Goal: Task Accomplishment & Management: Use online tool/utility

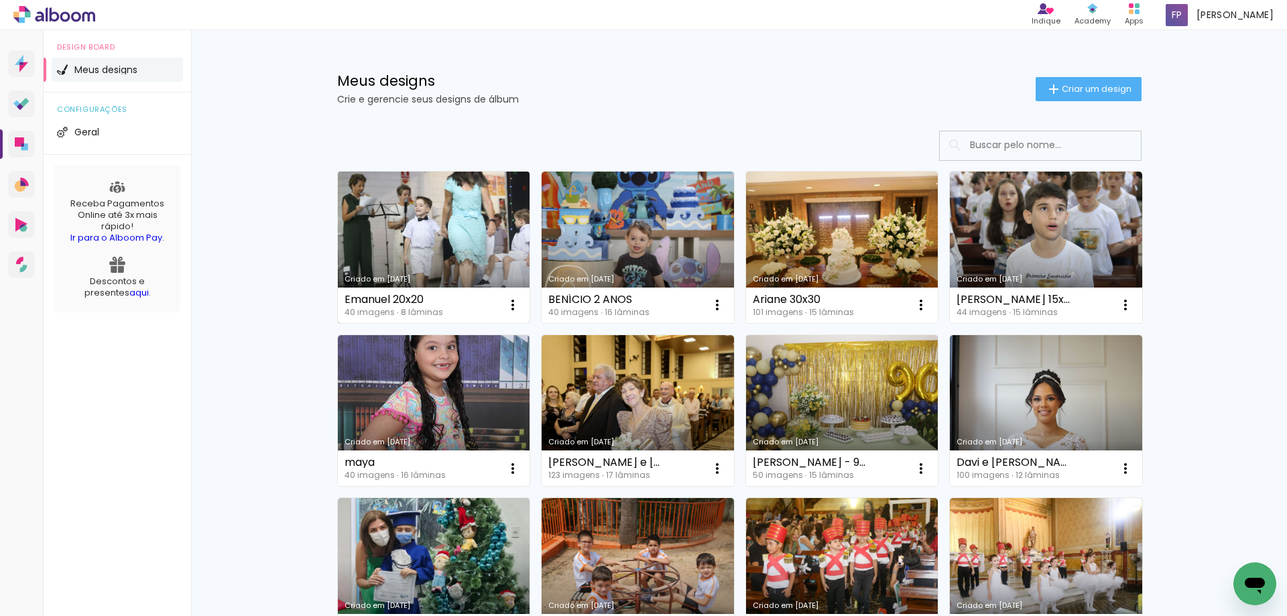
click at [432, 249] on link "Criado em [DATE]" at bounding box center [434, 247] width 192 height 151
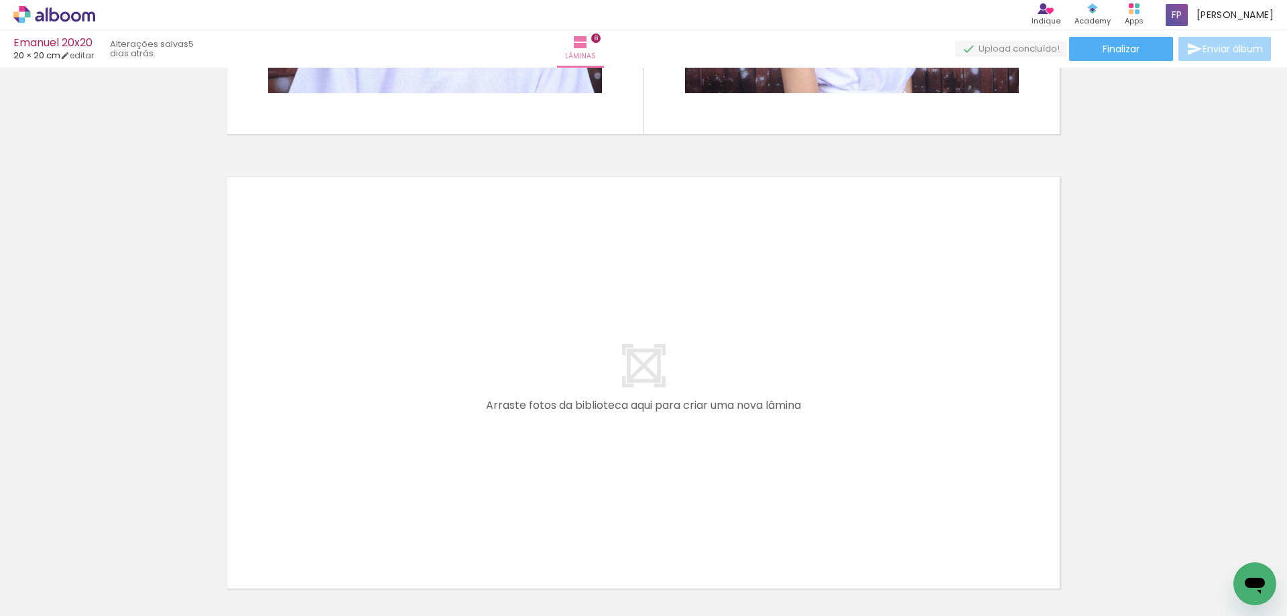
scroll to position [0, 712]
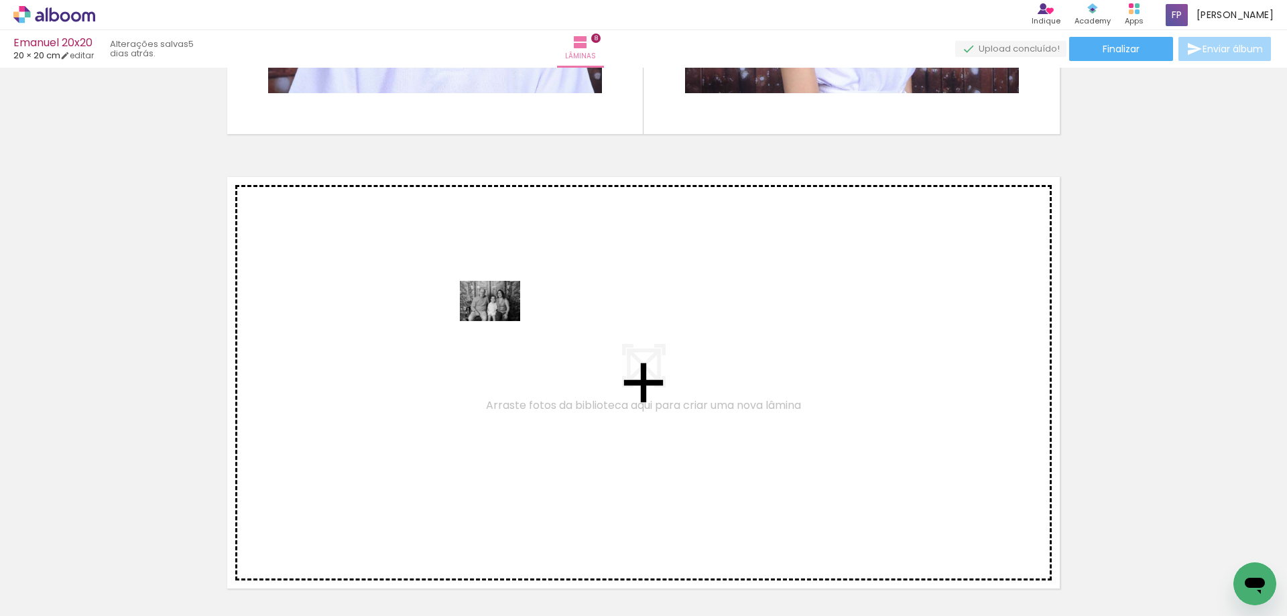
drag, startPoint x: 646, startPoint y: 582, endPoint x: 500, endPoint y: 321, distance: 298.8
click at [500, 321] on quentale-workspace at bounding box center [643, 308] width 1287 height 616
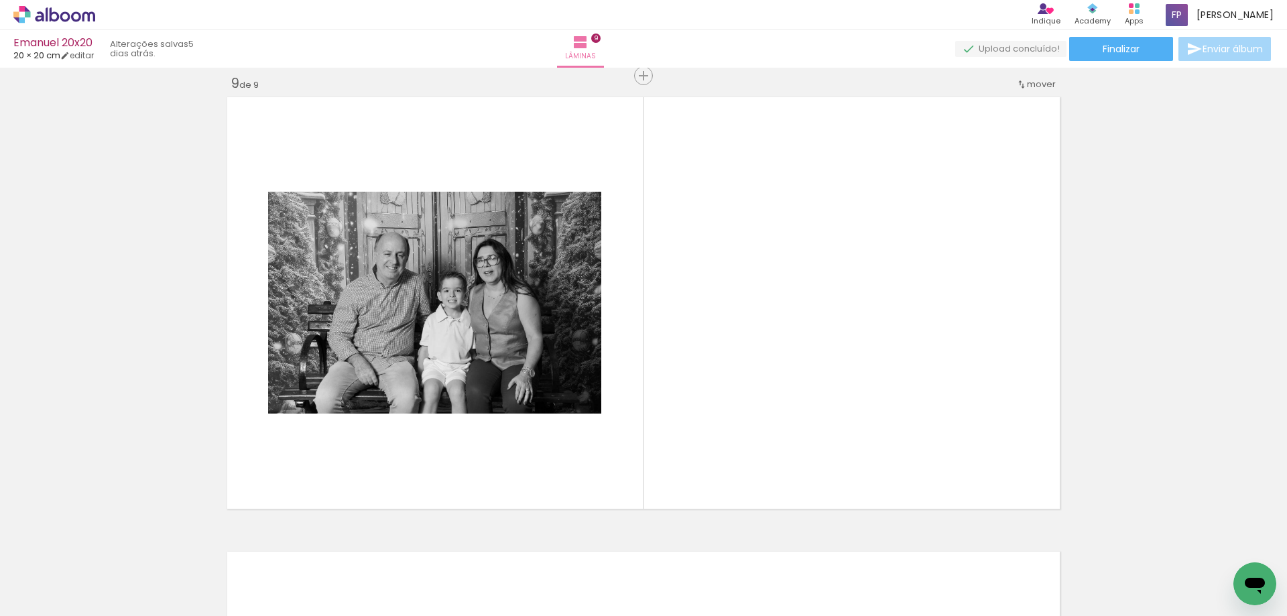
scroll to position [3652, 0]
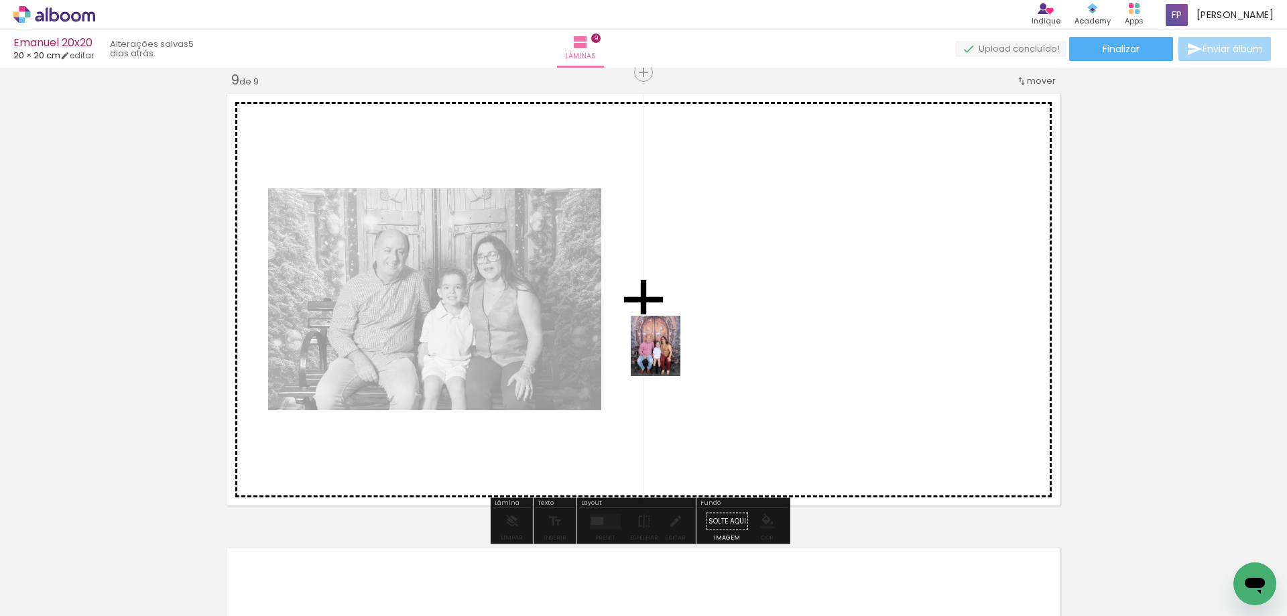
drag, startPoint x: 714, startPoint y: 583, endPoint x: 671, endPoint y: 356, distance: 231.2
click at [671, 356] on quentale-workspace at bounding box center [643, 308] width 1287 height 616
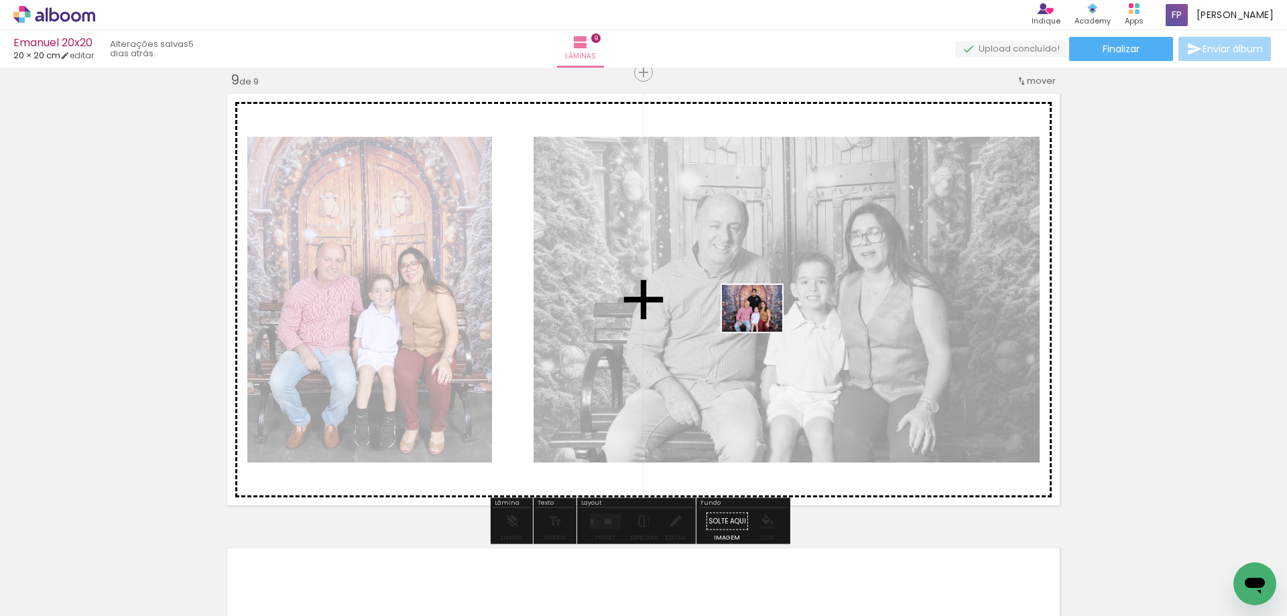
drag, startPoint x: 771, startPoint y: 589, endPoint x: 760, endPoint y: 322, distance: 266.9
click at [760, 322] on quentale-workspace at bounding box center [643, 308] width 1287 height 616
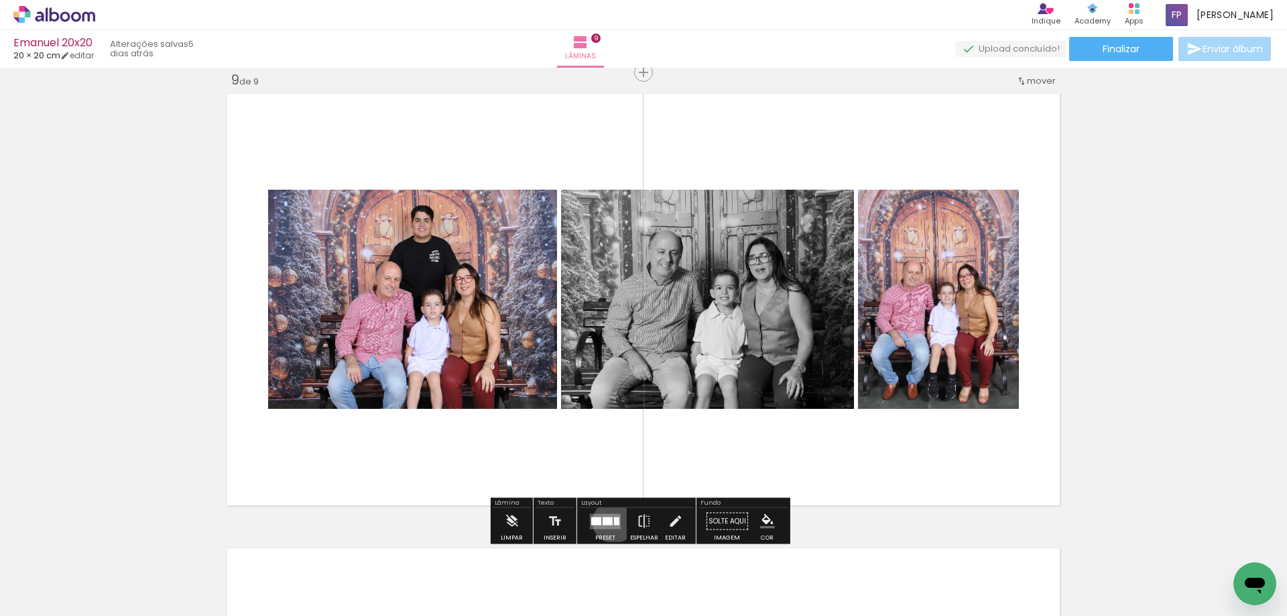
click at [614, 521] on div at bounding box center [616, 521] width 5 height 8
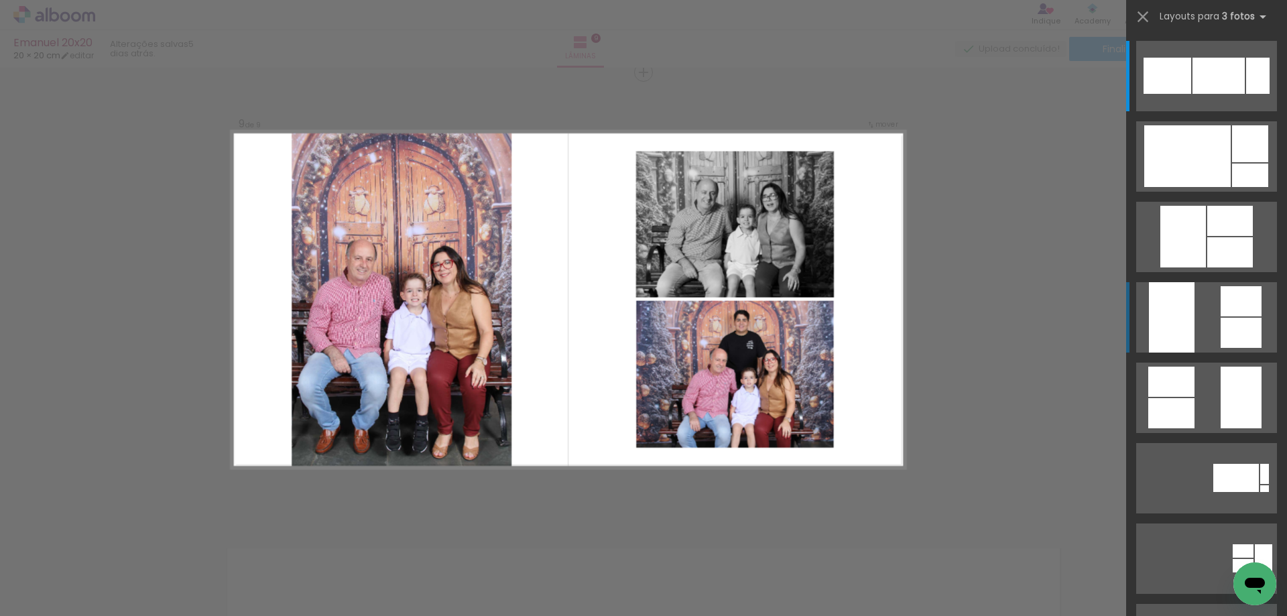
click at [1234, 323] on div at bounding box center [1240, 333] width 41 height 30
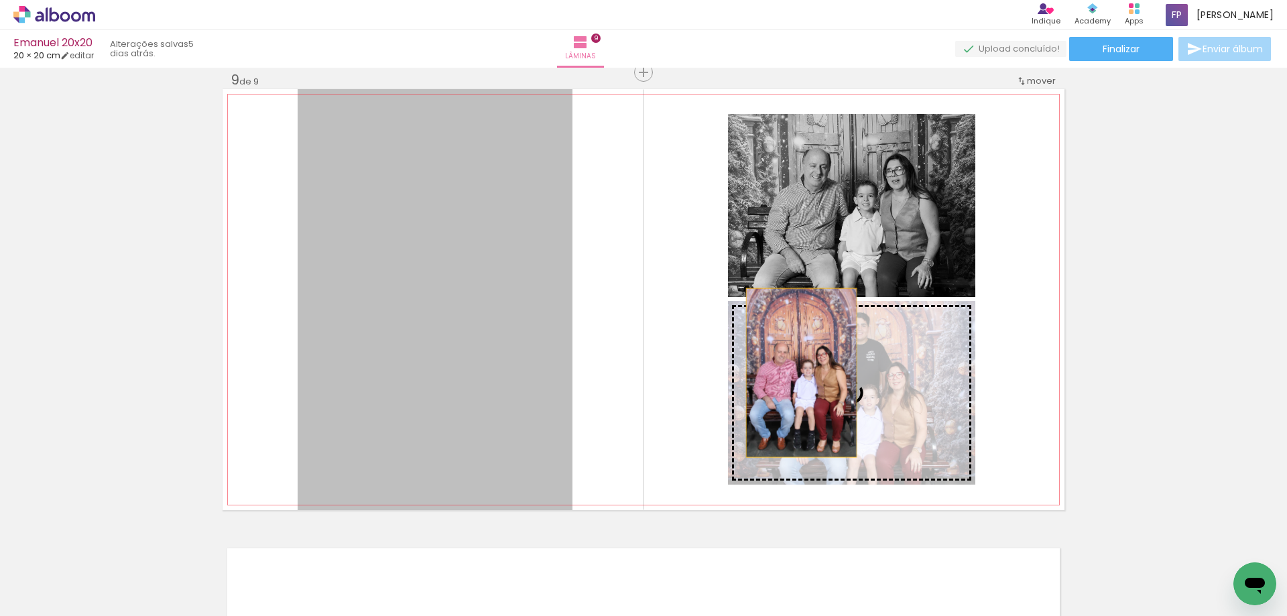
drag, startPoint x: 537, startPoint y: 364, endPoint x: 802, endPoint y: 373, distance: 265.5
click at [0, 0] on slot at bounding box center [0, 0] width 0 height 0
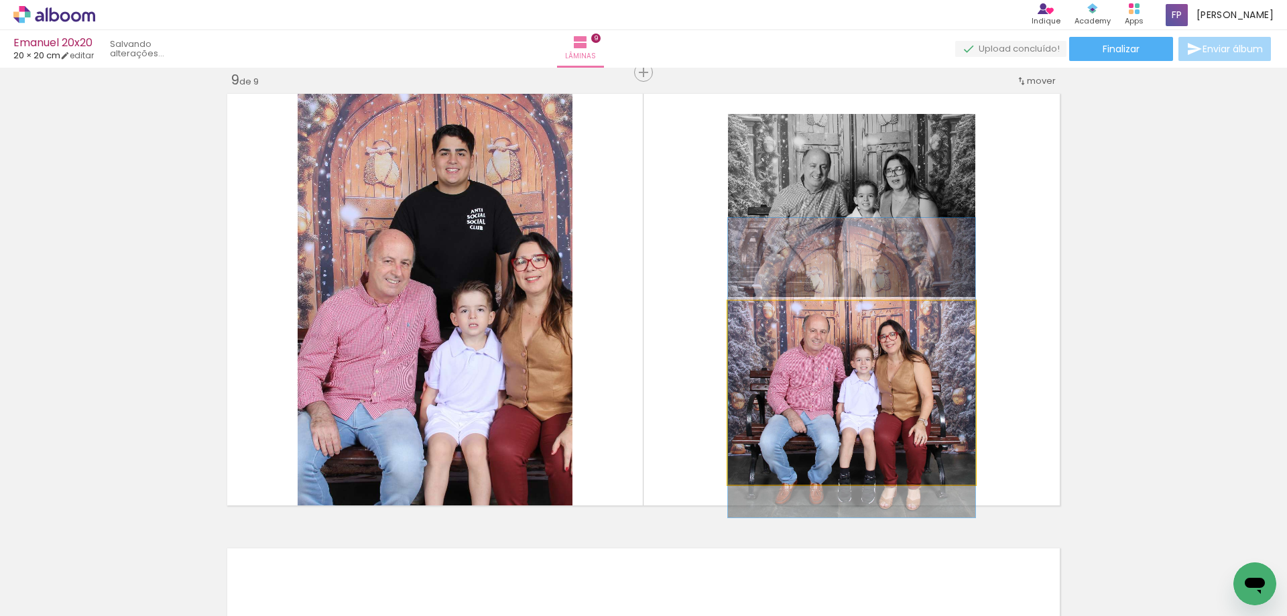
drag, startPoint x: 848, startPoint y: 387, endPoint x: 850, endPoint y: 362, distance: 24.9
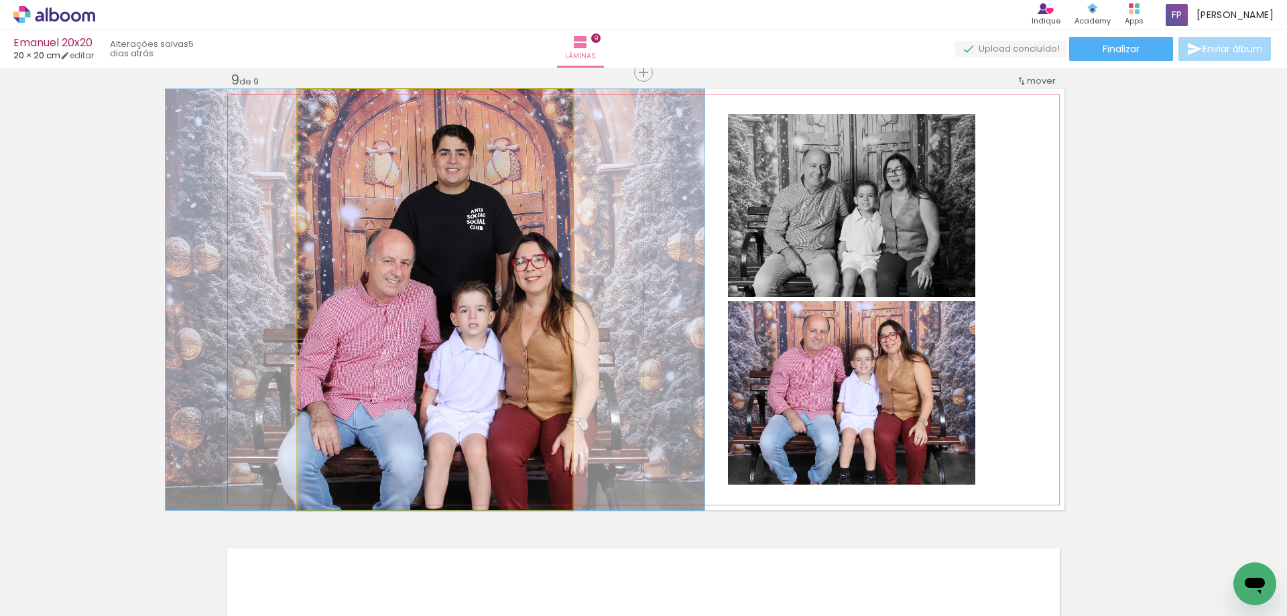
click at [411, 298] on quentale-photo at bounding box center [435, 299] width 275 height 421
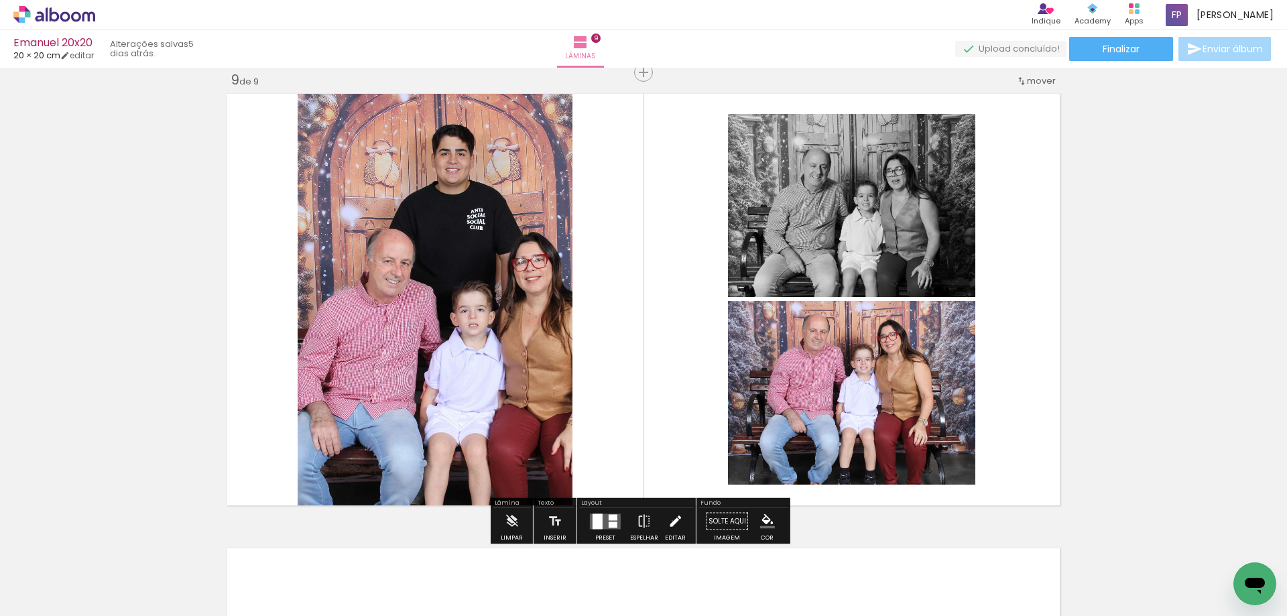
click at [669, 521] on iron-icon at bounding box center [674, 521] width 15 height 27
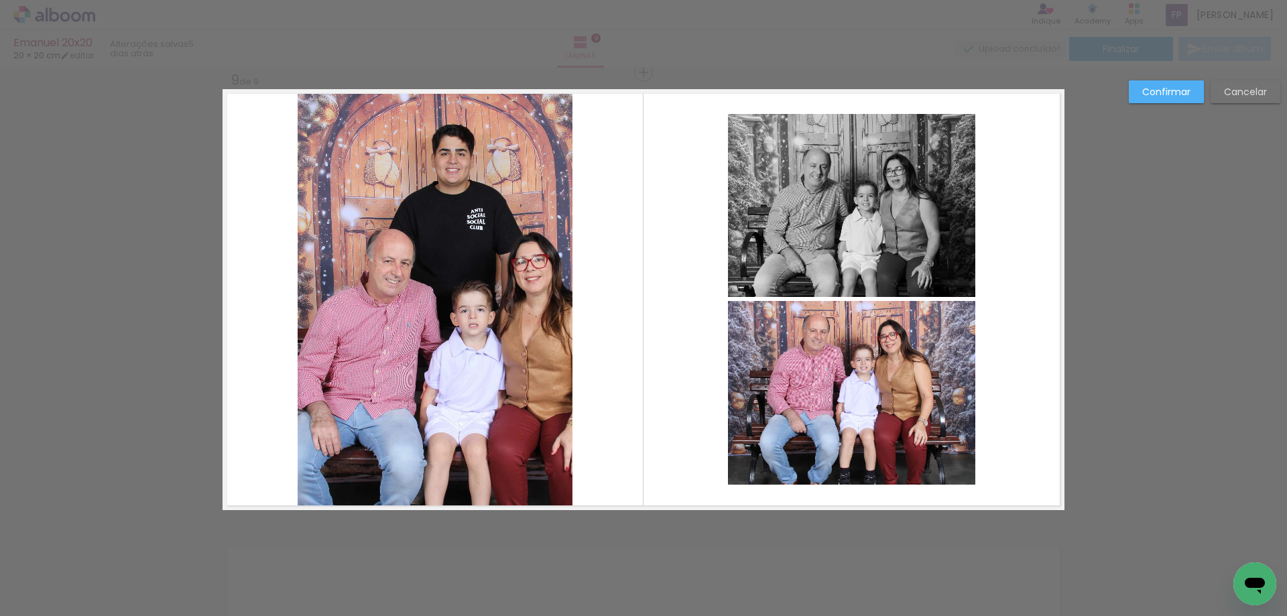
click at [460, 360] on quentale-photo at bounding box center [435, 299] width 275 height 421
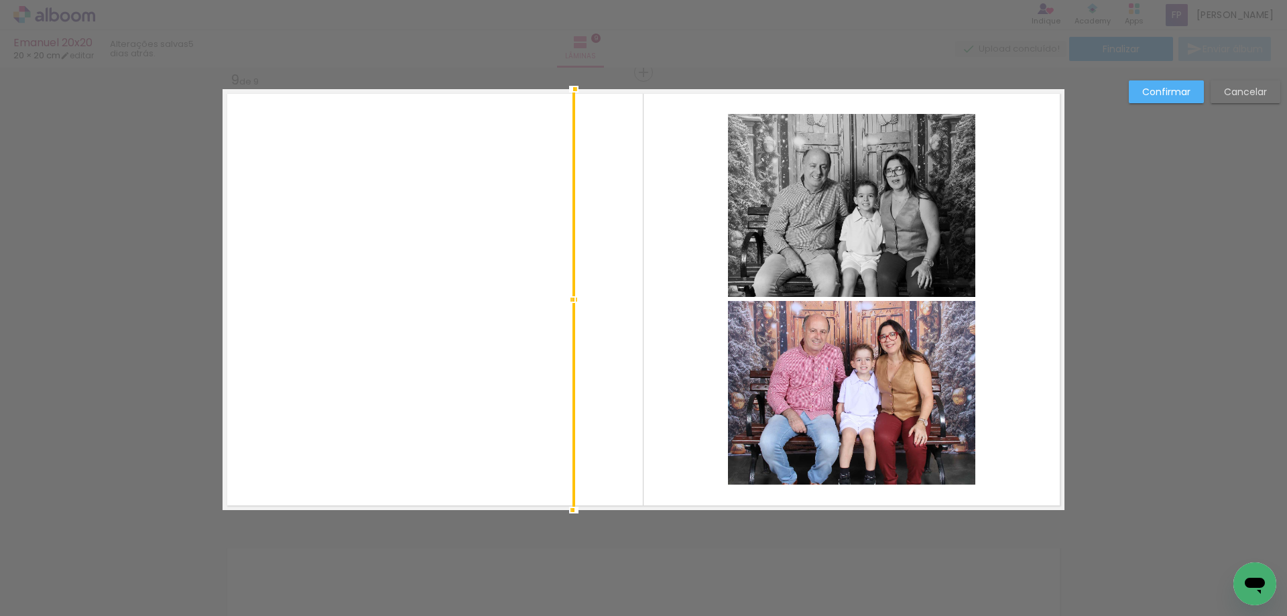
drag, startPoint x: 569, startPoint y: 303, endPoint x: 579, endPoint y: 306, distance: 10.6
click at [579, 306] on div at bounding box center [572, 299] width 27 height 27
click at [416, 297] on quentale-layouter at bounding box center [643, 299] width 842 height 421
drag, startPoint x: 576, startPoint y: 323, endPoint x: 497, endPoint y: 321, distance: 79.1
click at [497, 321] on quentale-layouter at bounding box center [643, 299] width 842 height 421
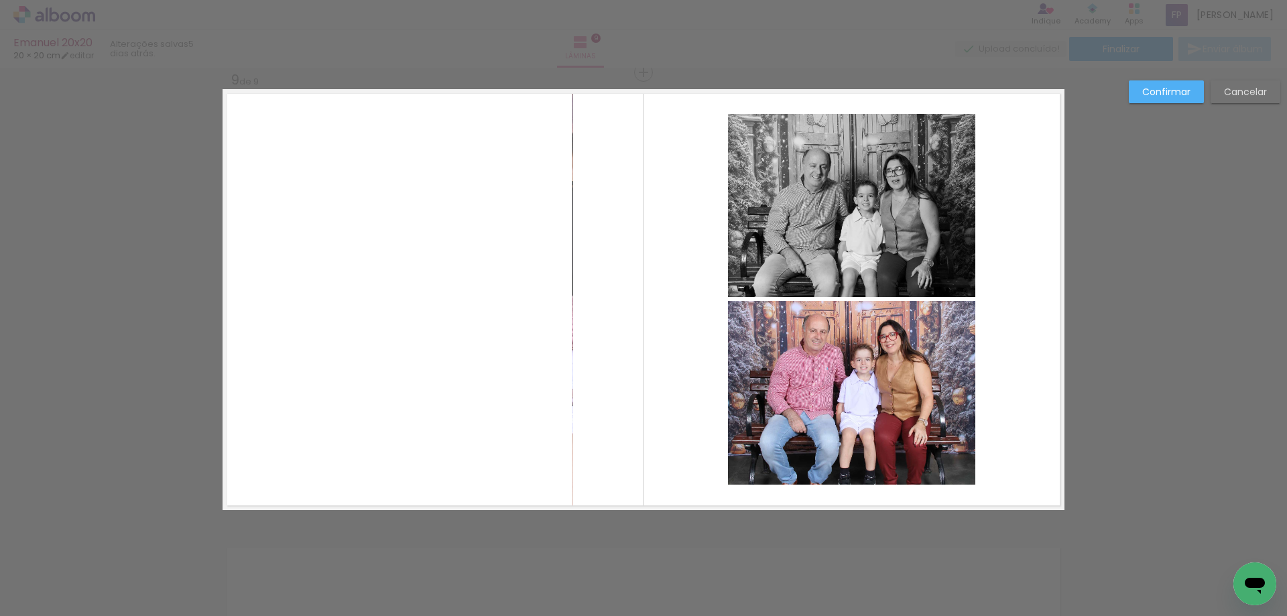
click at [0, 0] on slot "Confirmar" at bounding box center [0, 0] width 0 height 0
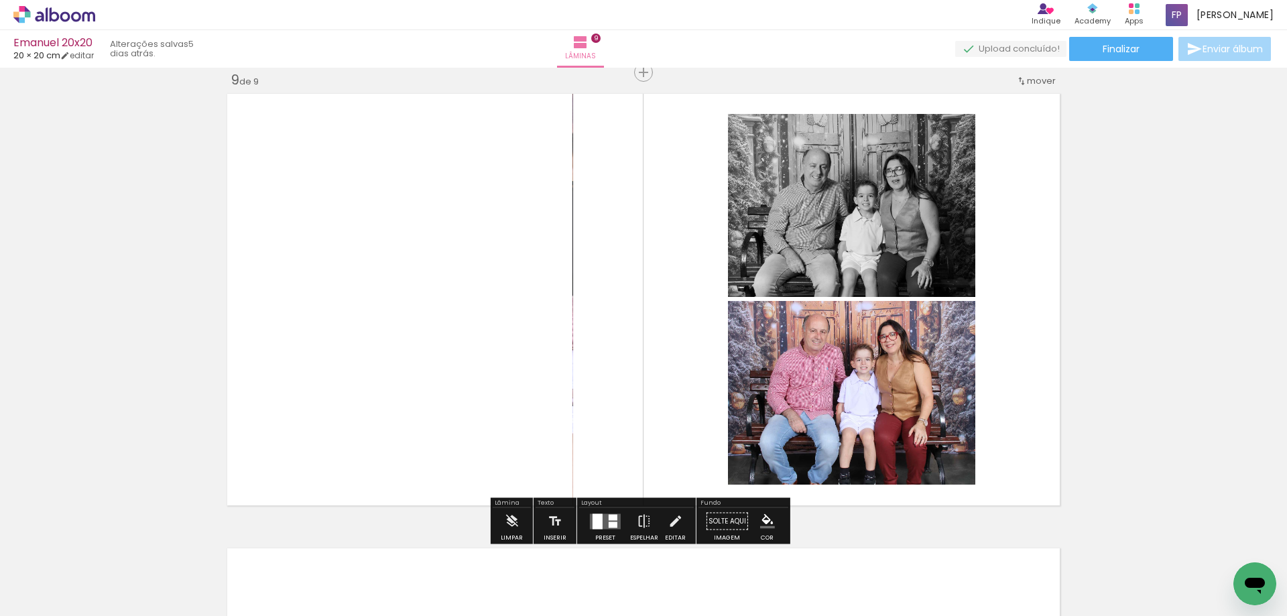
click at [570, 311] on quentale-layouter at bounding box center [643, 299] width 842 height 421
click at [498, 336] on quentale-layouter at bounding box center [643, 299] width 842 height 421
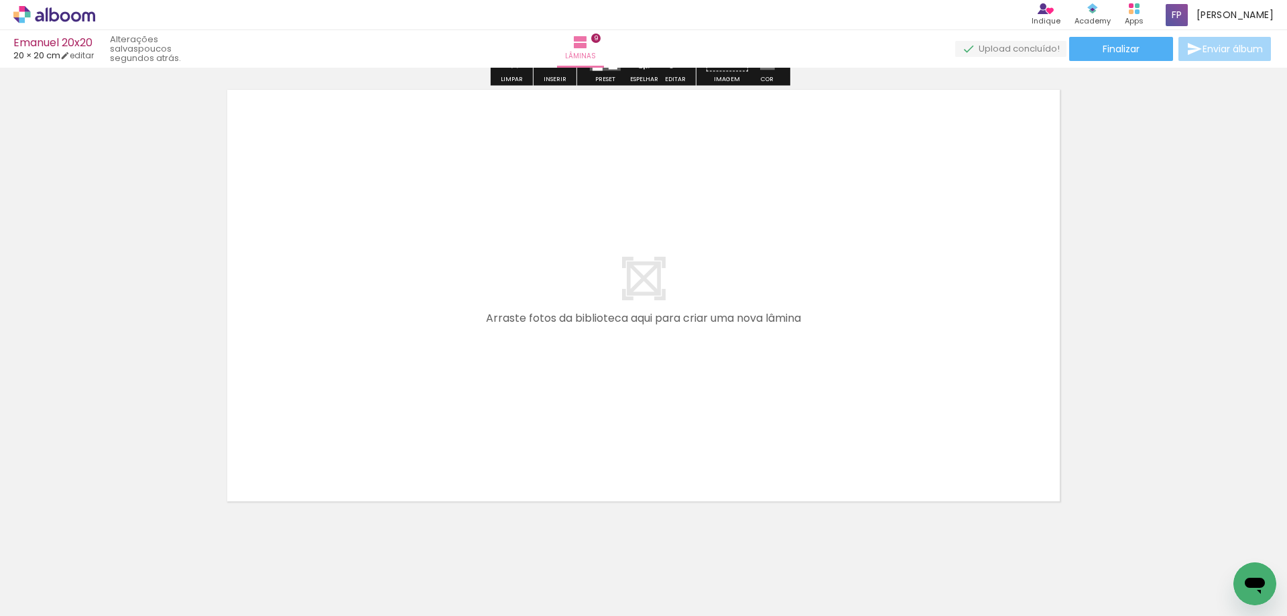
scroll to position [4131, 0]
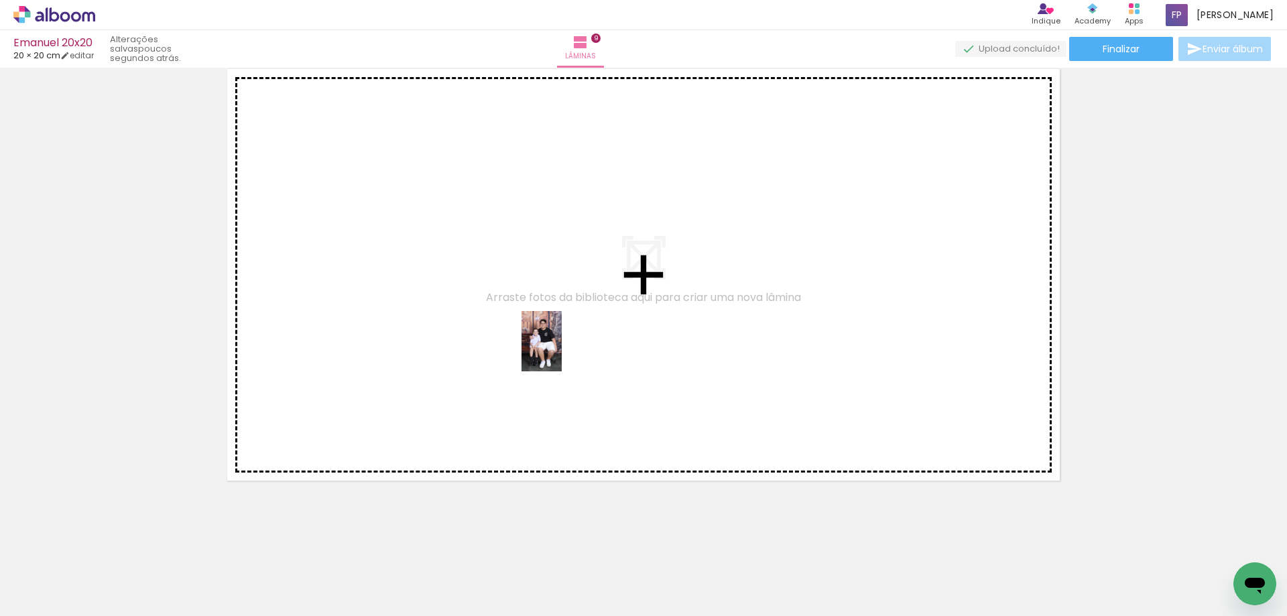
drag, startPoint x: 856, startPoint y: 559, endPoint x: 561, endPoint y: 350, distance: 361.6
click at [561, 350] on quentale-workspace at bounding box center [643, 308] width 1287 height 616
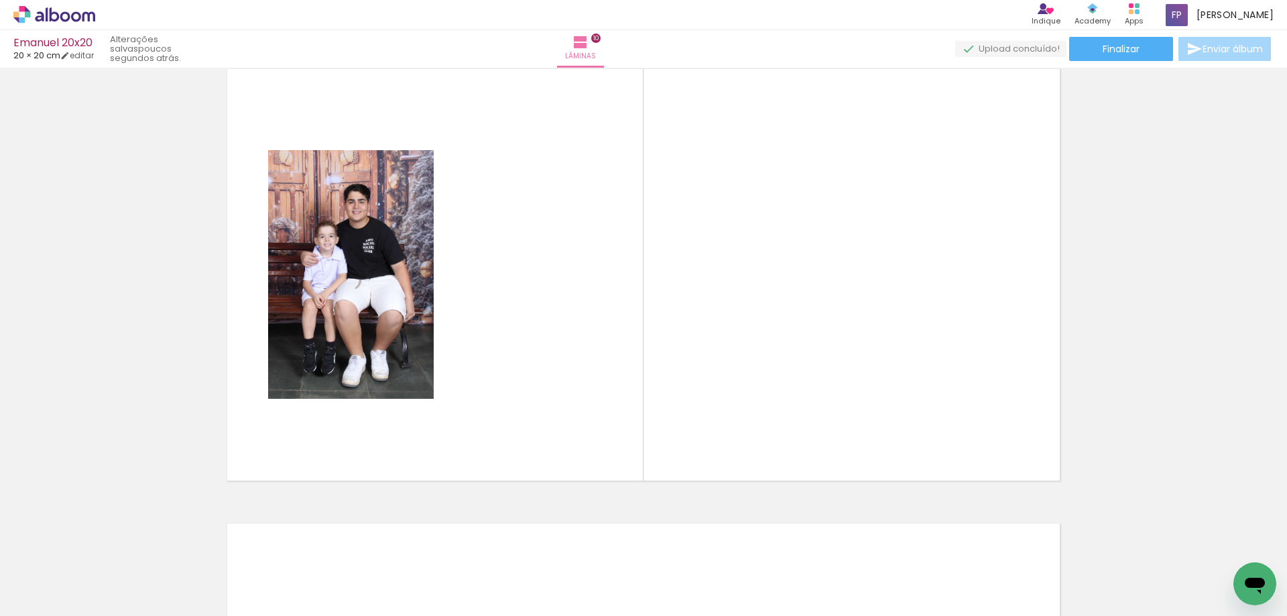
scroll to position [4106, 0]
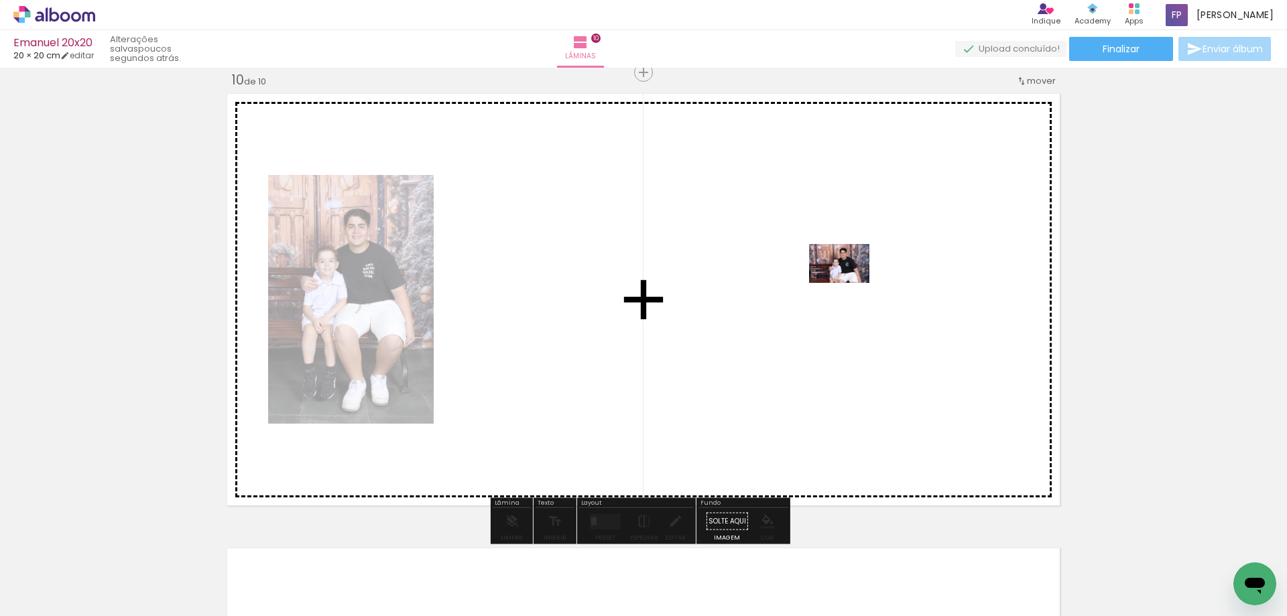
drag, startPoint x: 945, startPoint y: 584, endPoint x: 849, endPoint y: 284, distance: 314.5
click at [849, 284] on quentale-workspace at bounding box center [643, 308] width 1287 height 616
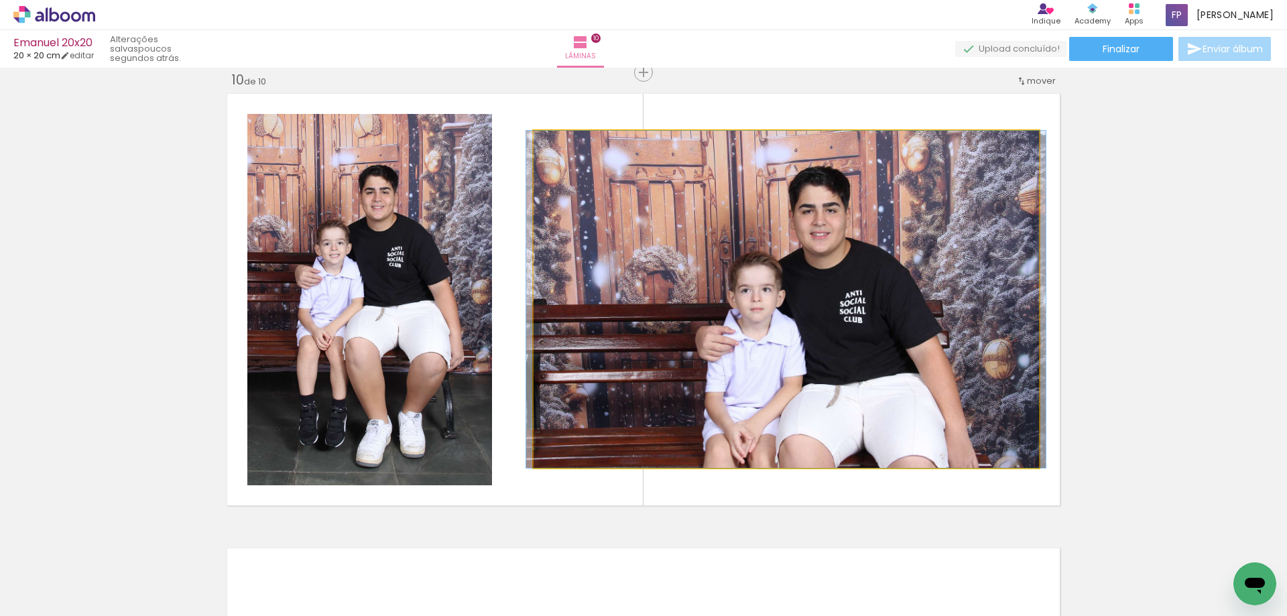
click at [876, 287] on quentale-photo at bounding box center [785, 299] width 505 height 337
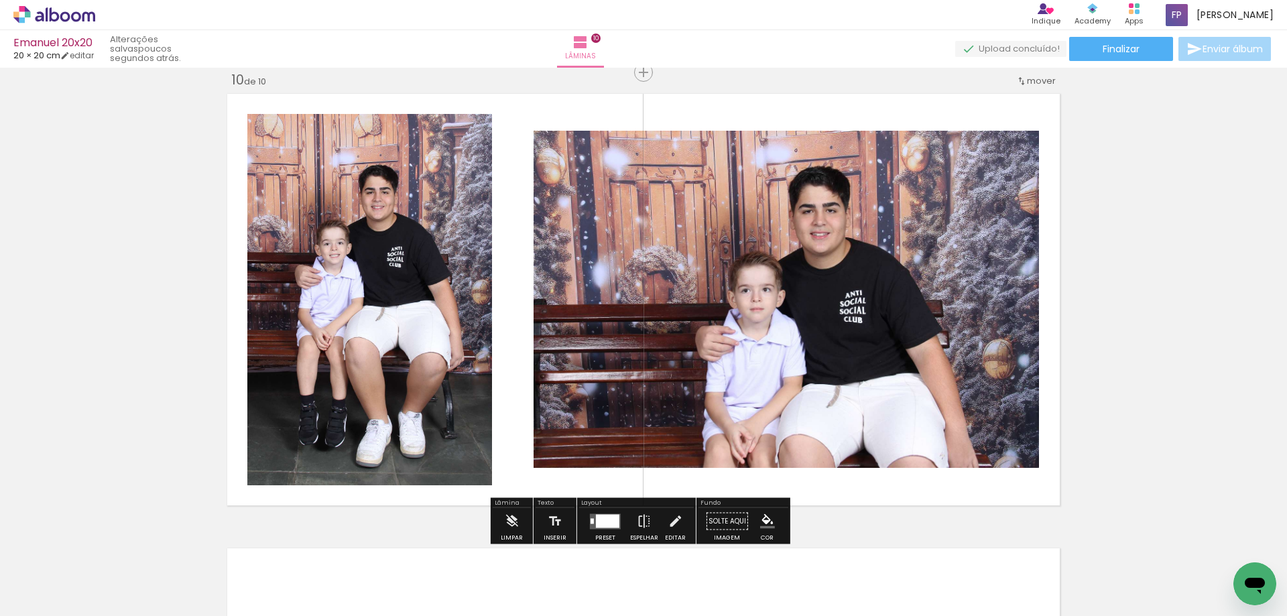
click at [603, 525] on div at bounding box center [607, 520] width 23 height 13
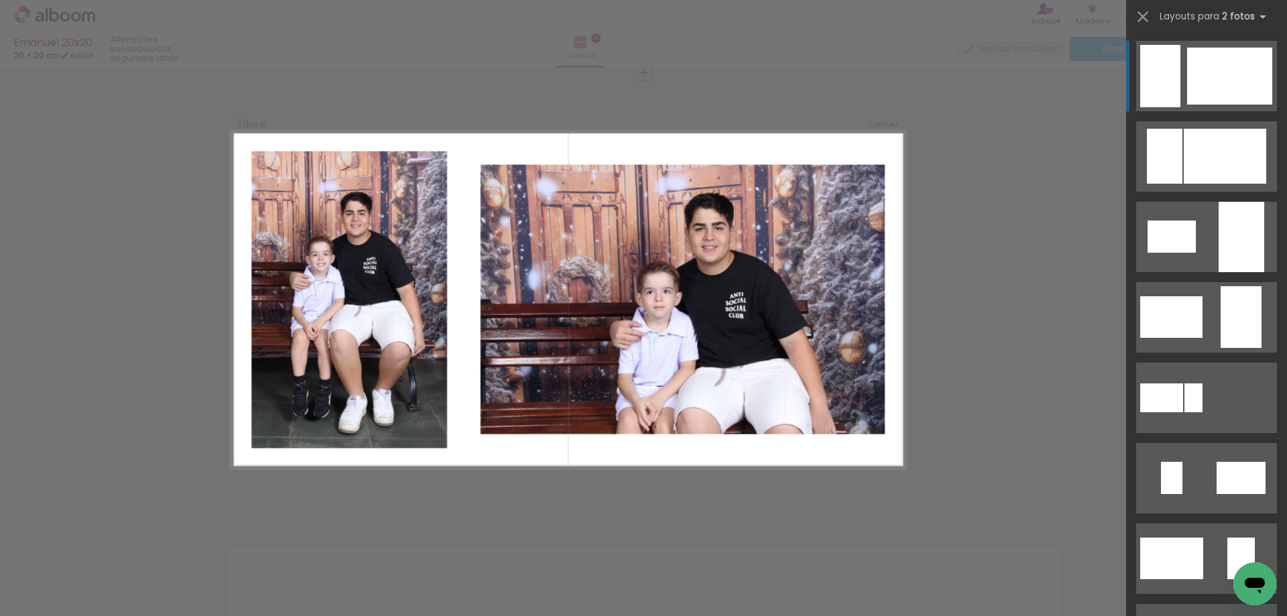
click at [1240, 90] on div at bounding box center [1229, 76] width 85 height 57
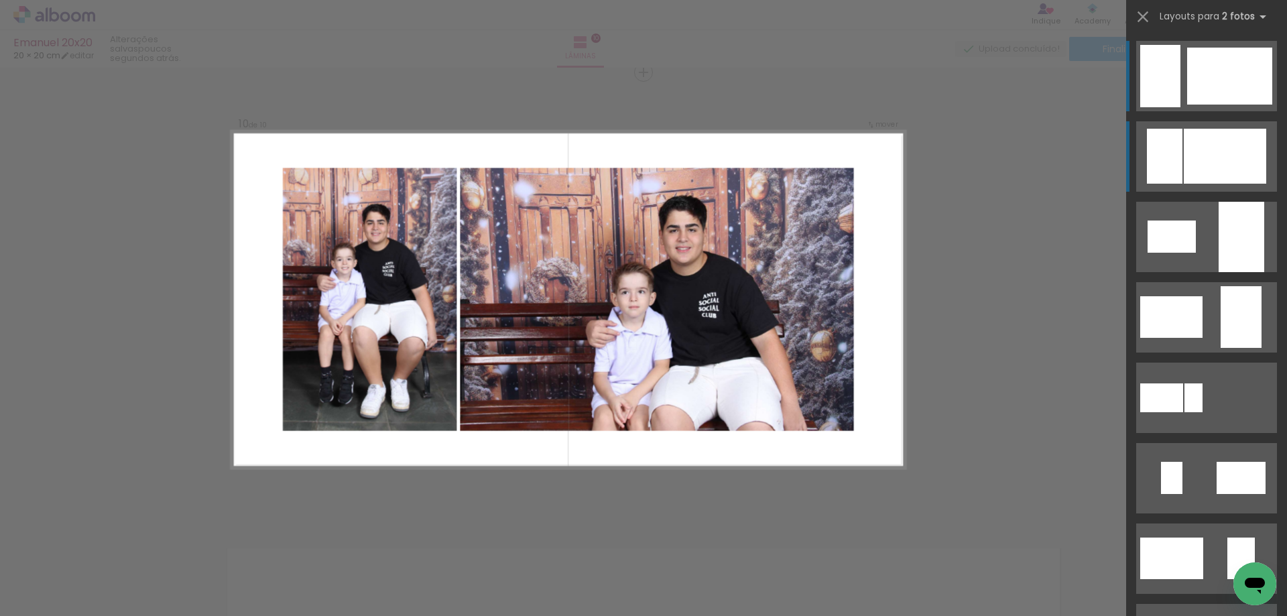
click at [1240, 161] on div at bounding box center [1224, 156] width 82 height 55
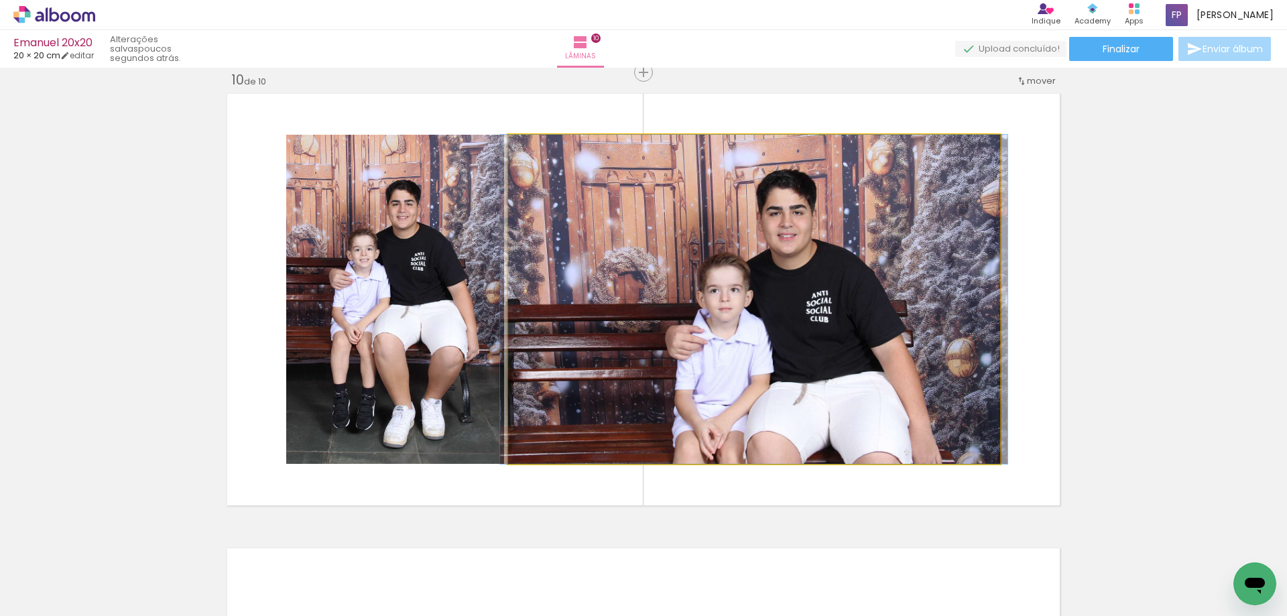
click at [906, 263] on quentale-photo at bounding box center [754, 299] width 492 height 329
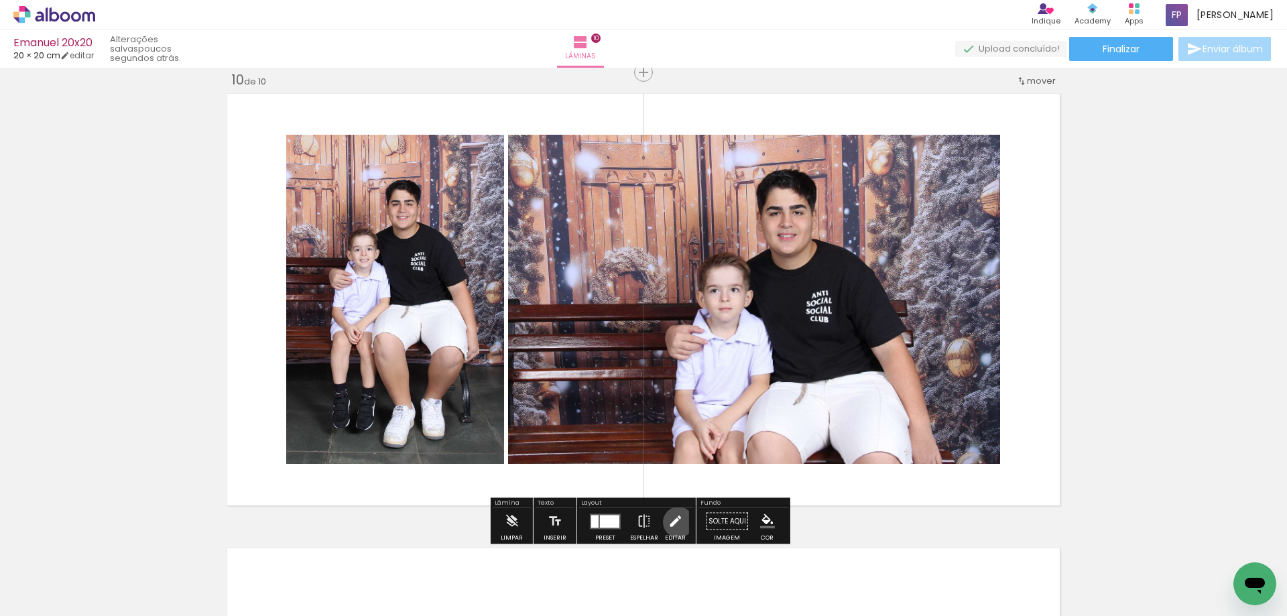
click at [675, 522] on iron-icon at bounding box center [674, 521] width 15 height 27
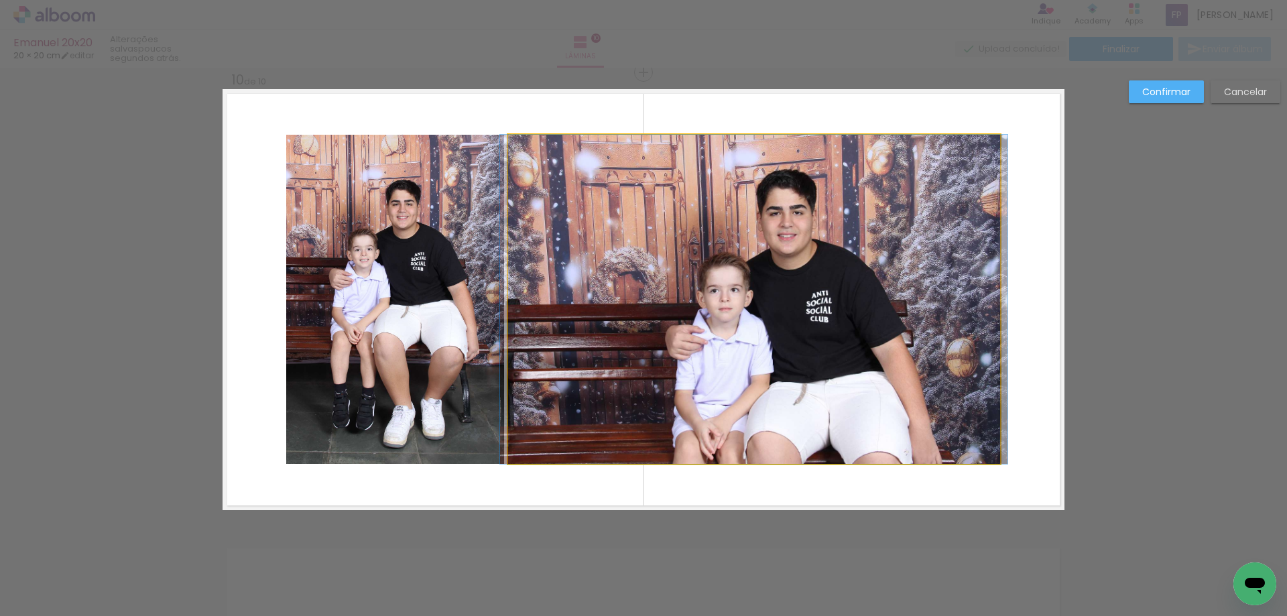
click at [742, 340] on quentale-photo at bounding box center [754, 299] width 492 height 329
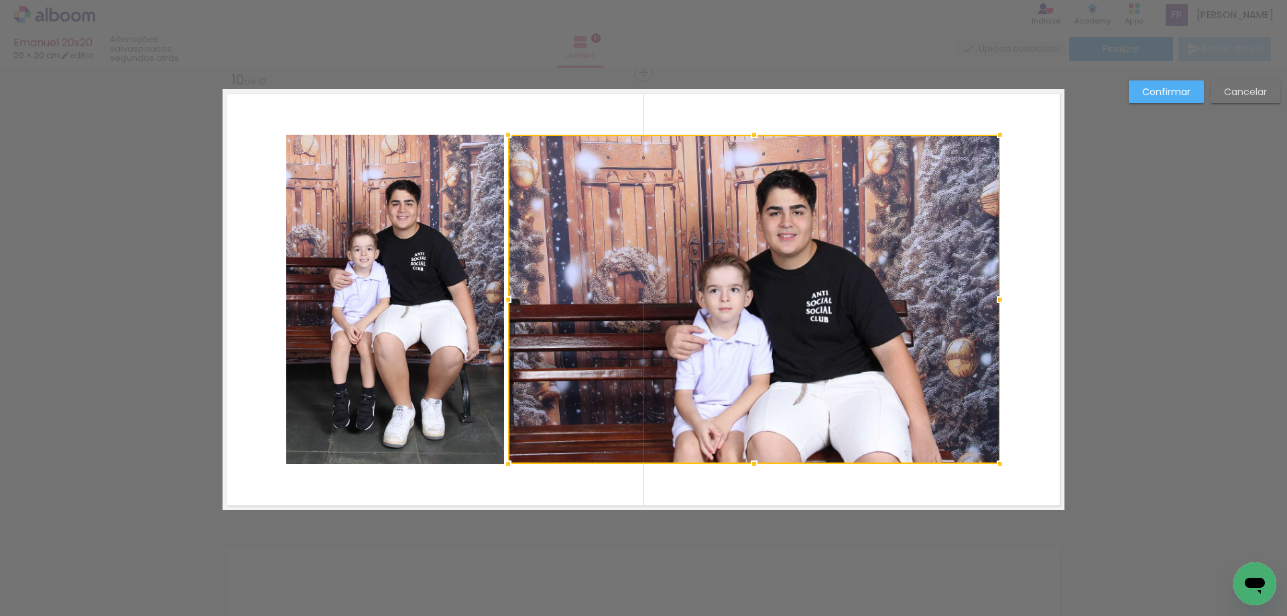
click at [410, 331] on quentale-photo at bounding box center [395, 299] width 218 height 329
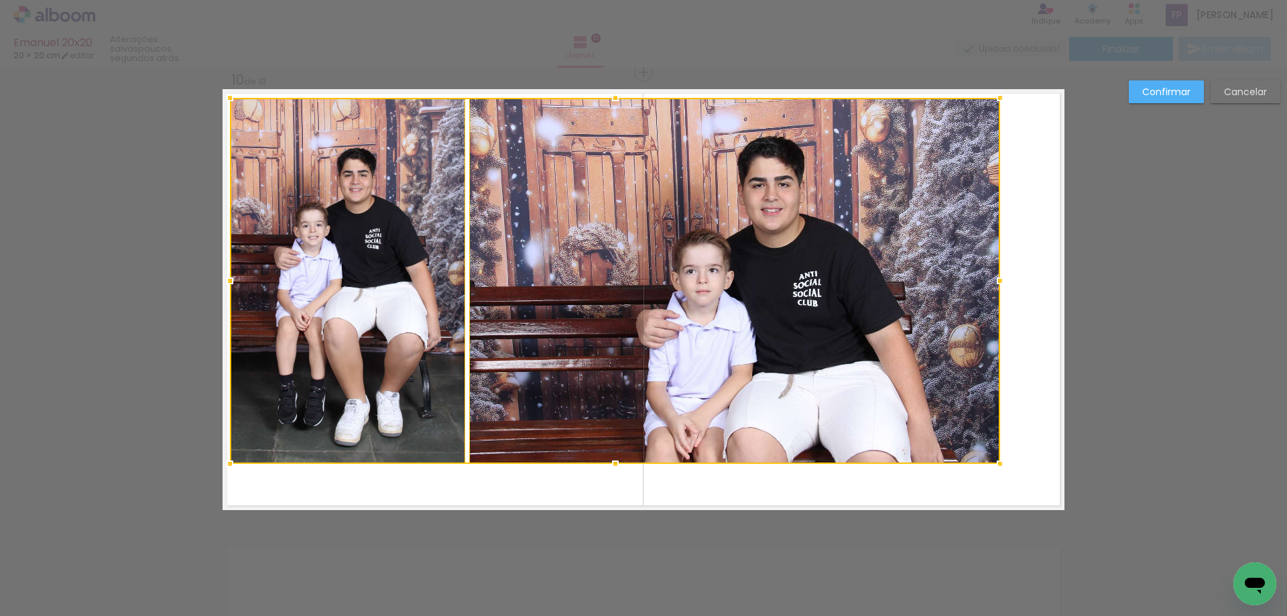
drag, startPoint x: 285, startPoint y: 134, endPoint x: 229, endPoint y: 97, distance: 67.3
click at [229, 97] on div at bounding box center [229, 97] width 27 height 27
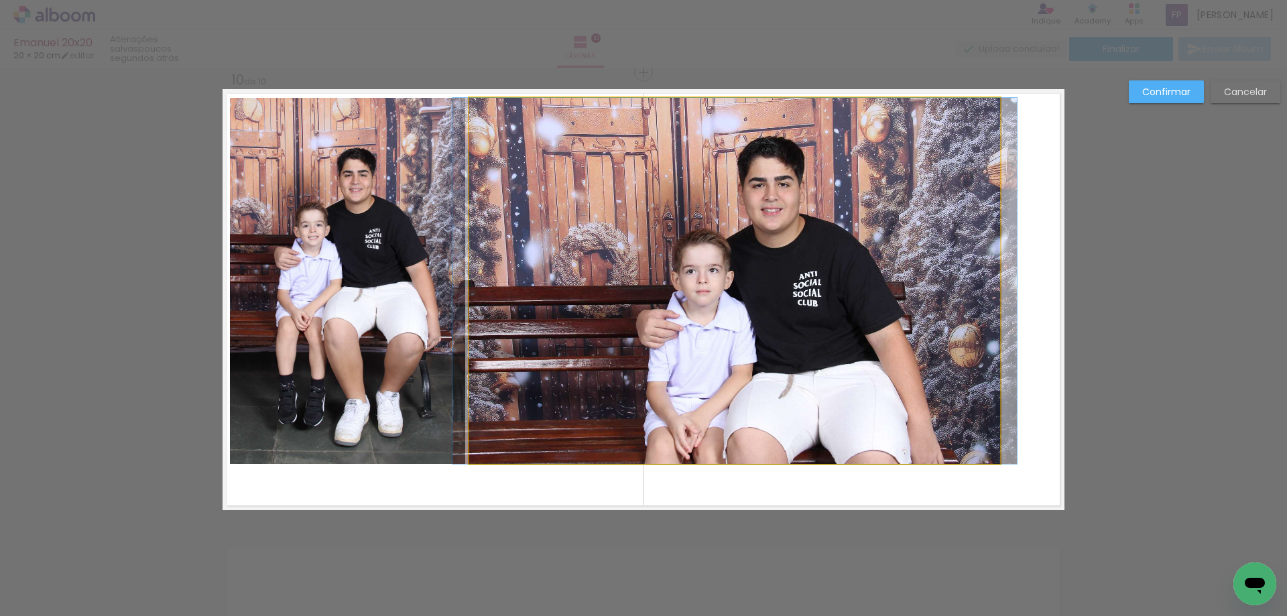
click at [833, 400] on quentale-photo at bounding box center [734, 281] width 531 height 366
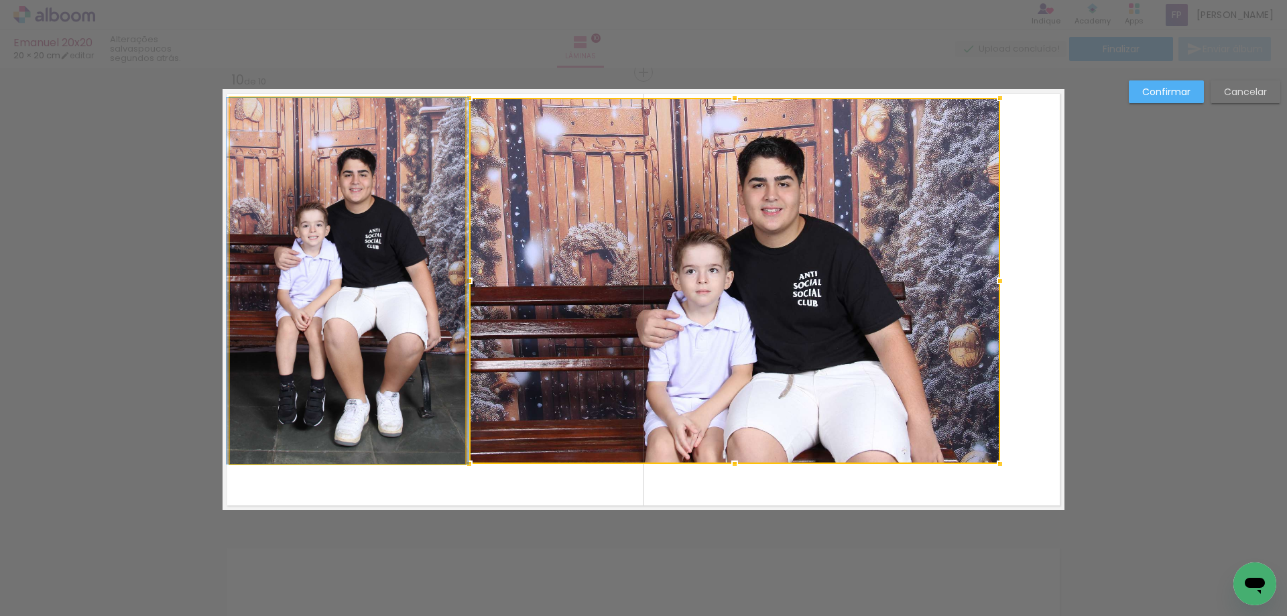
click at [397, 377] on quentale-photo at bounding box center [347, 281] width 235 height 366
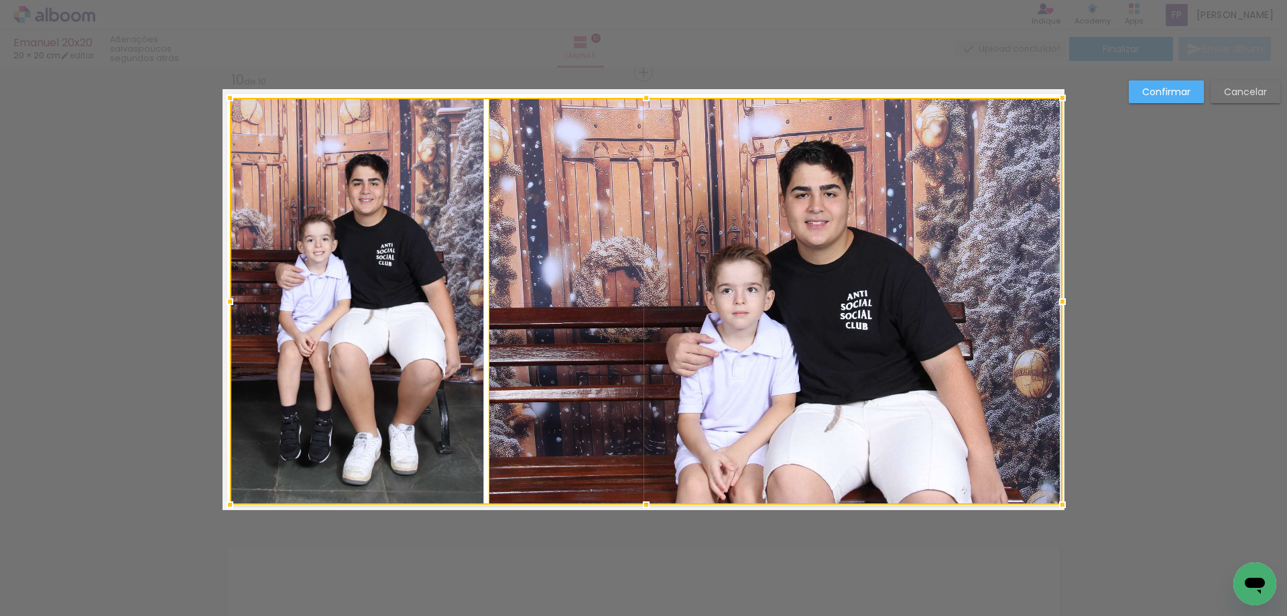
drag, startPoint x: 991, startPoint y: 463, endPoint x: 1053, endPoint y: 504, distance: 74.0
click at [1053, 504] on div at bounding box center [1062, 504] width 27 height 27
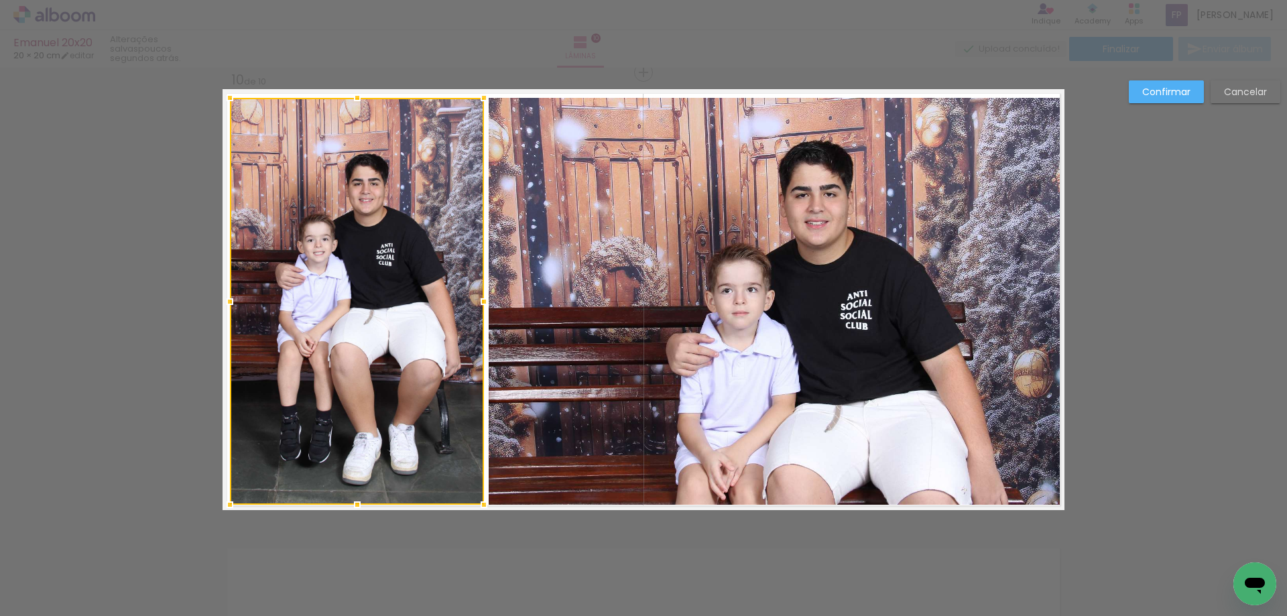
click at [0, 0] on slot "Confirmar" at bounding box center [0, 0] width 0 height 0
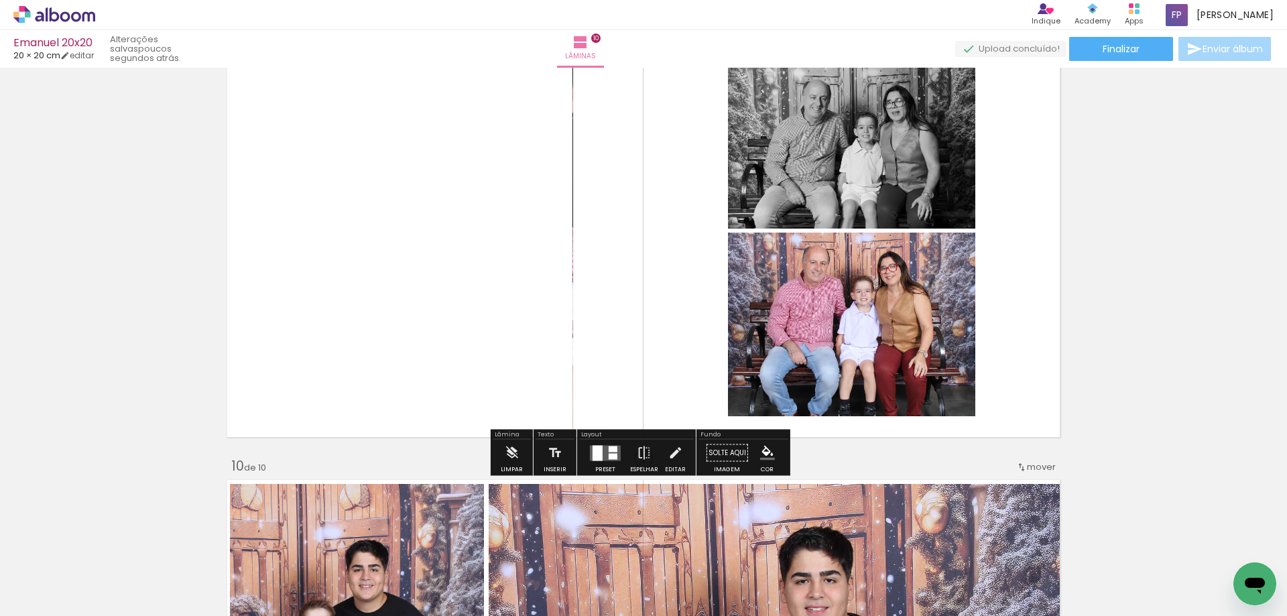
scroll to position [3704, 0]
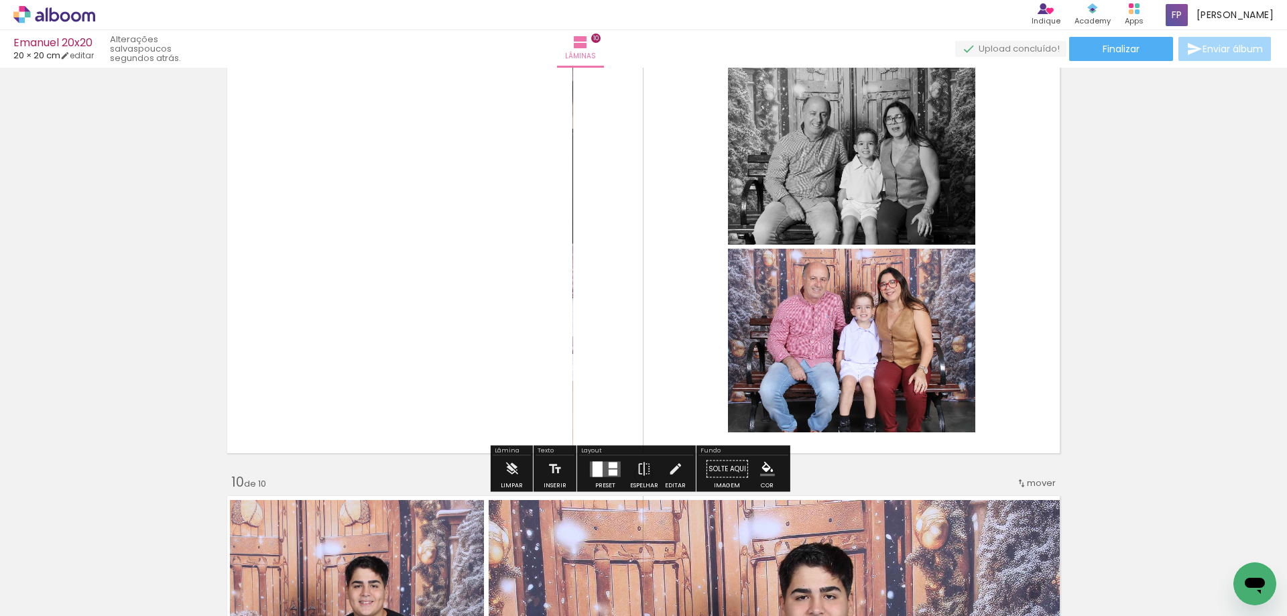
drag, startPoint x: 511, startPoint y: 218, endPoint x: 1089, endPoint y: 322, distance: 587.0
click at [672, 469] on iron-icon at bounding box center [674, 469] width 15 height 27
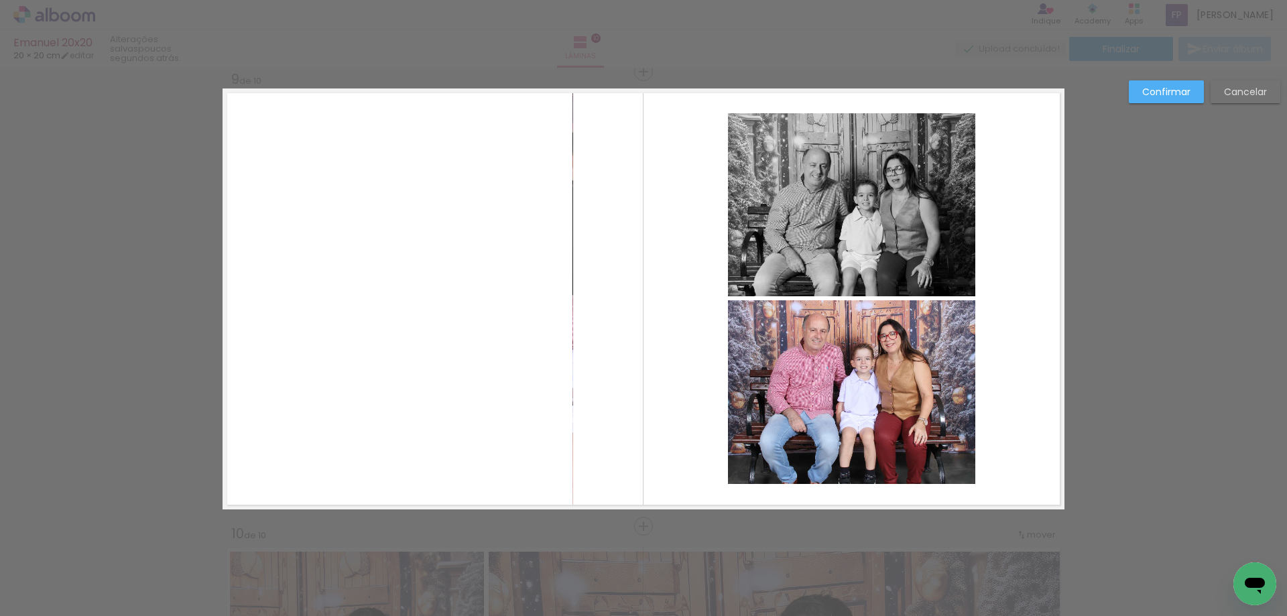
scroll to position [3652, 0]
drag, startPoint x: 531, startPoint y: 334, endPoint x: 423, endPoint y: 321, distance: 108.6
click at [377, 336] on album-spread "9 de 10" at bounding box center [643, 299] width 842 height 421
click at [0, 0] on slot "Cancelar" at bounding box center [0, 0] width 0 height 0
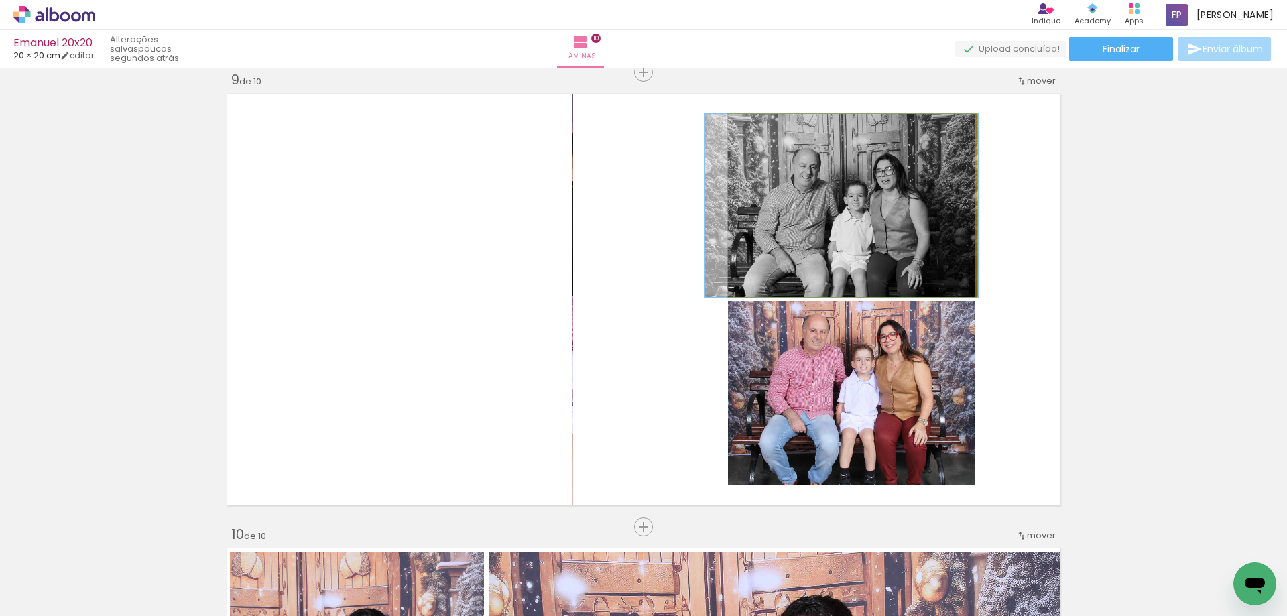
drag, startPoint x: 929, startPoint y: 169, endPoint x: 906, endPoint y: 171, distance: 22.9
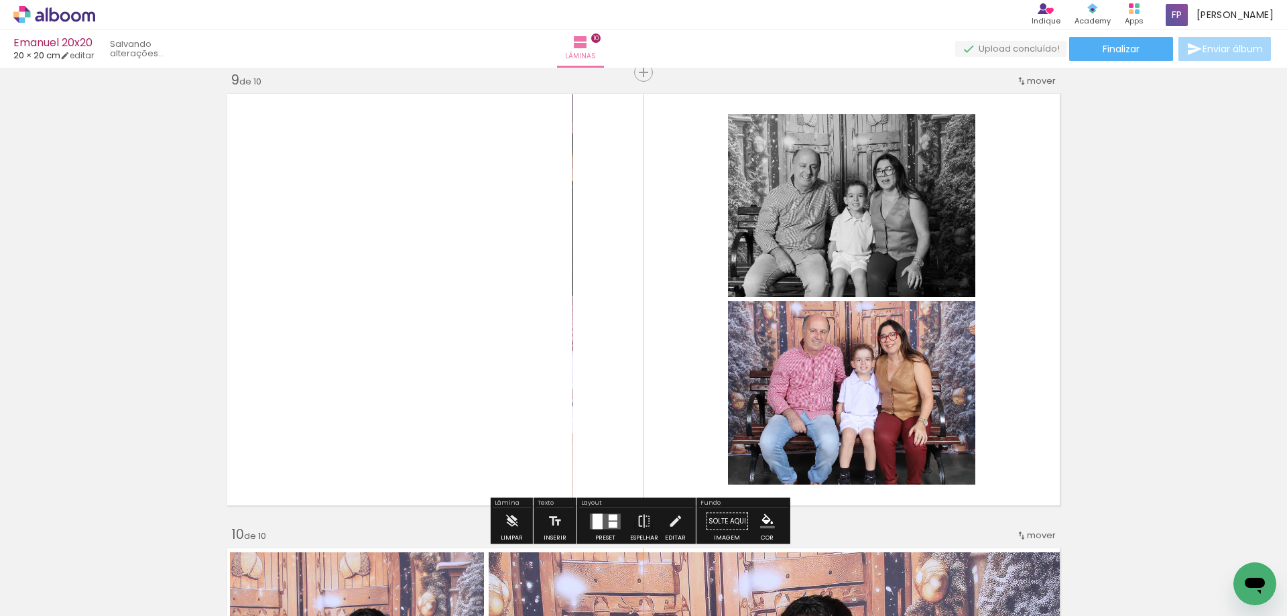
drag, startPoint x: 1007, startPoint y: 206, endPoint x: 790, endPoint y: 233, distance: 218.8
click at [1007, 207] on quentale-layouter at bounding box center [643, 299] width 842 height 421
click at [568, 298] on quentale-layouter at bounding box center [643, 299] width 842 height 421
click at [673, 515] on iron-icon at bounding box center [674, 521] width 15 height 27
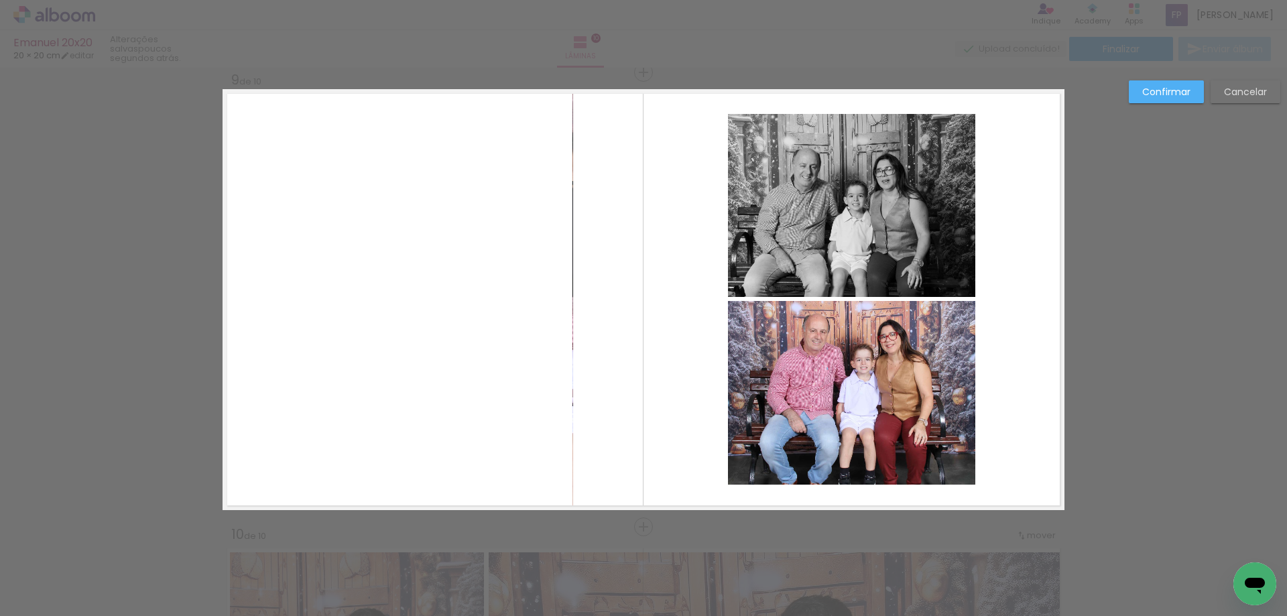
click at [569, 310] on quentale-layouter at bounding box center [643, 299] width 842 height 421
drag, startPoint x: 569, startPoint y: 311, endPoint x: 1134, endPoint y: 230, distance: 570.7
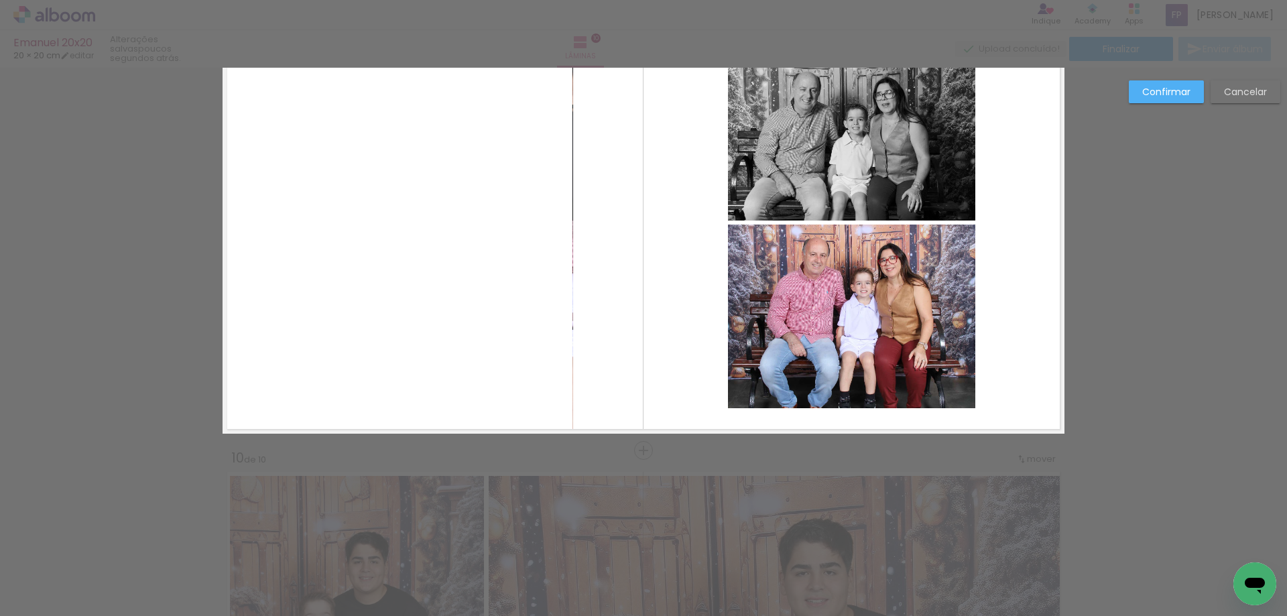
scroll to position [3853, 0]
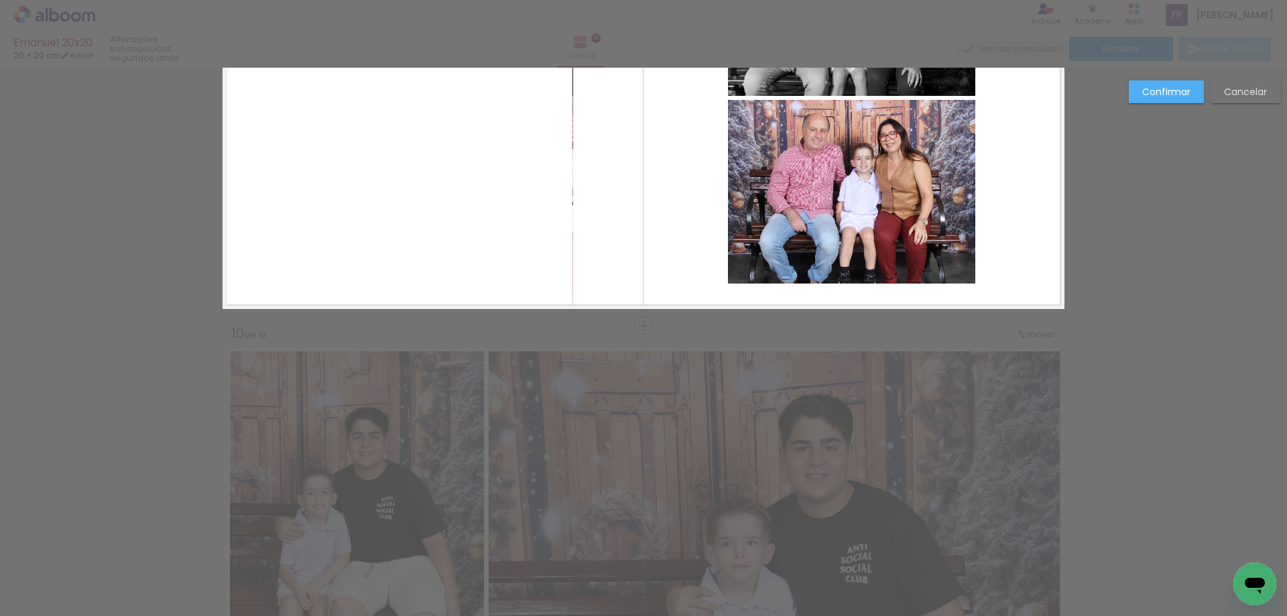
click at [683, 216] on quentale-layouter at bounding box center [643, 98] width 842 height 421
click at [0, 0] on slot "Confirmar" at bounding box center [0, 0] width 0 height 0
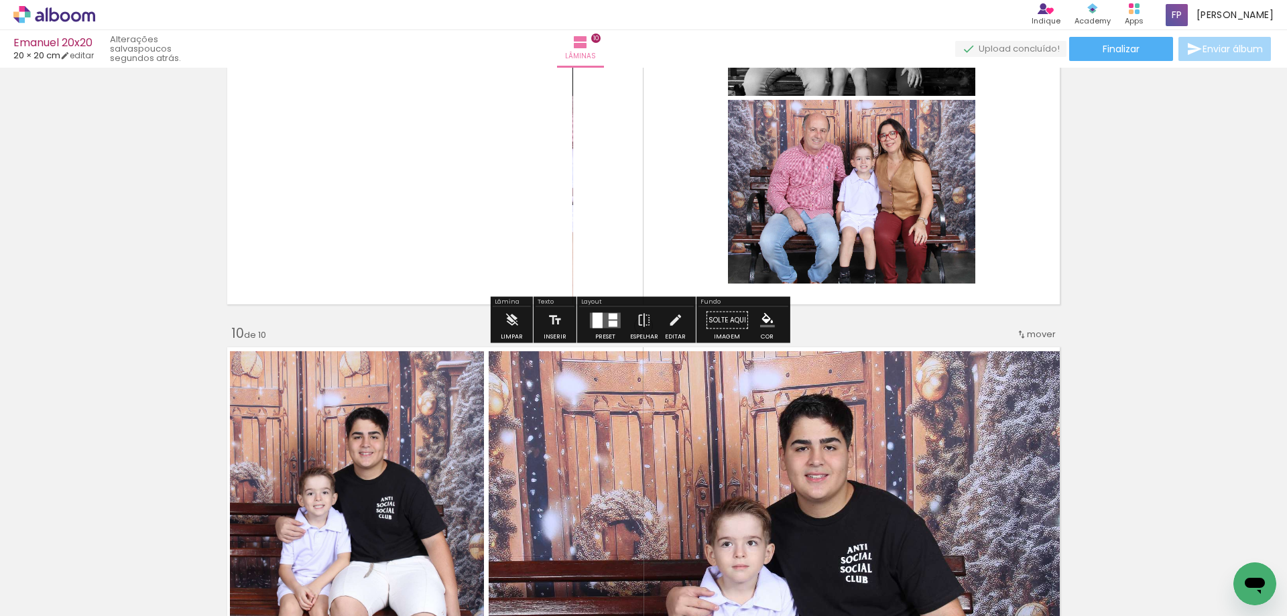
click at [598, 321] on div at bounding box center [597, 319] width 10 height 15
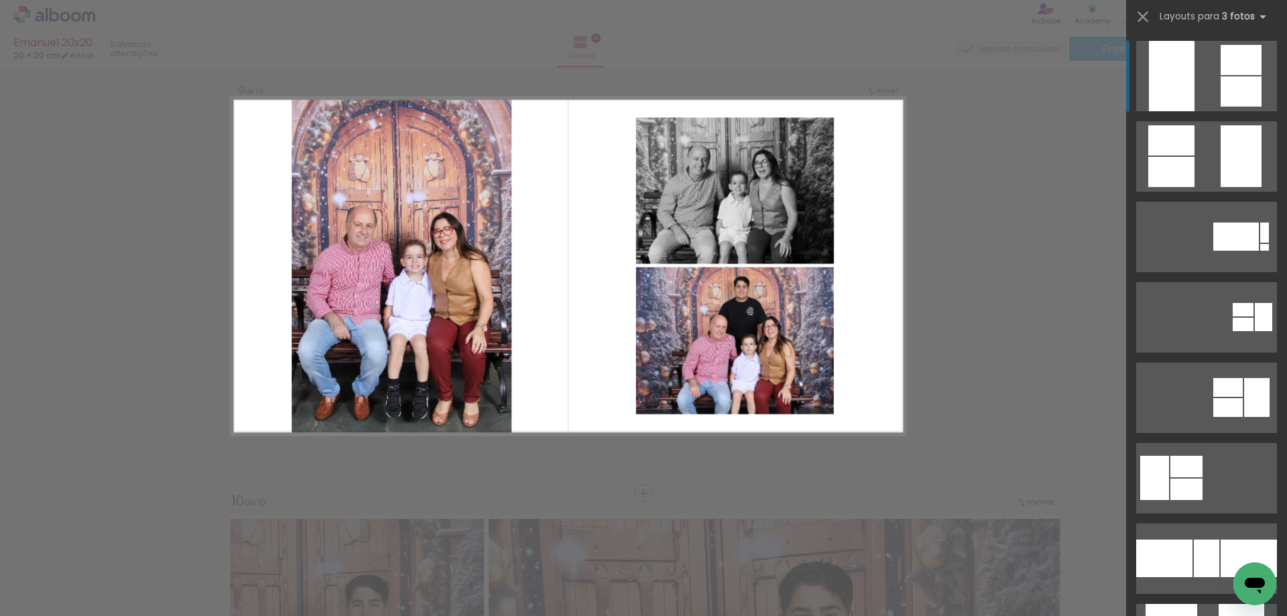
scroll to position [3652, 0]
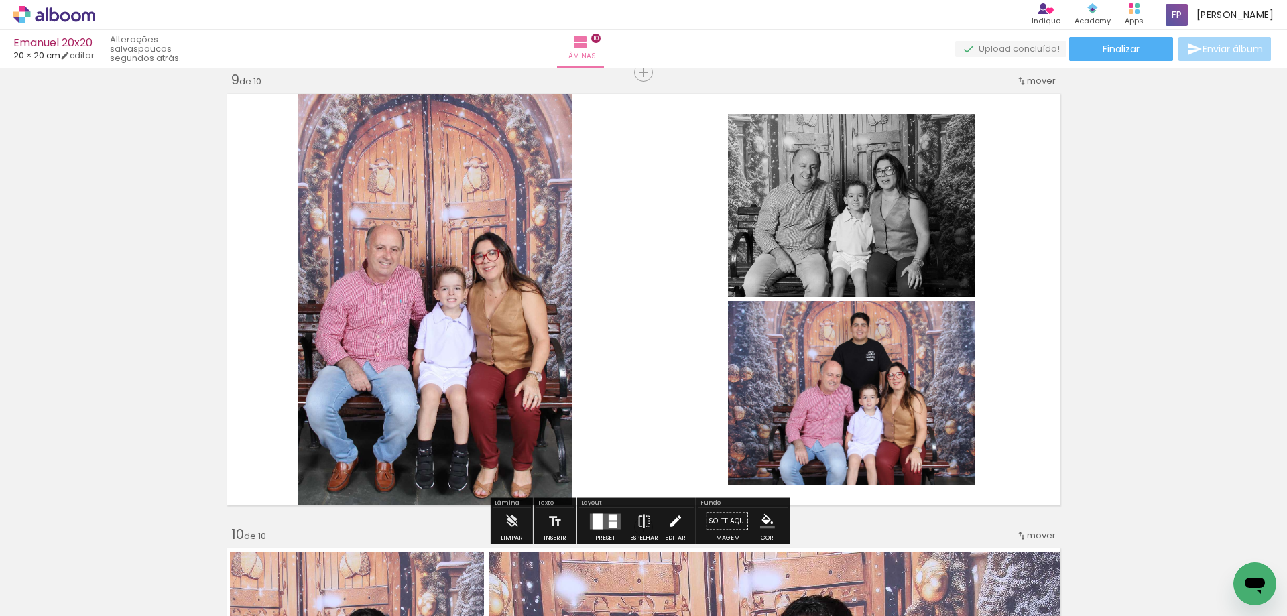
click at [670, 523] on iron-icon at bounding box center [674, 521] width 15 height 27
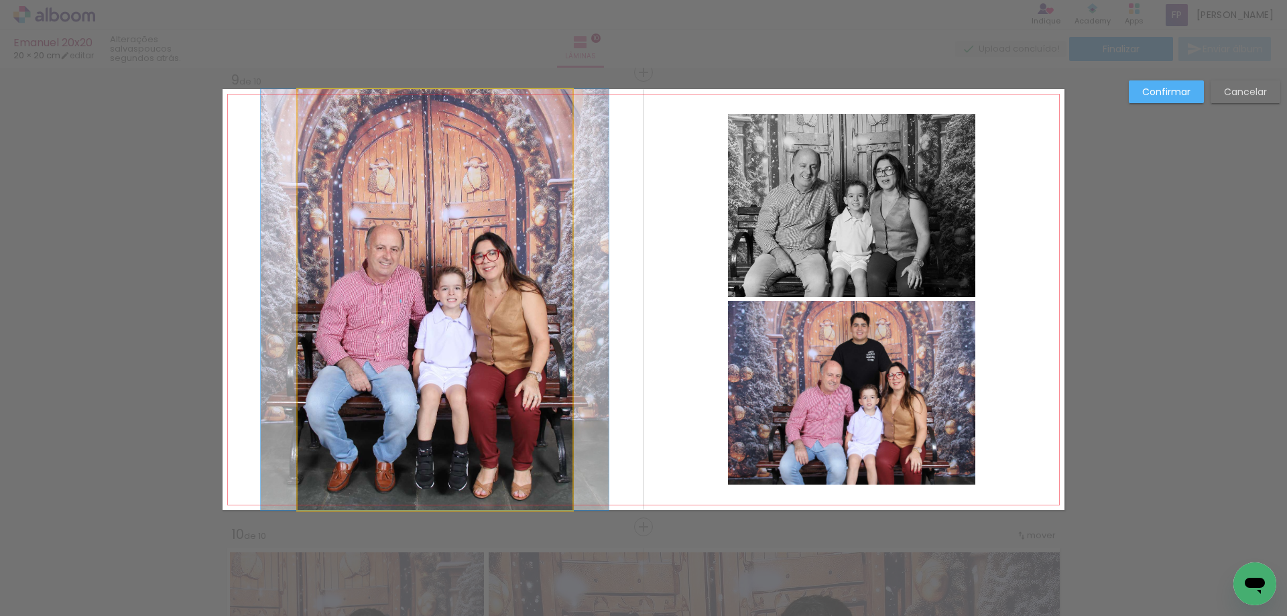
click at [478, 407] on quentale-photo at bounding box center [435, 299] width 275 height 421
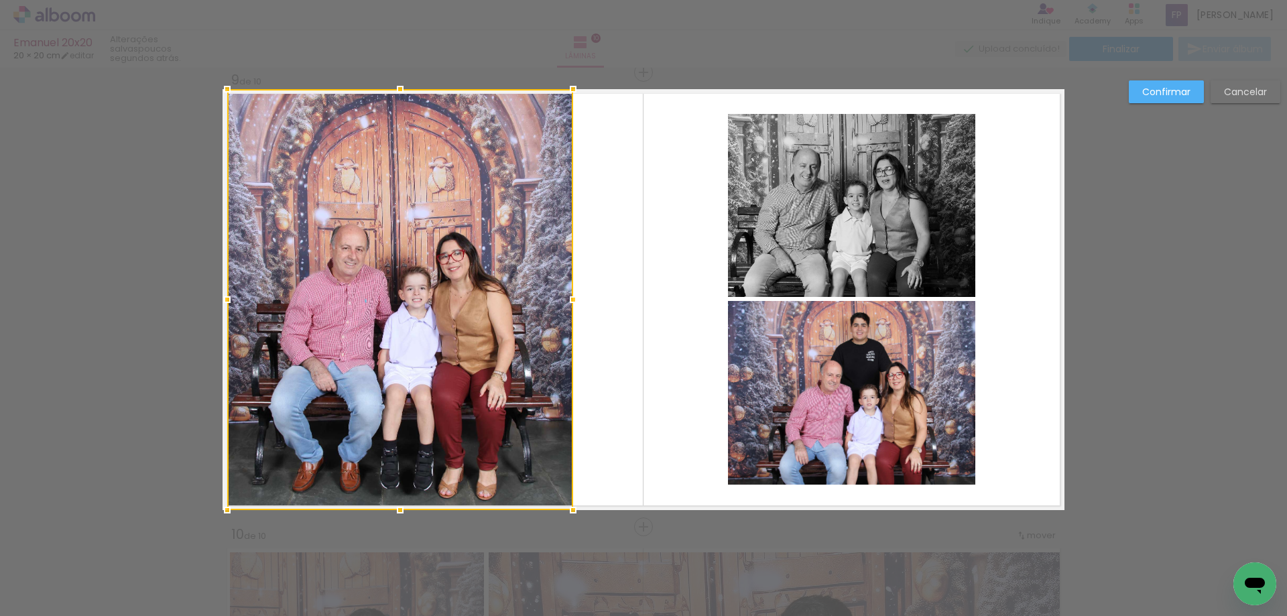
drag, startPoint x: 288, startPoint y: 302, endPoint x: 219, endPoint y: 296, distance: 69.2
click at [219, 296] on div at bounding box center [227, 299] width 27 height 27
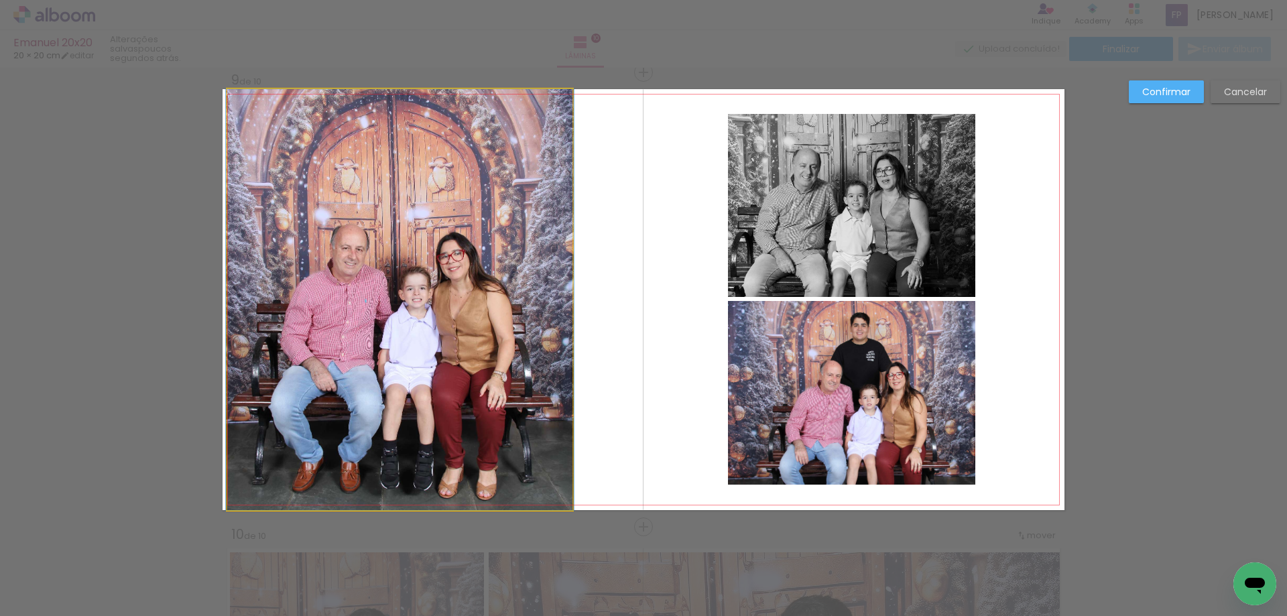
click at [426, 303] on quentale-photo at bounding box center [400, 299] width 346 height 421
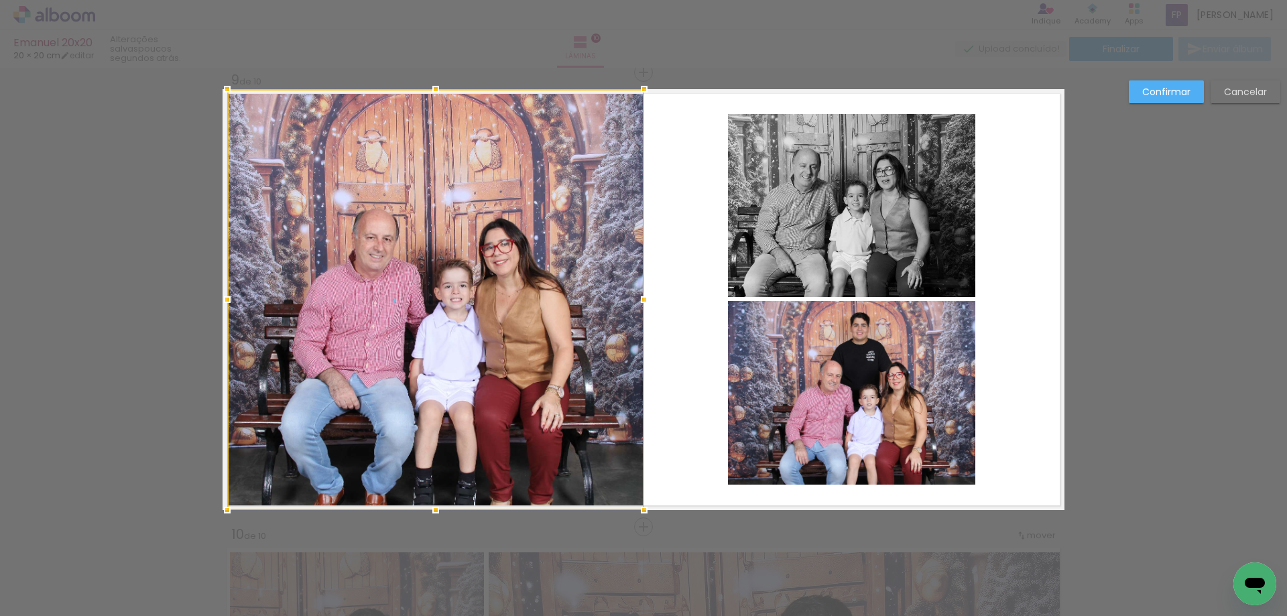
drag, startPoint x: 578, startPoint y: 301, endPoint x: 647, endPoint y: 322, distance: 72.7
click at [647, 322] on album-spread "9 de 10" at bounding box center [643, 299] width 842 height 421
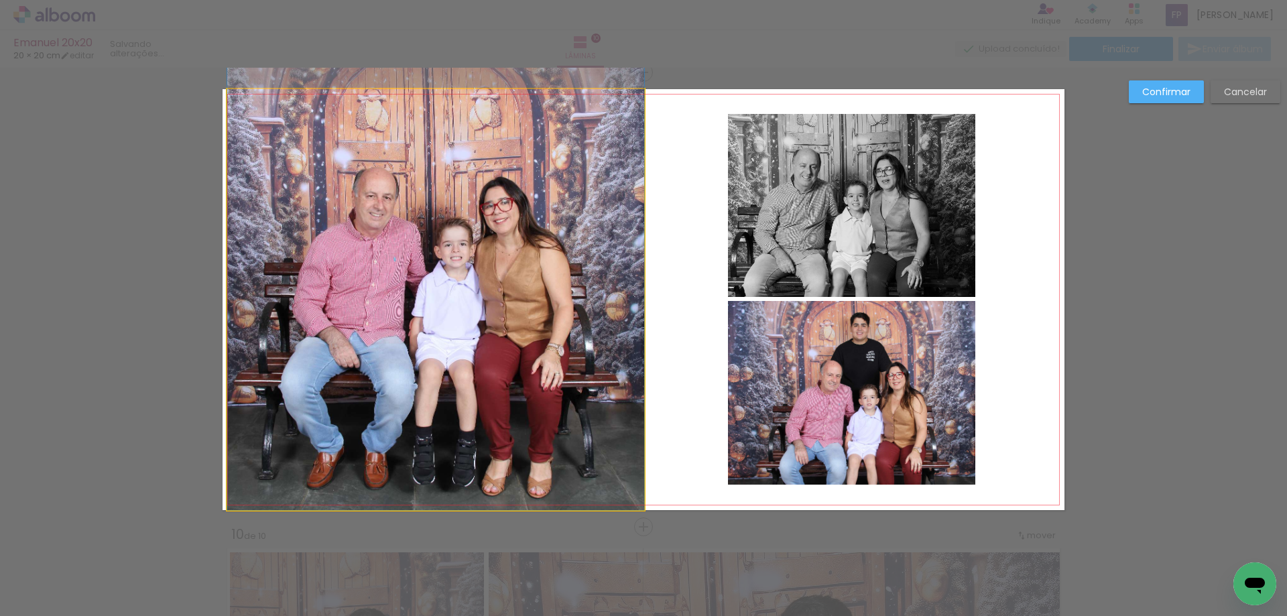
drag, startPoint x: 521, startPoint y: 330, endPoint x: 520, endPoint y: 277, distance: 52.3
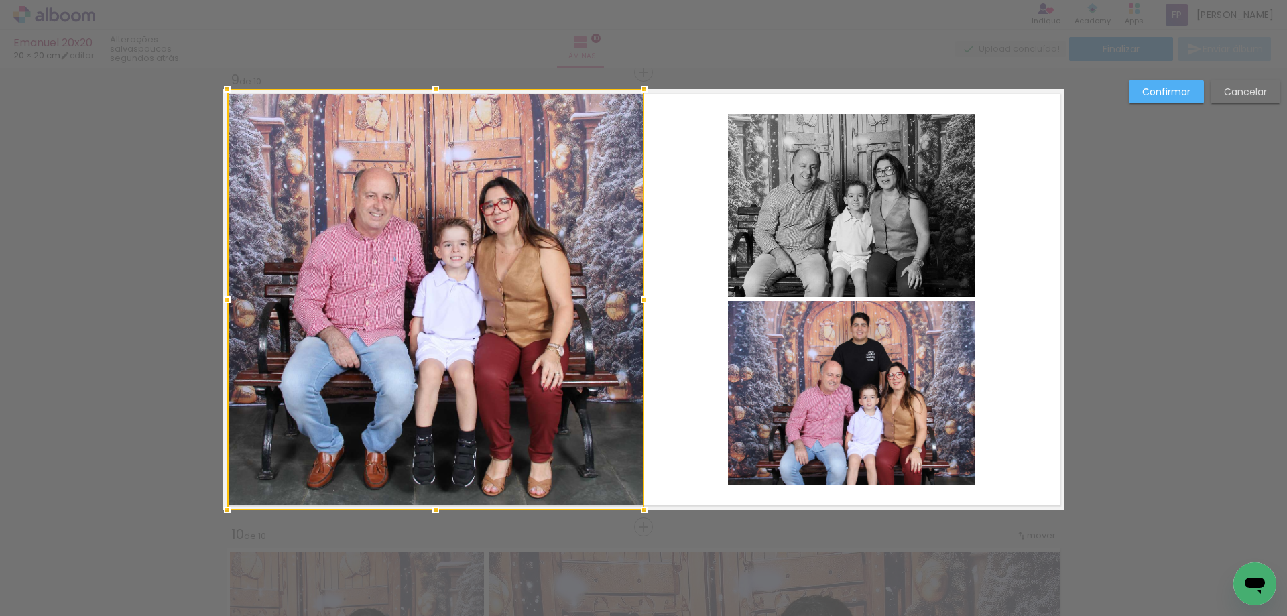
click at [898, 224] on quentale-photo at bounding box center [851, 205] width 247 height 183
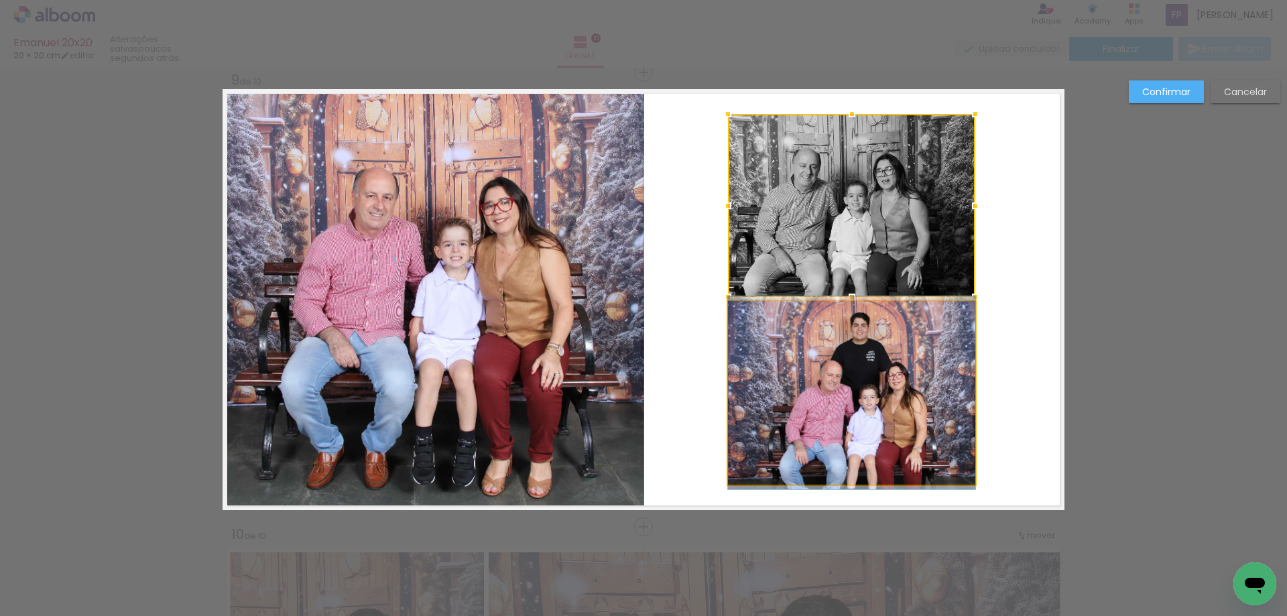
click at [899, 384] on quentale-photo at bounding box center [851, 393] width 247 height 184
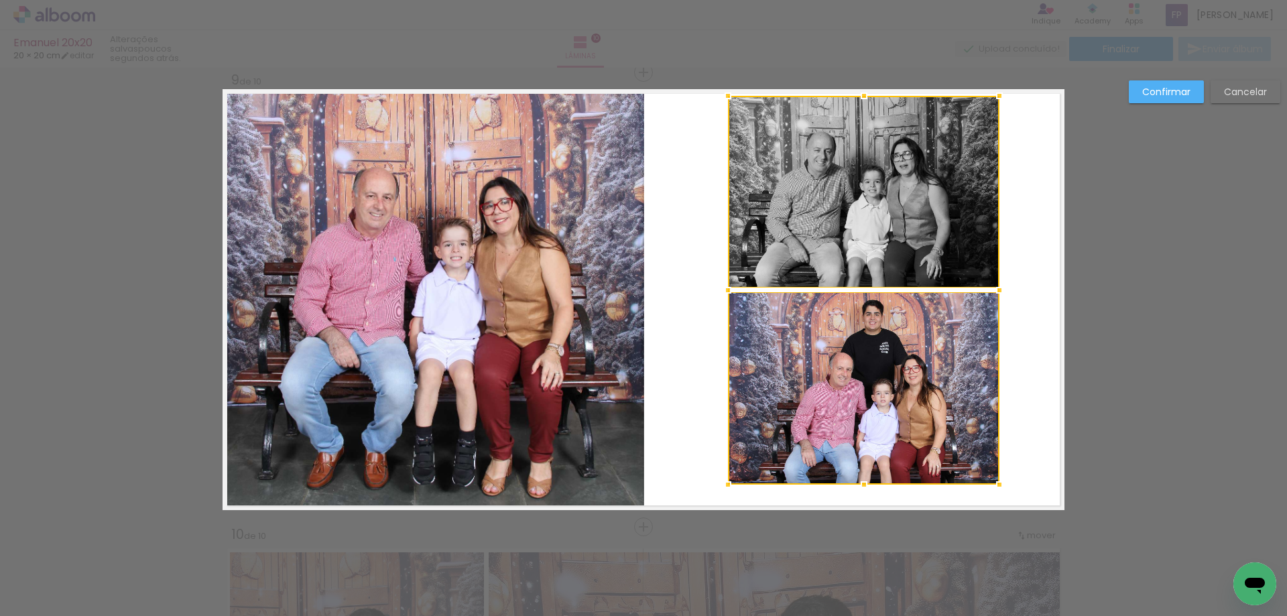
drag, startPoint x: 973, startPoint y: 115, endPoint x: 997, endPoint y: 97, distance: 30.2
click at [997, 97] on div at bounding box center [999, 95] width 27 height 27
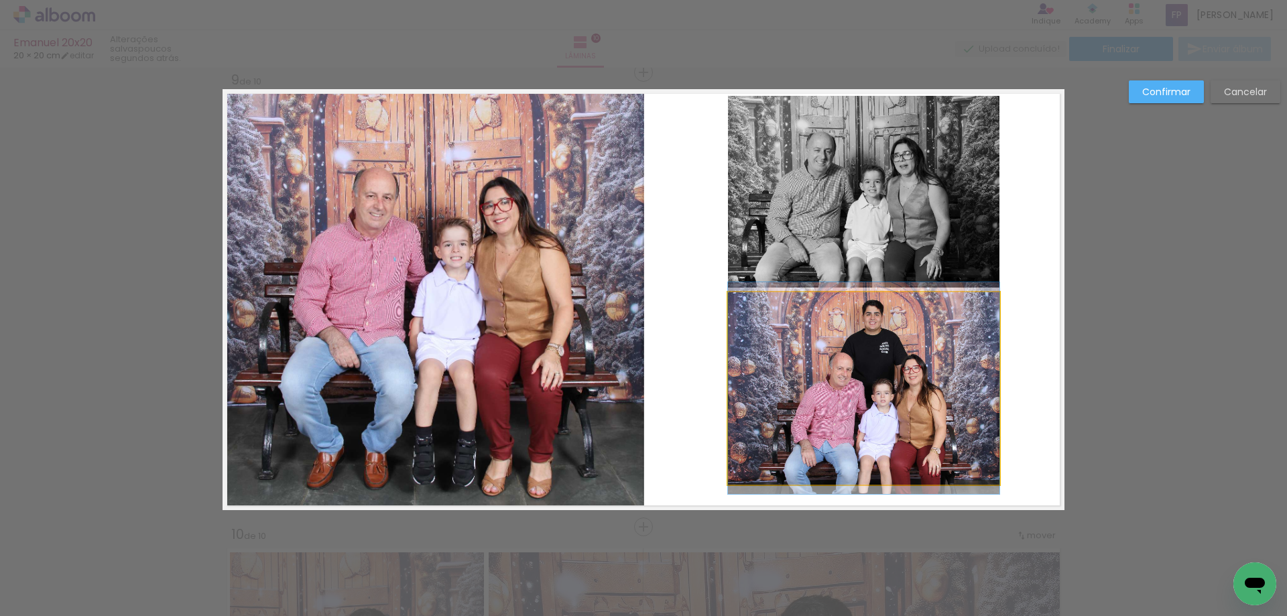
click at [887, 460] on quentale-photo at bounding box center [863, 388] width 271 height 192
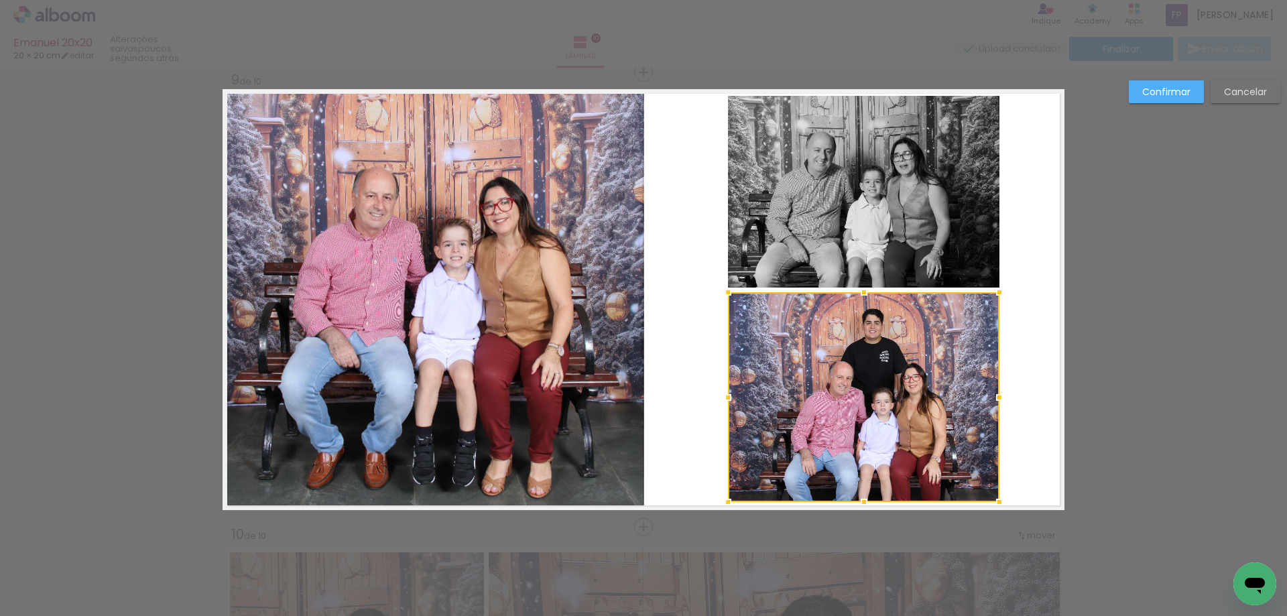
drag, startPoint x: 861, startPoint y: 488, endPoint x: 861, endPoint y: 505, distance: 17.4
click at [861, 505] on div at bounding box center [863, 501] width 27 height 27
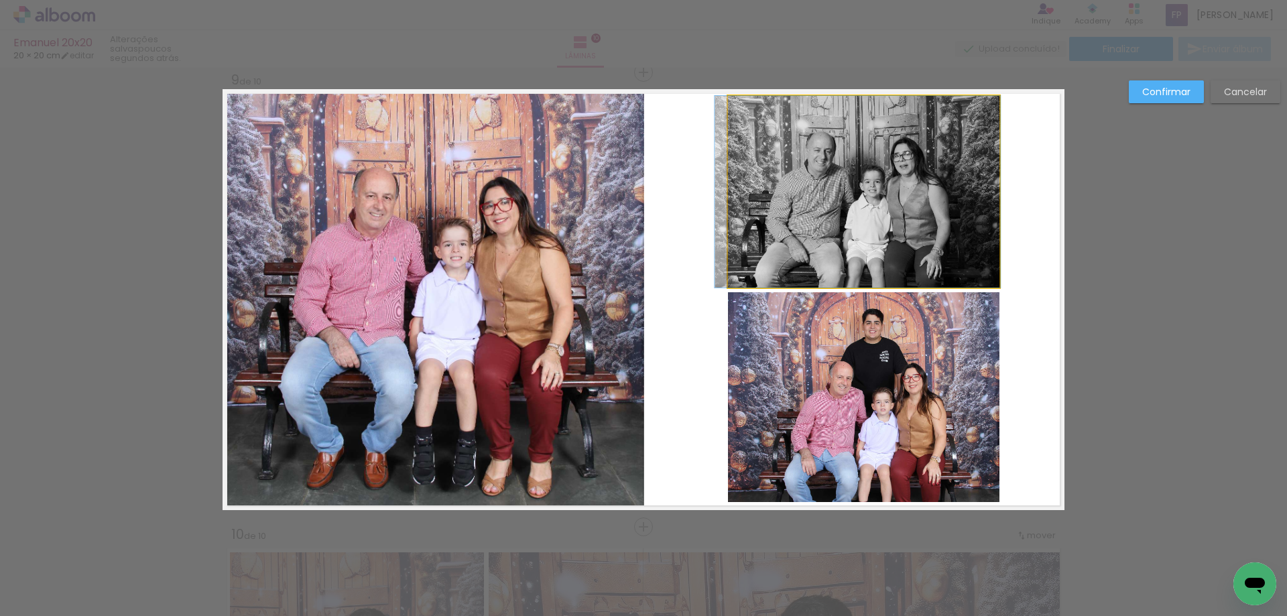
click at [926, 225] on quentale-photo at bounding box center [863, 192] width 271 height 192
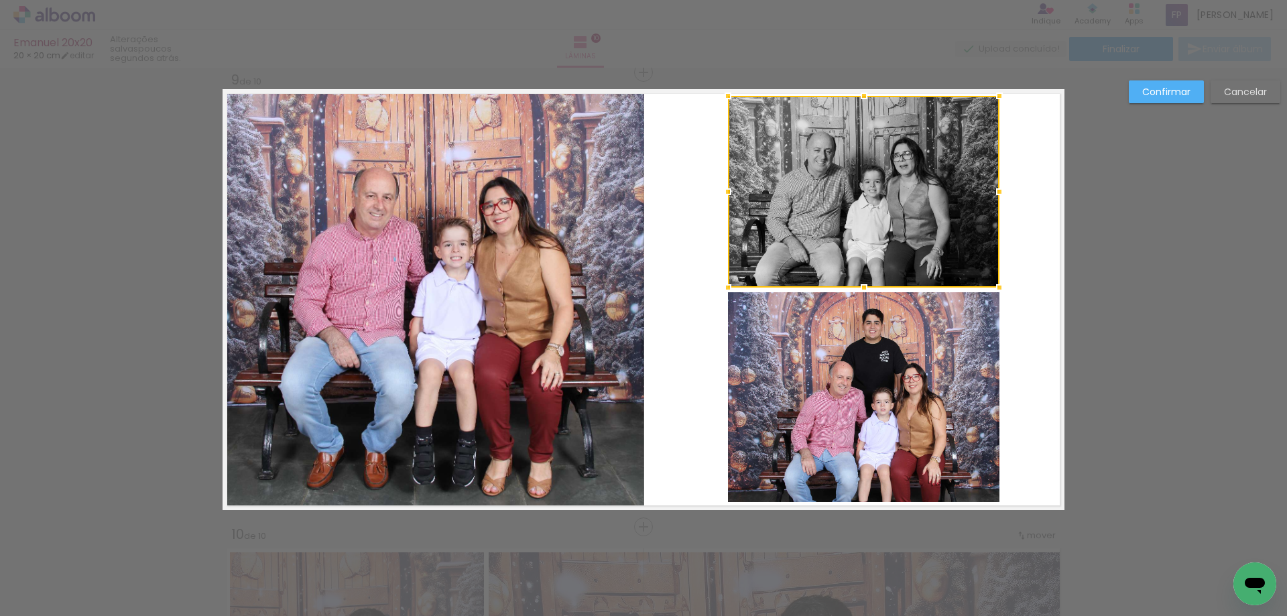
click at [0, 0] on slot "Confirmar" at bounding box center [0, 0] width 0 height 0
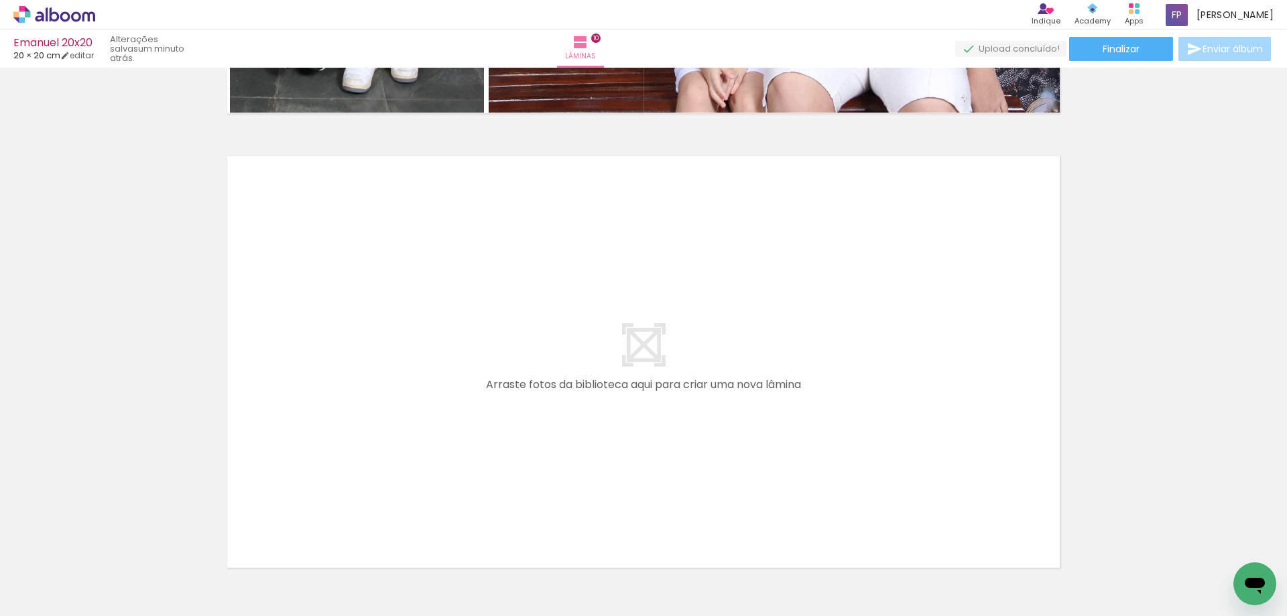
scroll to position [4585, 0]
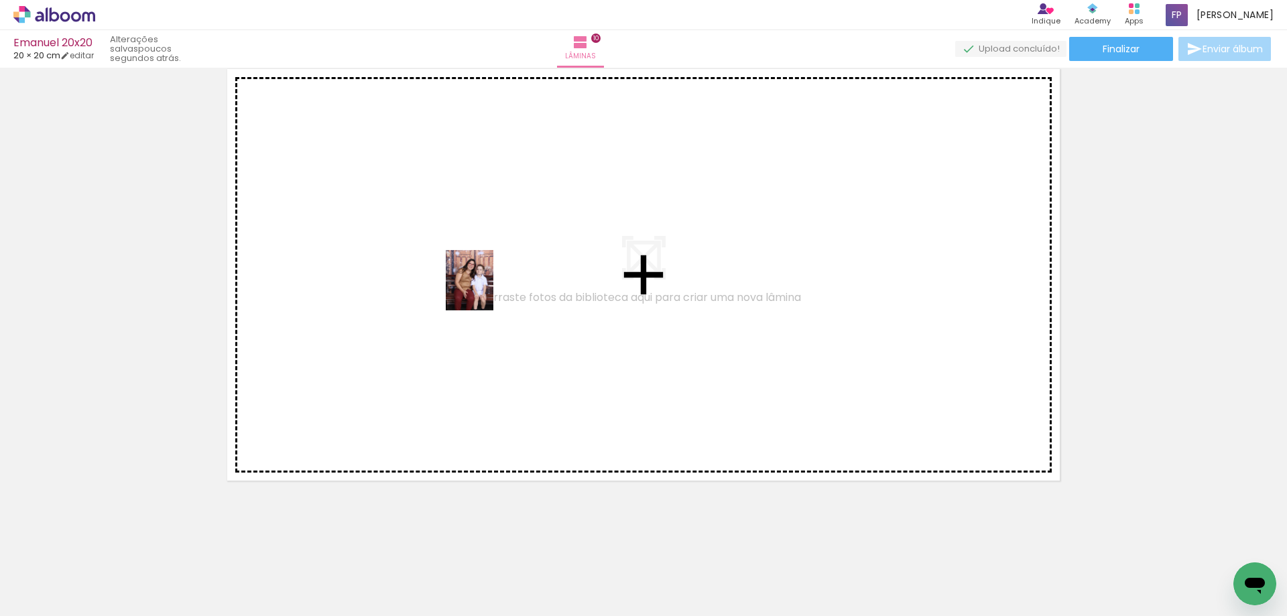
drag, startPoint x: 940, startPoint y: 556, endPoint x: 1071, endPoint y: 564, distance: 130.9
click at [483, 279] on quentale-workspace at bounding box center [643, 308] width 1287 height 616
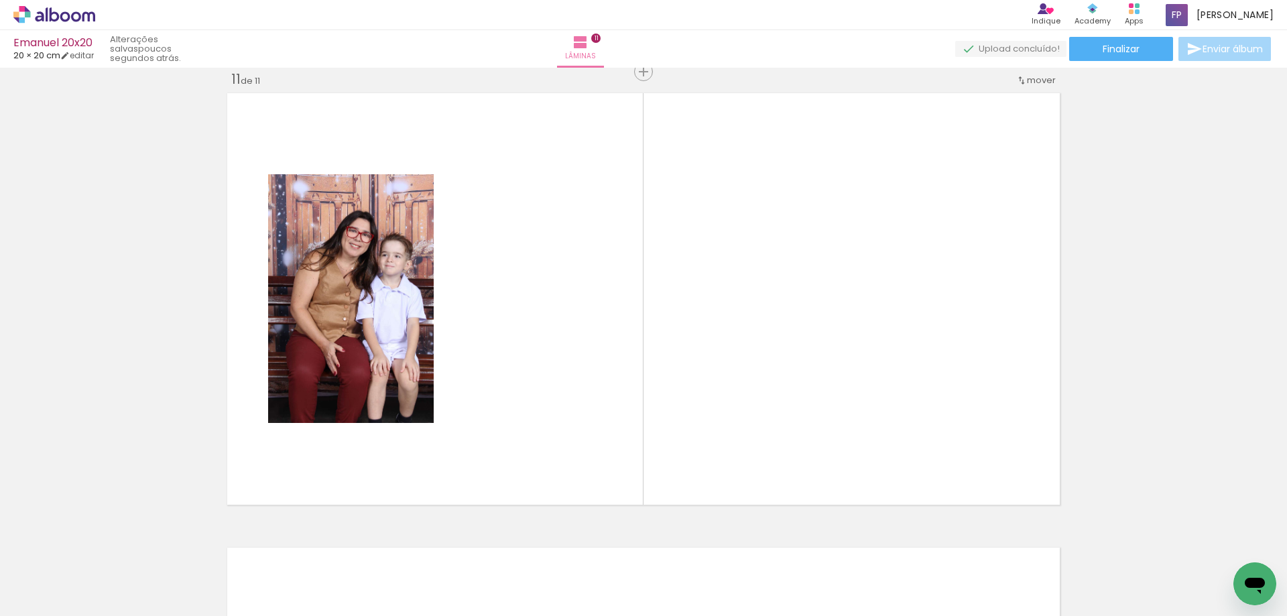
scroll to position [4560, 0]
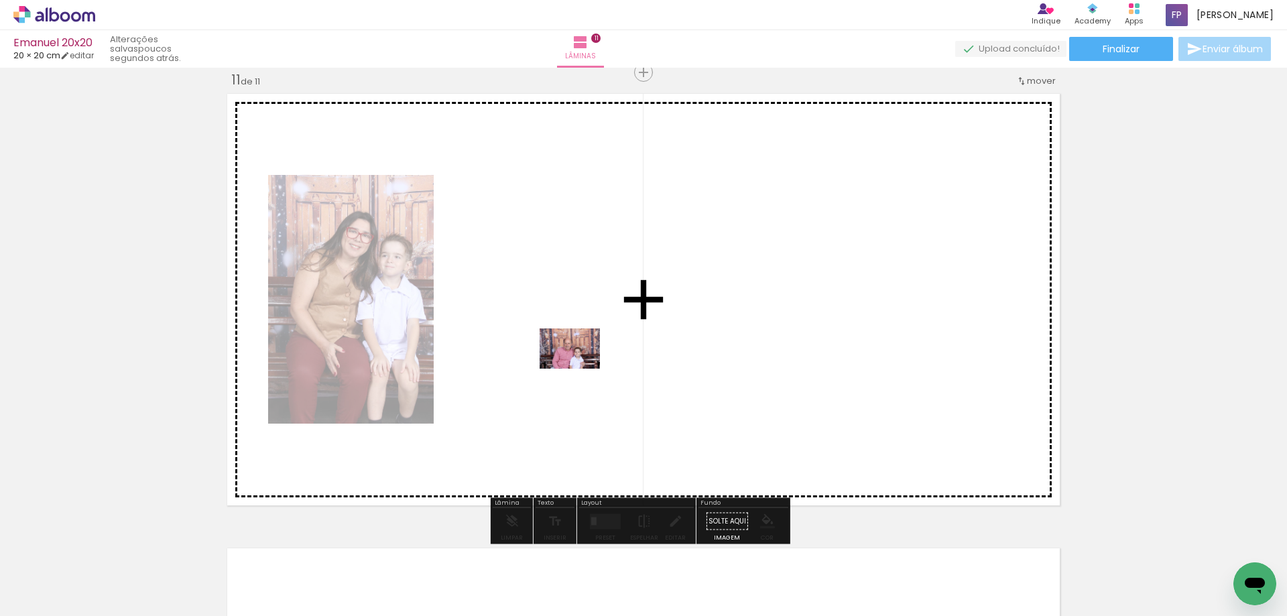
drag, startPoint x: 1086, startPoint y: 589, endPoint x: 580, endPoint y: 369, distance: 552.5
click at [580, 369] on quentale-workspace at bounding box center [643, 308] width 1287 height 616
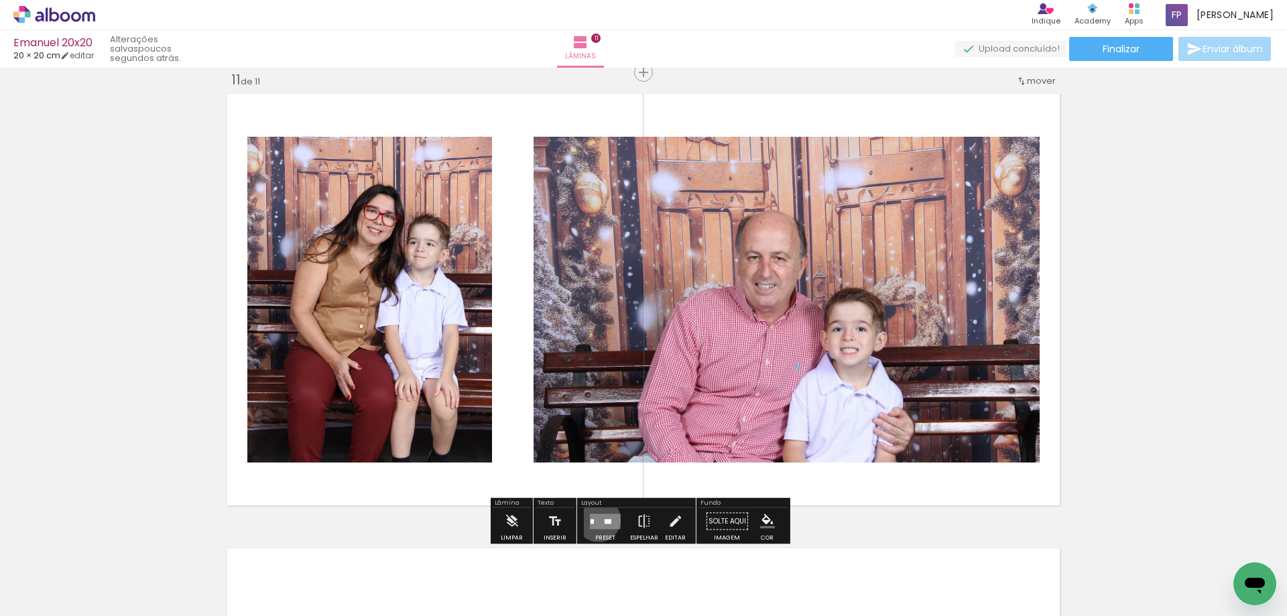
click at [595, 519] on quentale-layouter at bounding box center [605, 520] width 31 height 15
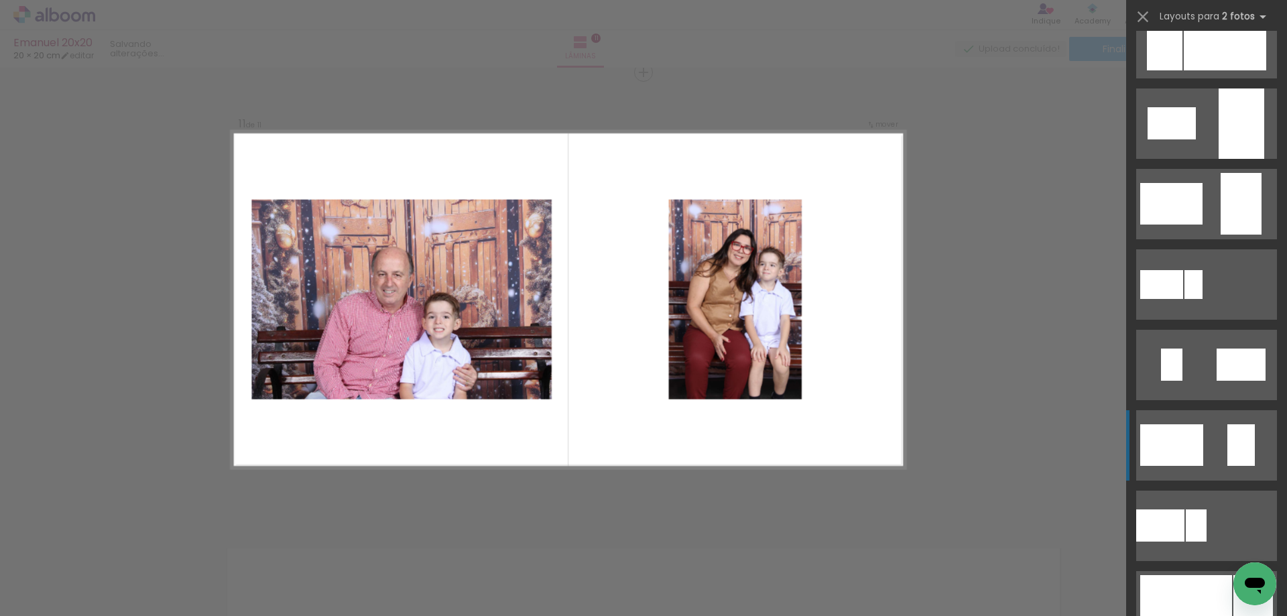
scroll to position [268, 0]
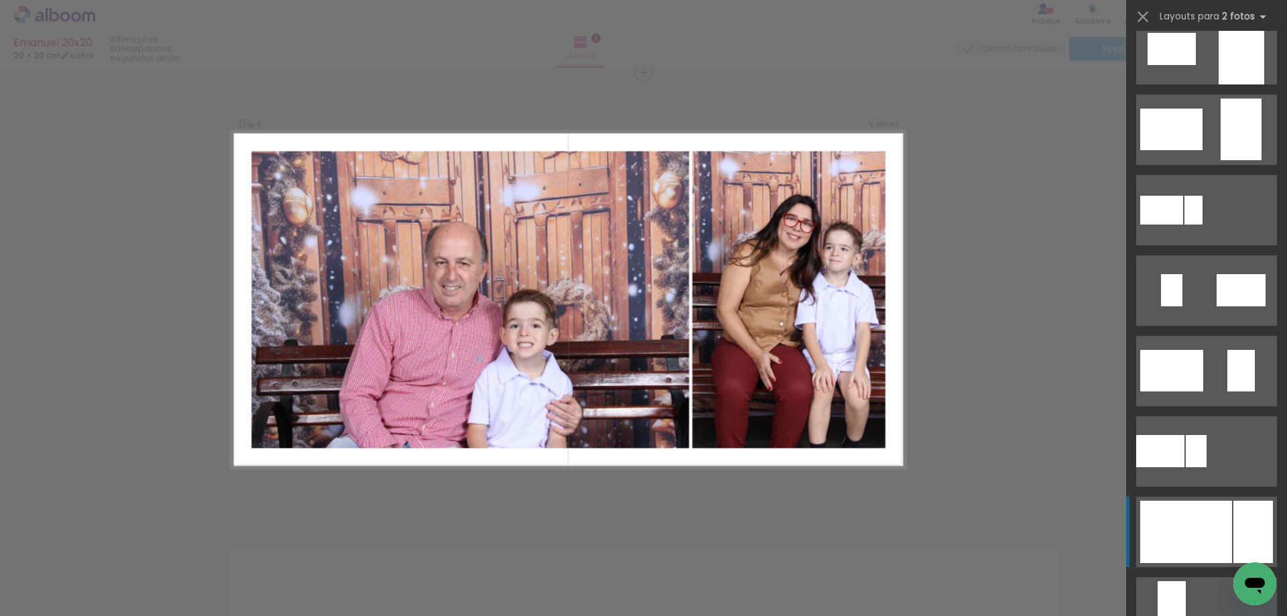
click at [1209, 537] on div at bounding box center [1186, 532] width 92 height 62
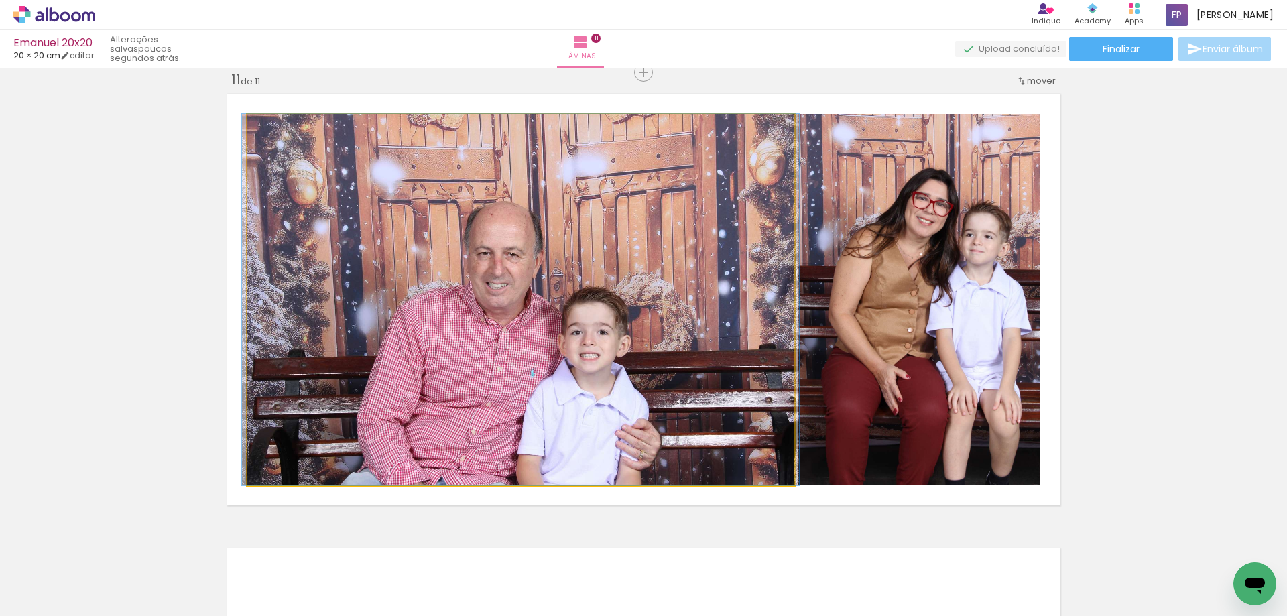
click at [727, 388] on quentale-photo at bounding box center [520, 299] width 547 height 371
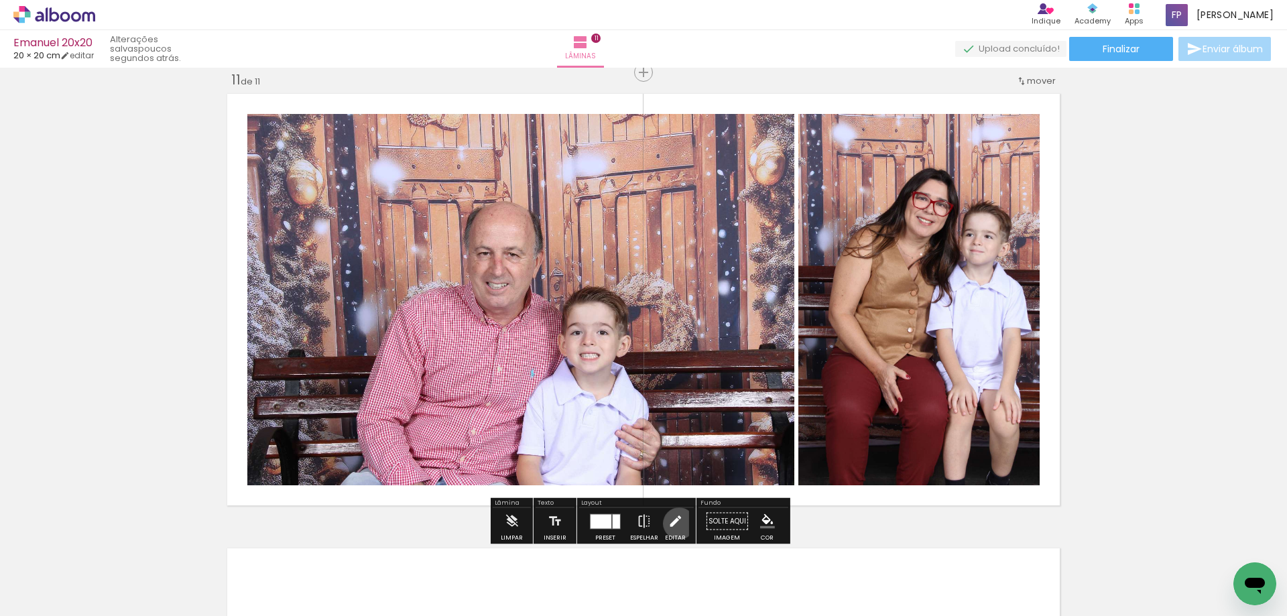
click at [675, 523] on iron-icon at bounding box center [674, 521] width 15 height 27
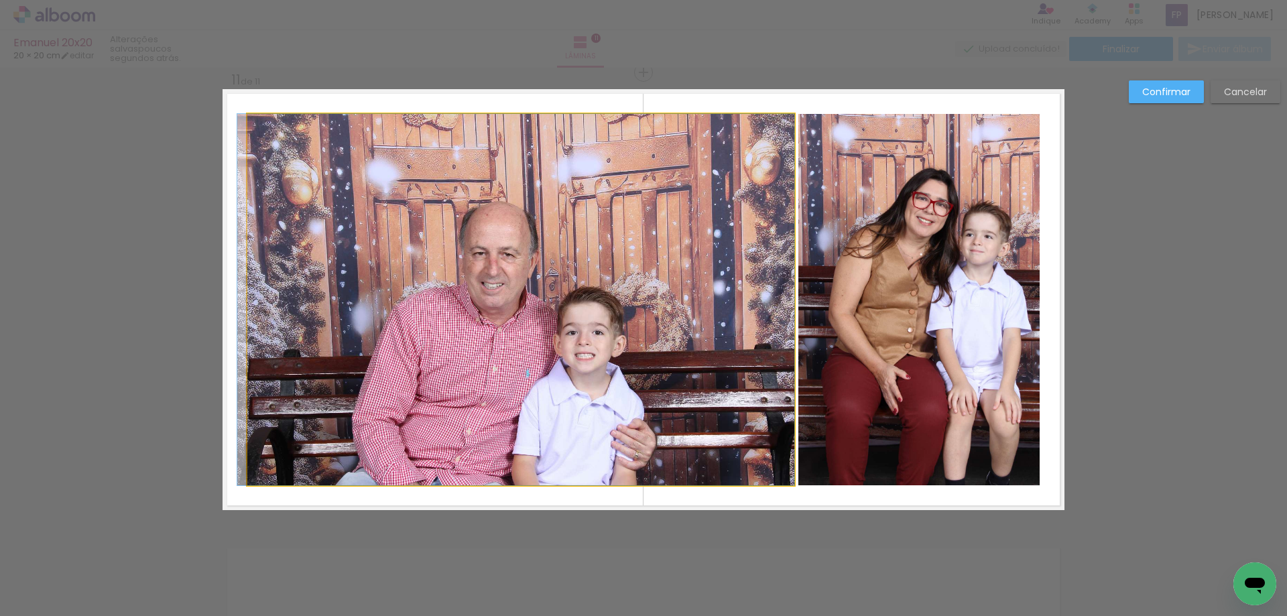
drag, startPoint x: 539, startPoint y: 330, endPoint x: 499, endPoint y: 321, distance: 41.3
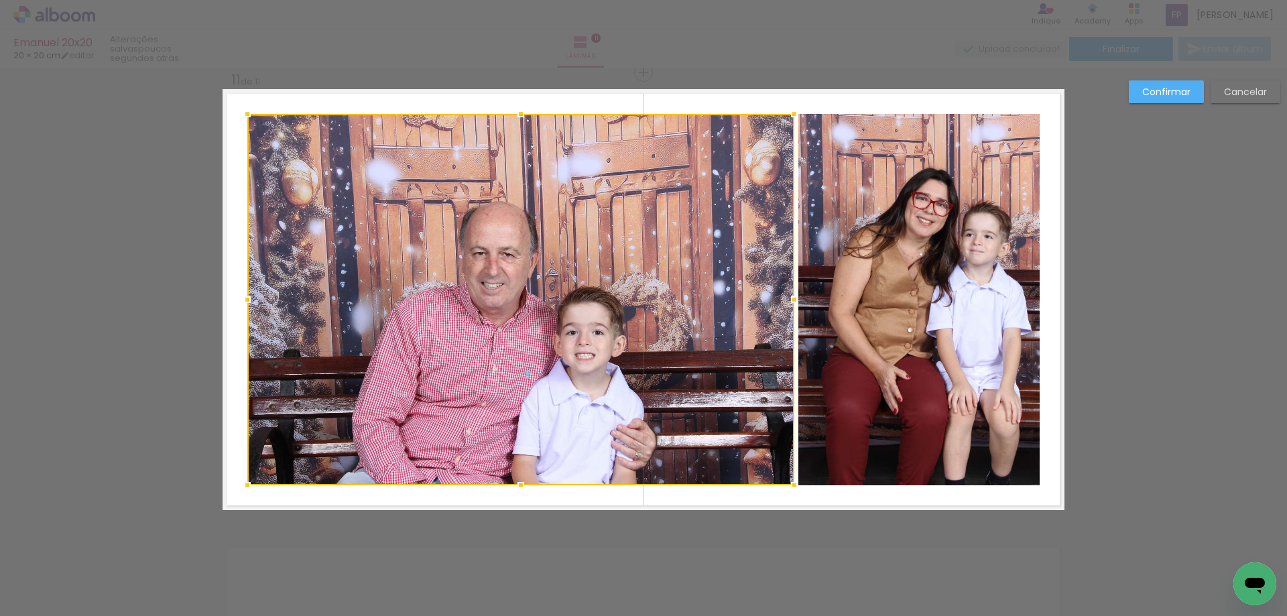
drag, startPoint x: 548, startPoint y: 302, endPoint x: 708, endPoint y: 250, distance: 168.3
click at [708, 250] on div at bounding box center [520, 299] width 547 height 371
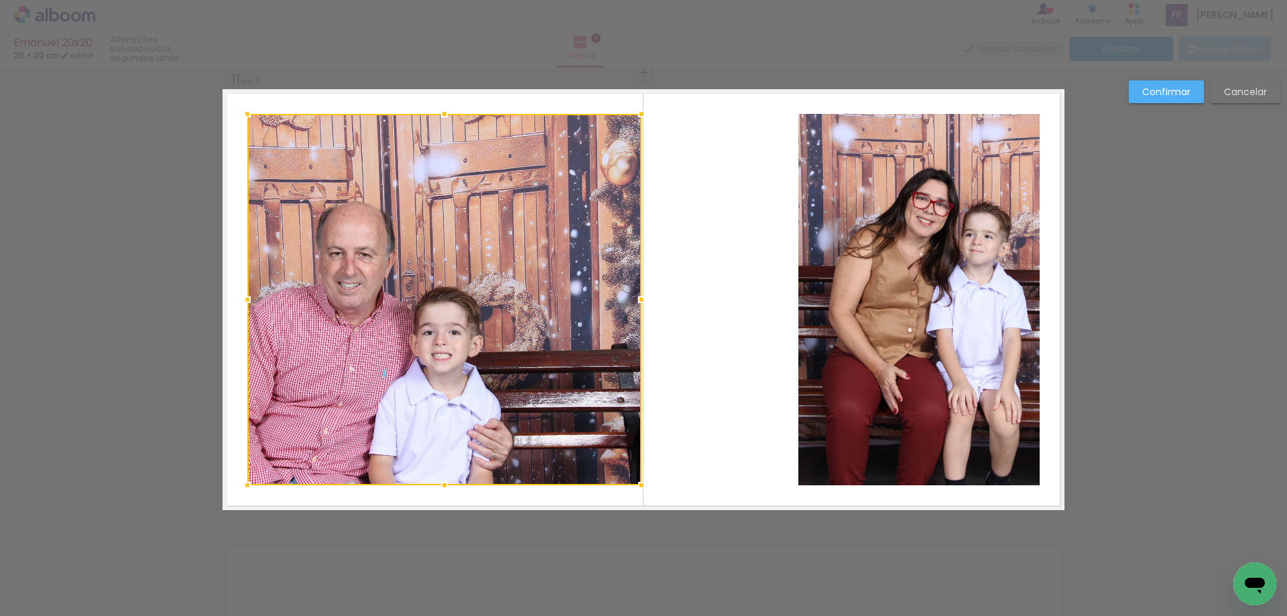
drag, startPoint x: 794, startPoint y: 306, endPoint x: 641, endPoint y: 312, distance: 152.9
click at [641, 312] on div at bounding box center [641, 299] width 27 height 27
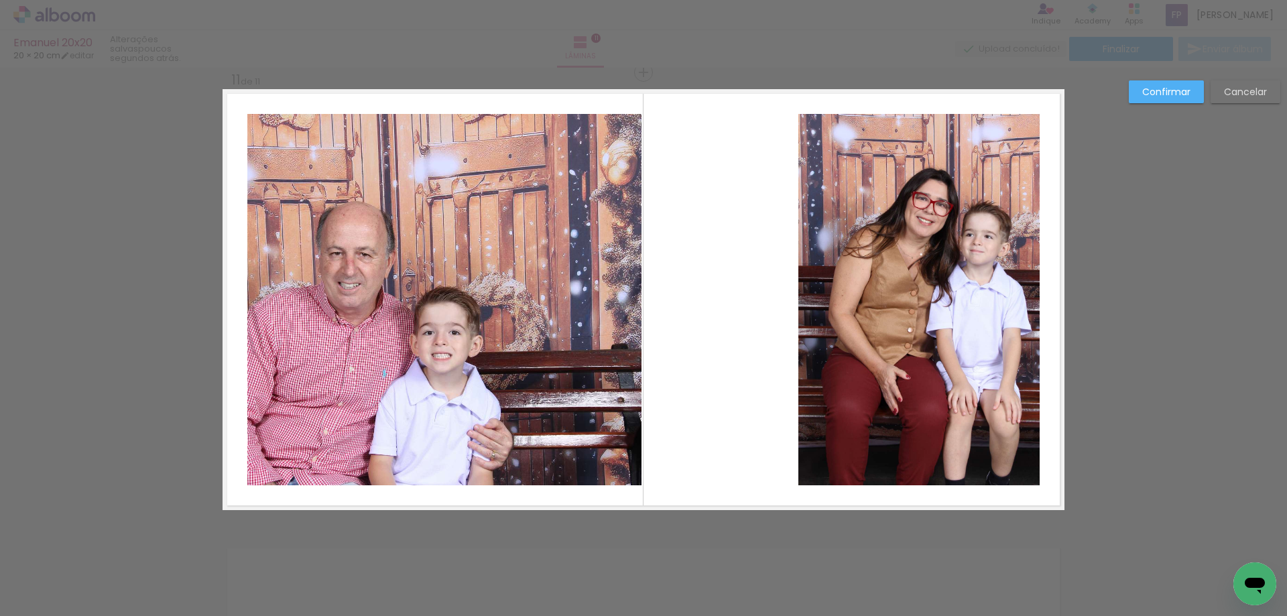
click at [287, 308] on quentale-photo at bounding box center [444, 299] width 394 height 371
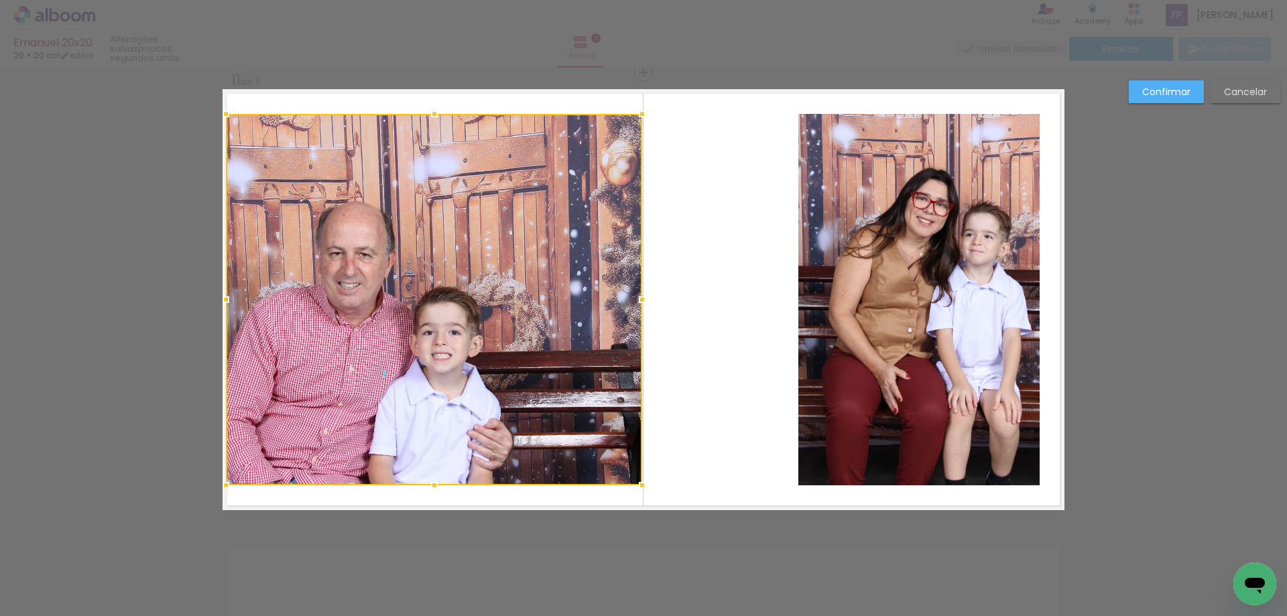
drag, startPoint x: 239, startPoint y: 300, endPoint x: 221, endPoint y: 300, distance: 18.1
click at [221, 300] on div at bounding box center [225, 299] width 27 height 27
click at [471, 196] on div at bounding box center [434, 299] width 416 height 371
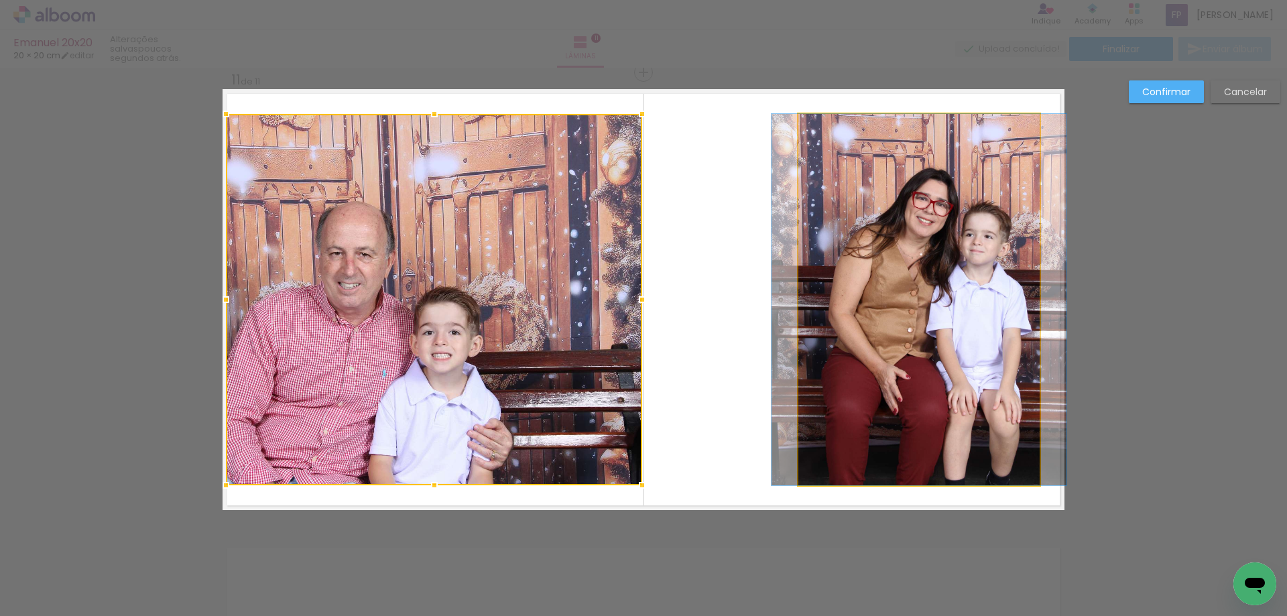
click at [878, 257] on quentale-photo at bounding box center [918, 299] width 241 height 371
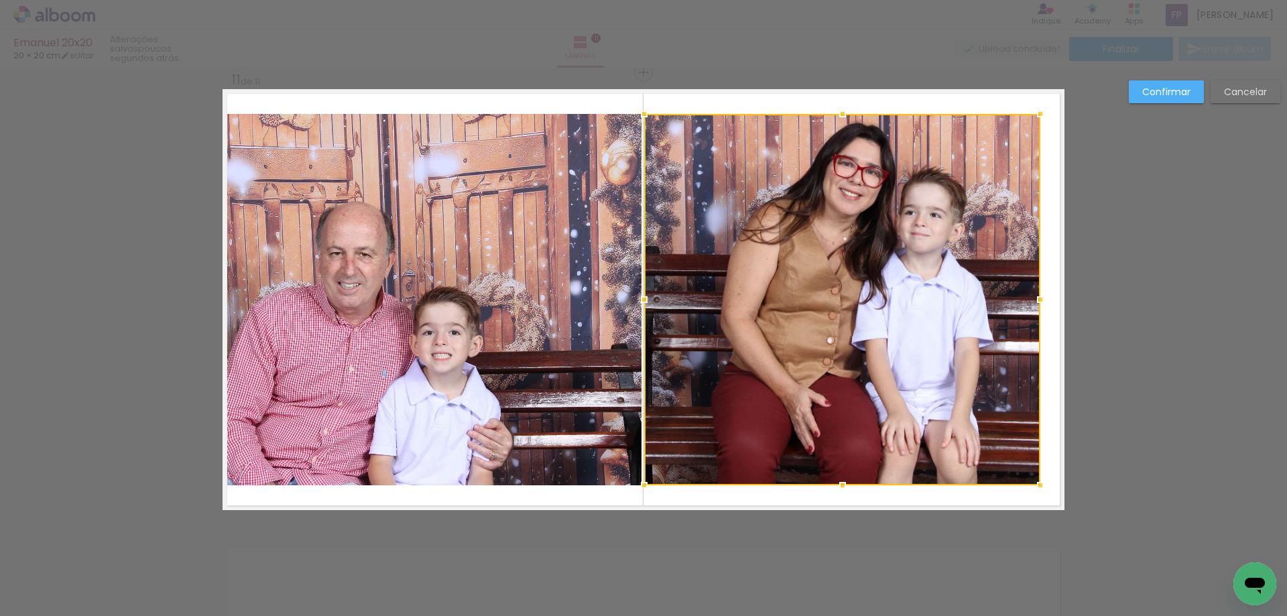
drag, startPoint x: 799, startPoint y: 302, endPoint x: 641, endPoint y: 308, distance: 158.2
click at [641, 308] on div at bounding box center [644, 299] width 27 height 27
click at [811, 285] on div at bounding box center [842, 299] width 396 height 371
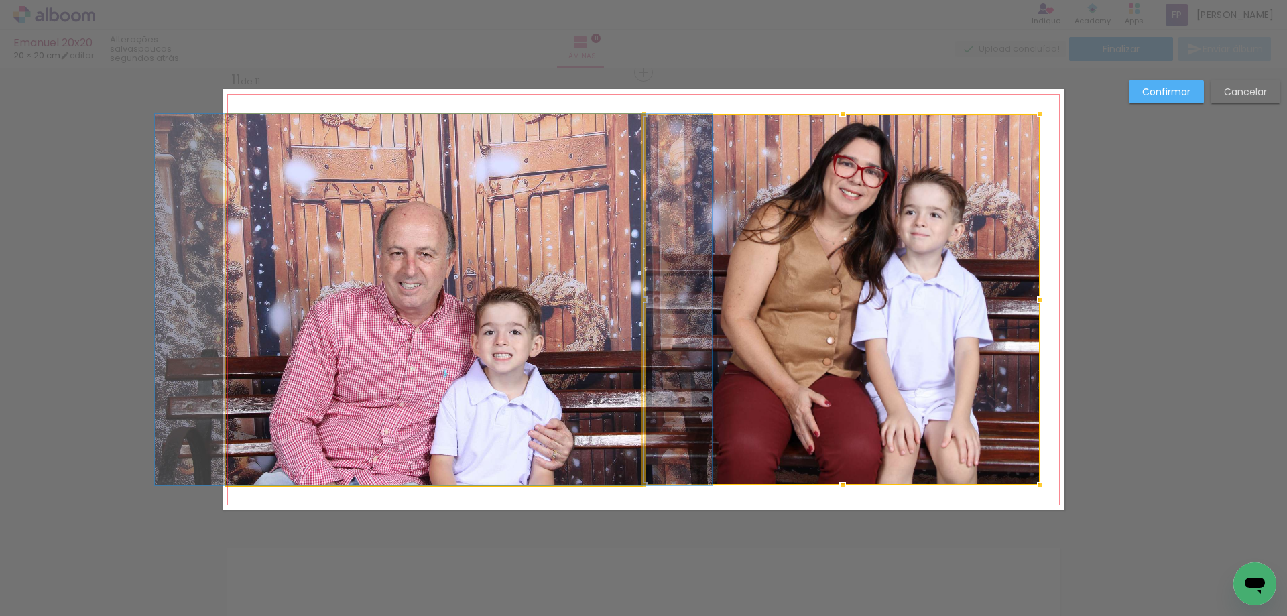
drag, startPoint x: 436, startPoint y: 310, endPoint x: 497, endPoint y: 309, distance: 61.0
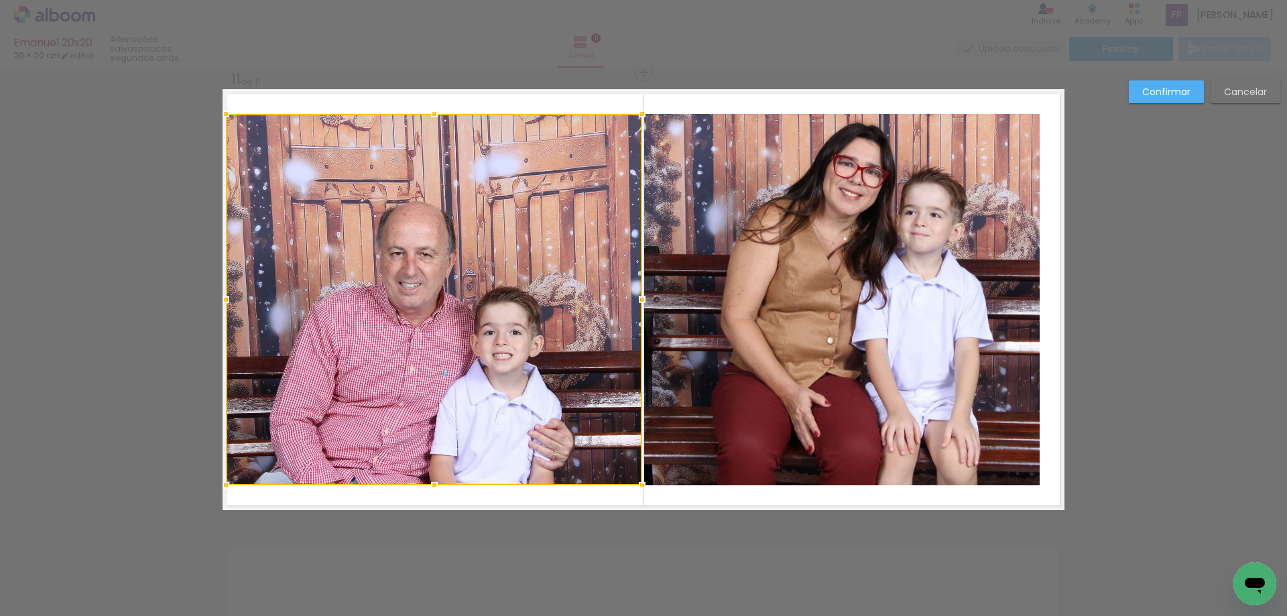
click at [578, 155] on div at bounding box center [434, 299] width 416 height 371
click at [0, 0] on slot "Confirmar" at bounding box center [0, 0] width 0 height 0
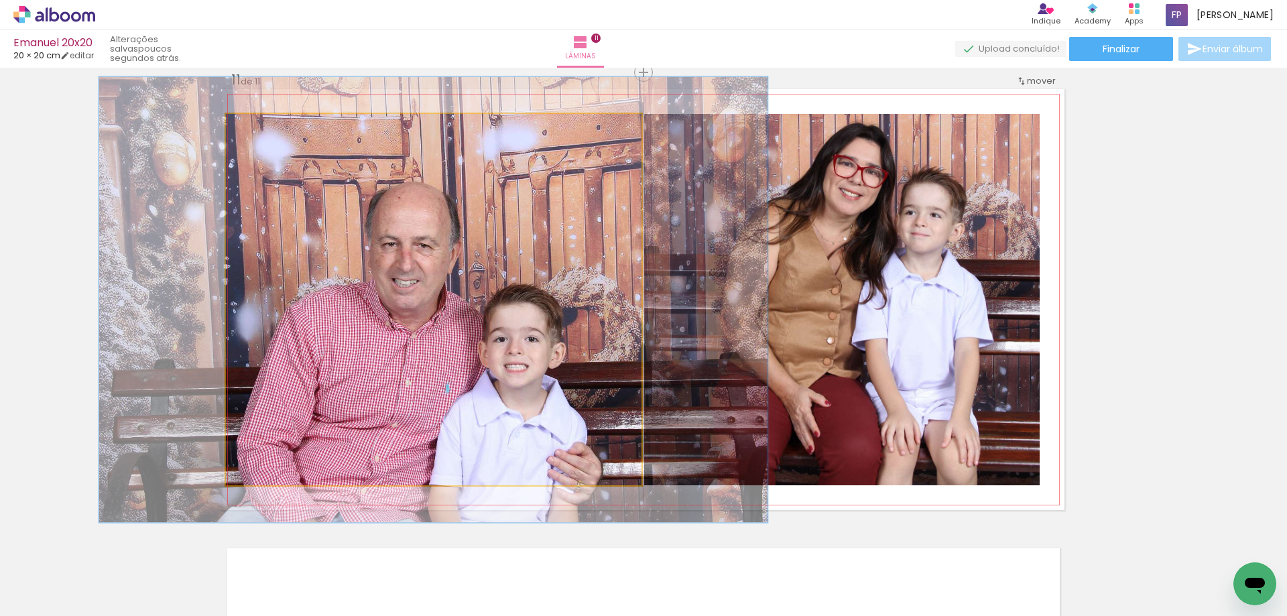
drag, startPoint x: 250, startPoint y: 129, endPoint x: 259, endPoint y: 131, distance: 9.6
type paper-slider "120"
click at [260, 131] on div at bounding box center [266, 128] width 12 height 12
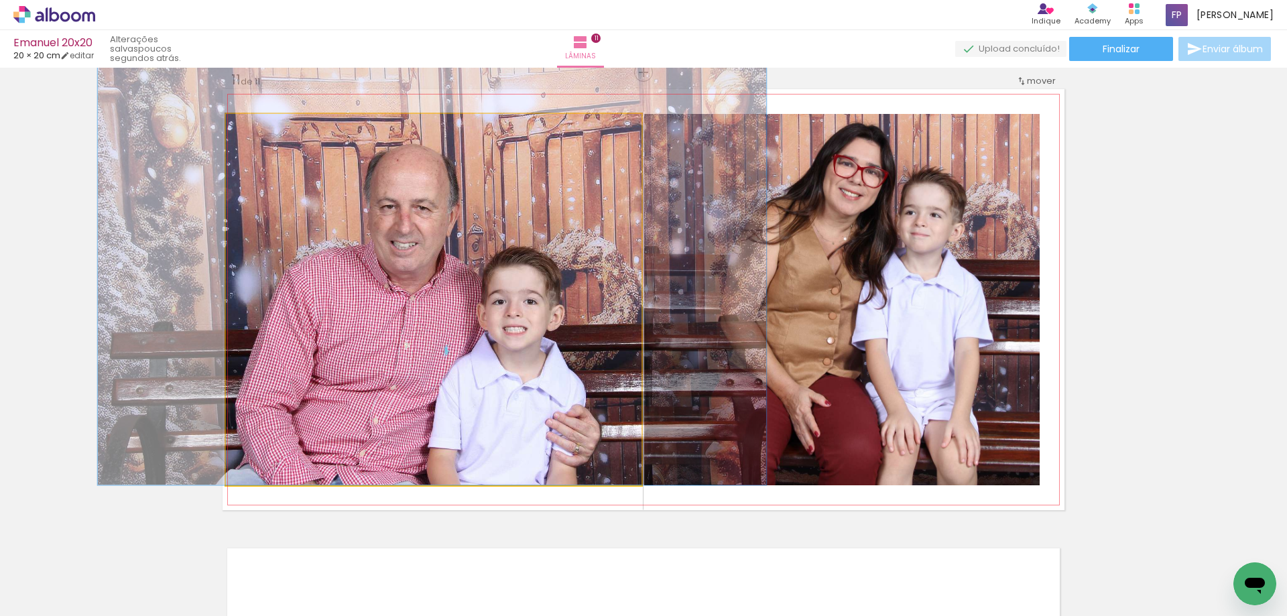
drag, startPoint x: 439, startPoint y: 318, endPoint x: 438, endPoint y: 270, distance: 47.6
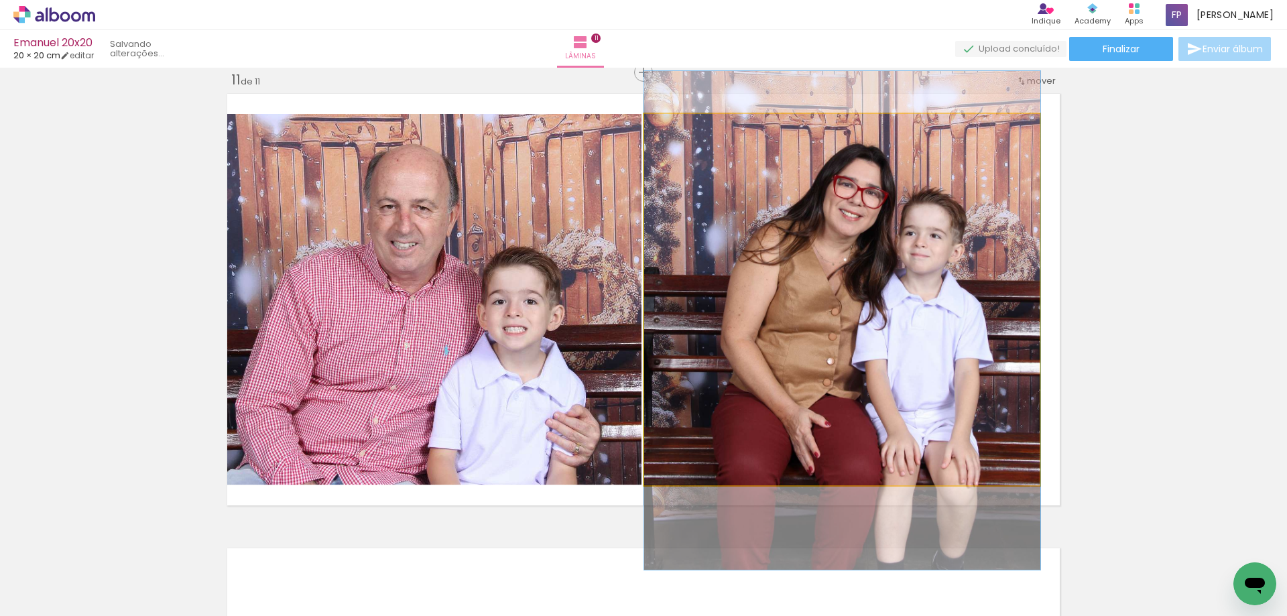
drag, startPoint x: 895, startPoint y: 279, endPoint x: 891, endPoint y: 300, distance: 21.0
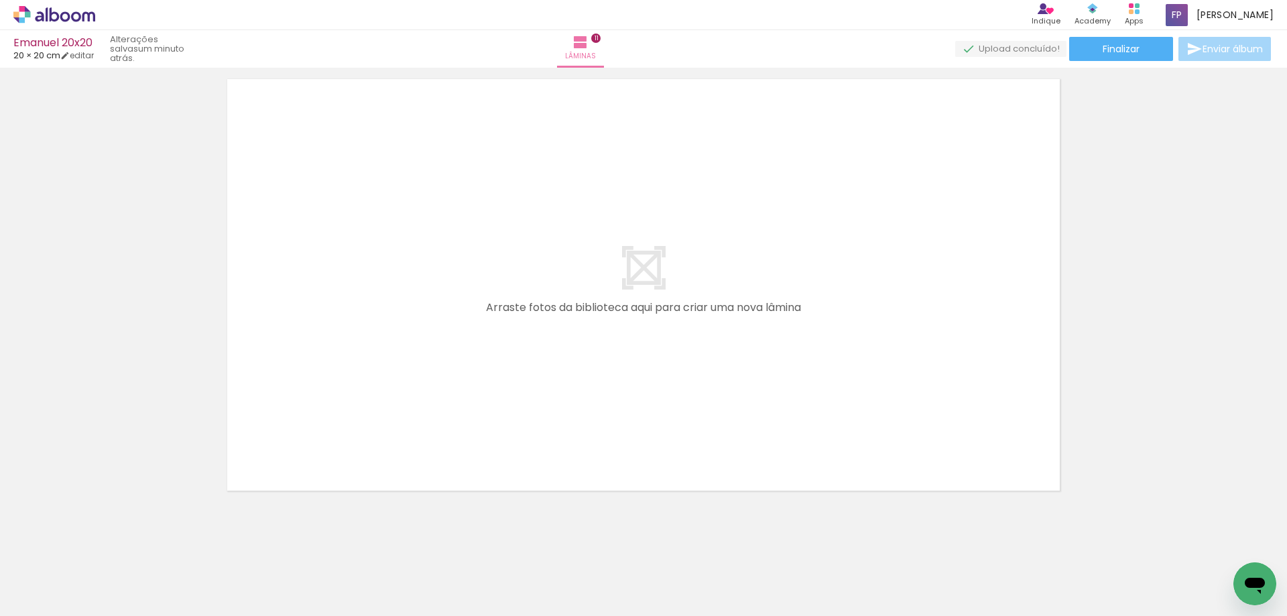
scroll to position [0, 1377]
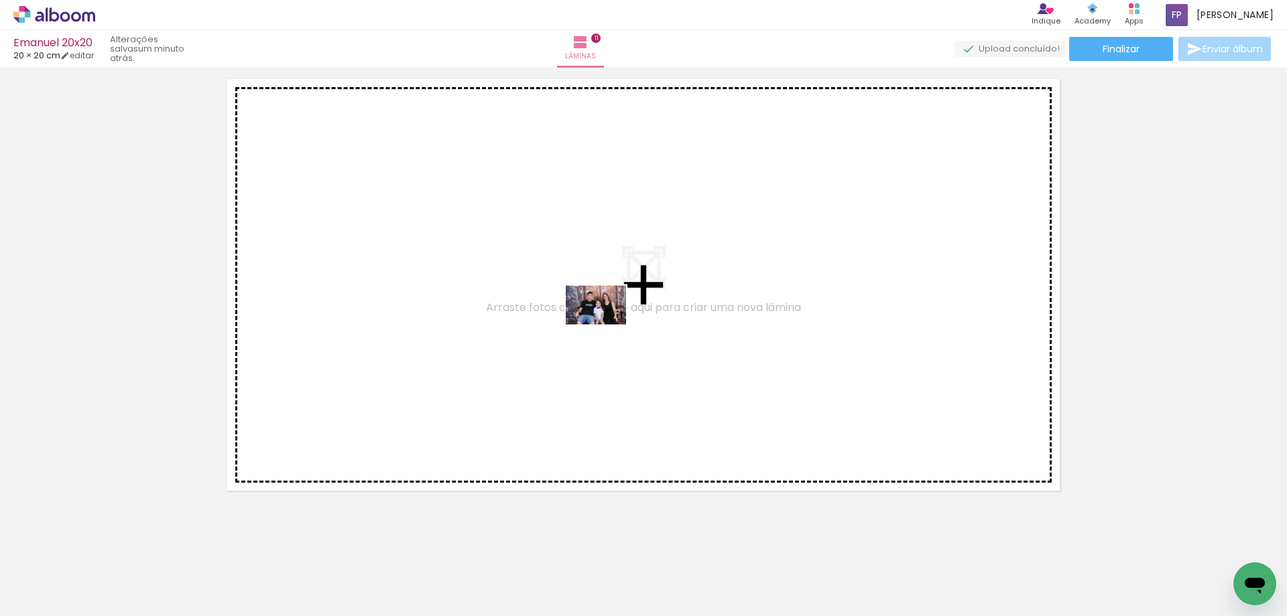
drag, startPoint x: 584, startPoint y: 579, endPoint x: 606, endPoint y: 326, distance: 254.2
click at [606, 326] on quentale-workspace at bounding box center [643, 308] width 1287 height 616
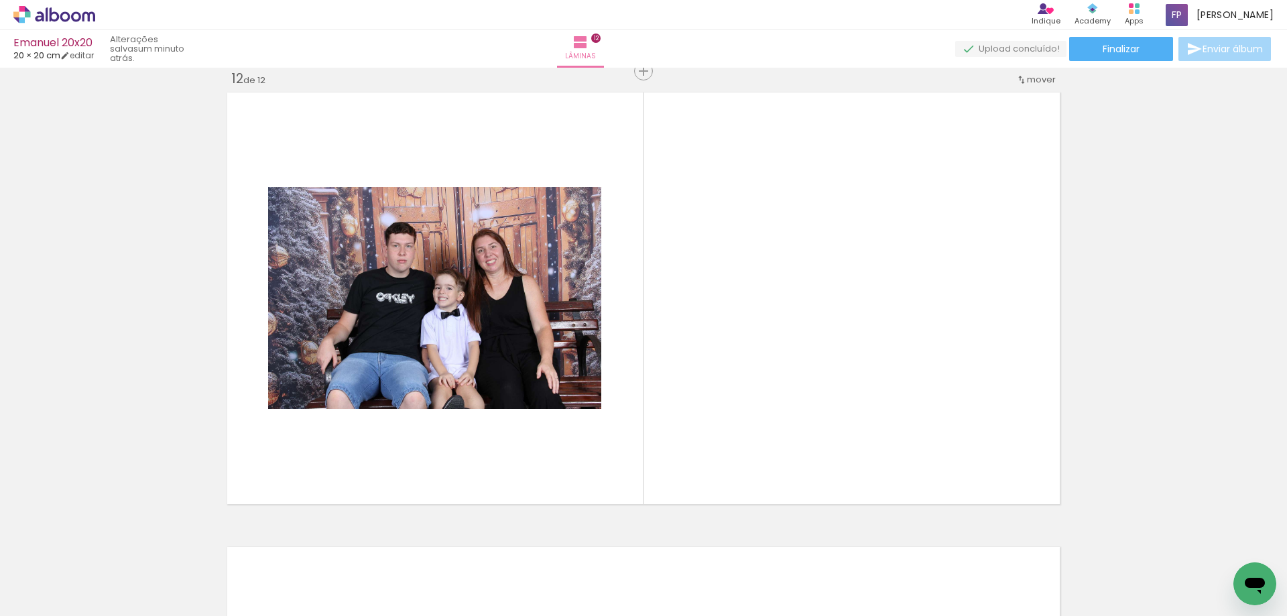
scroll to position [5015, 0]
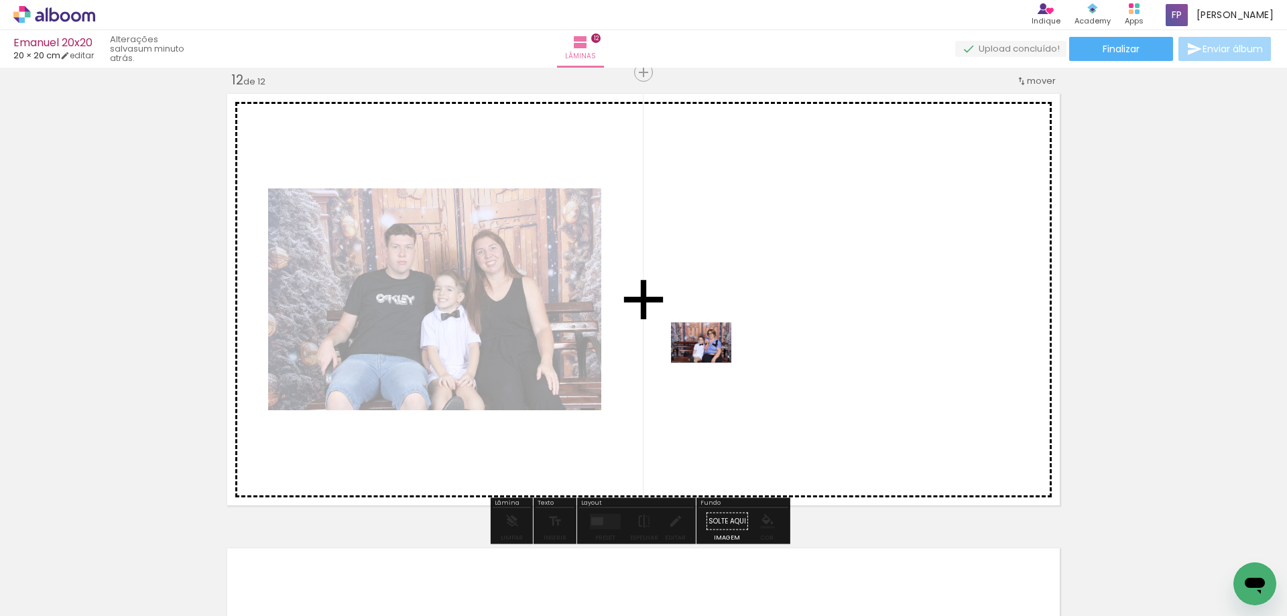
drag, startPoint x: 661, startPoint y: 581, endPoint x: 711, endPoint y: 363, distance: 224.1
click at [711, 363] on quentale-workspace at bounding box center [643, 308] width 1287 height 616
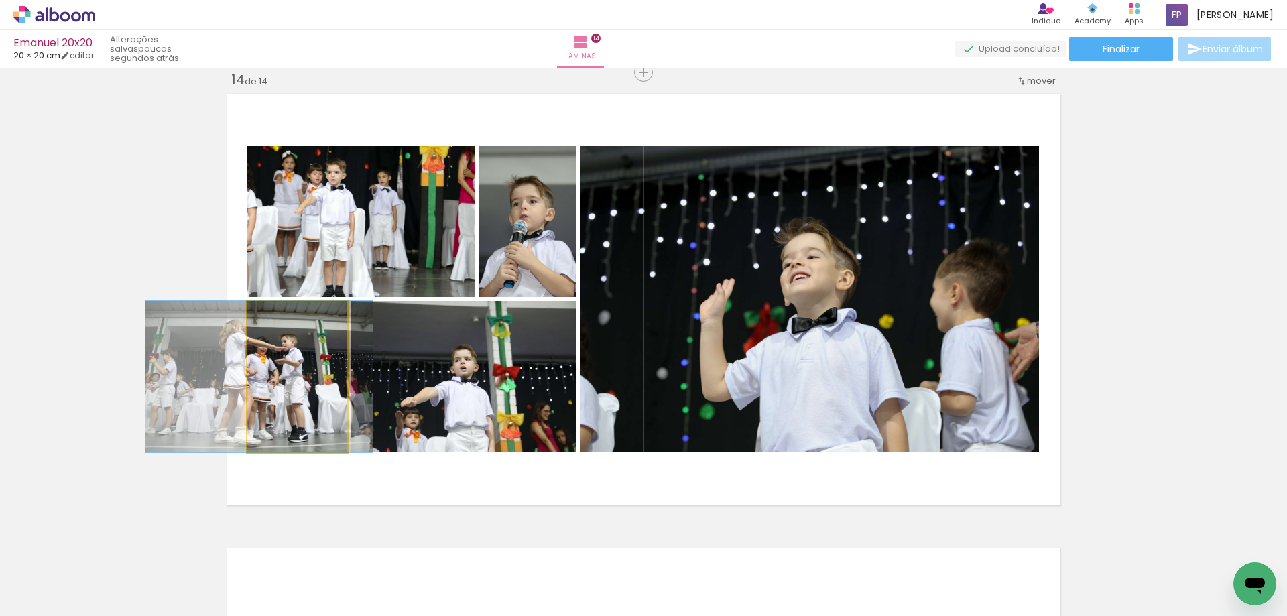
scroll to position [0, 1829]
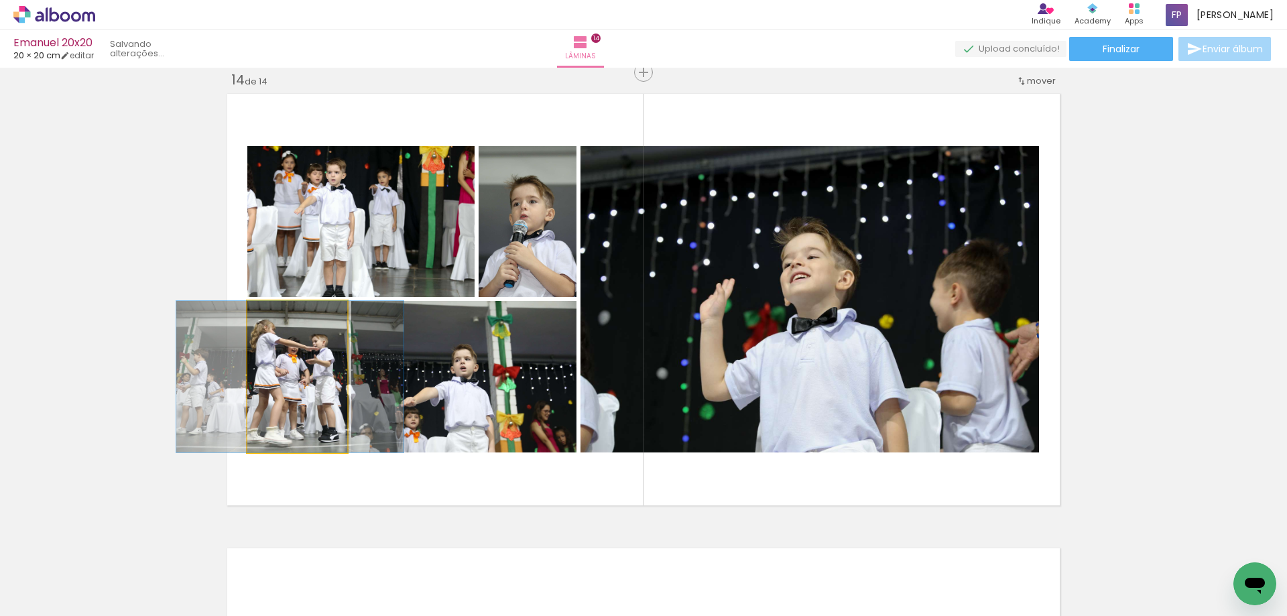
drag, startPoint x: 0, startPoint y: 0, endPoint x: 301, endPoint y: 369, distance: 476.3
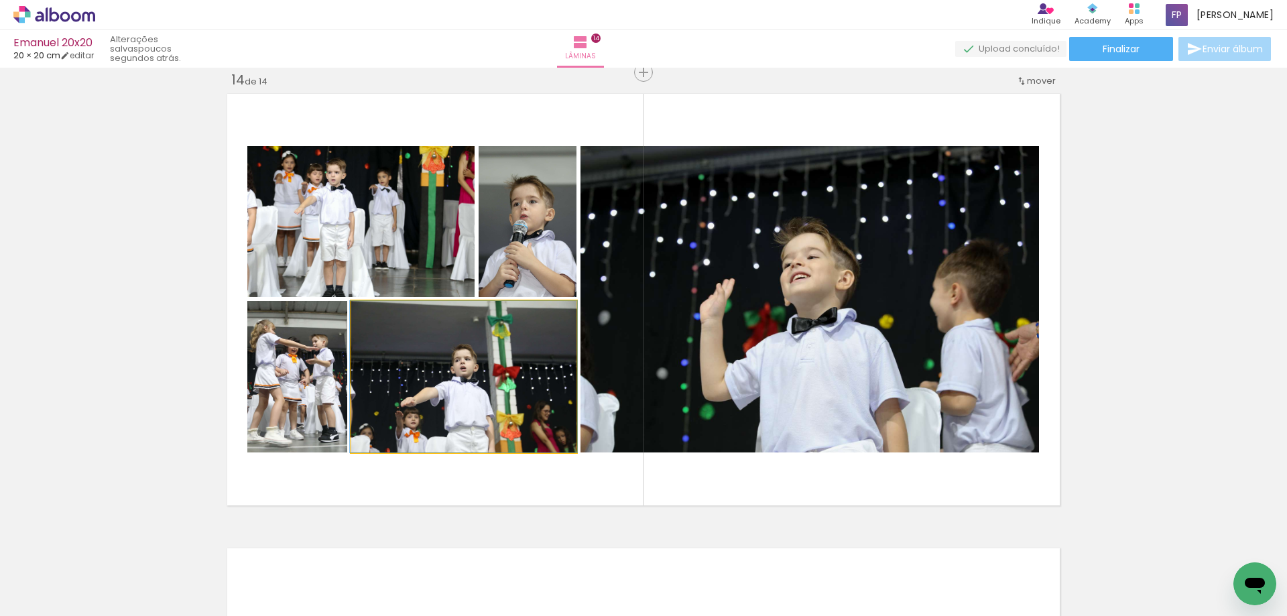
click at [476, 375] on quentale-photo at bounding box center [463, 376] width 225 height 151
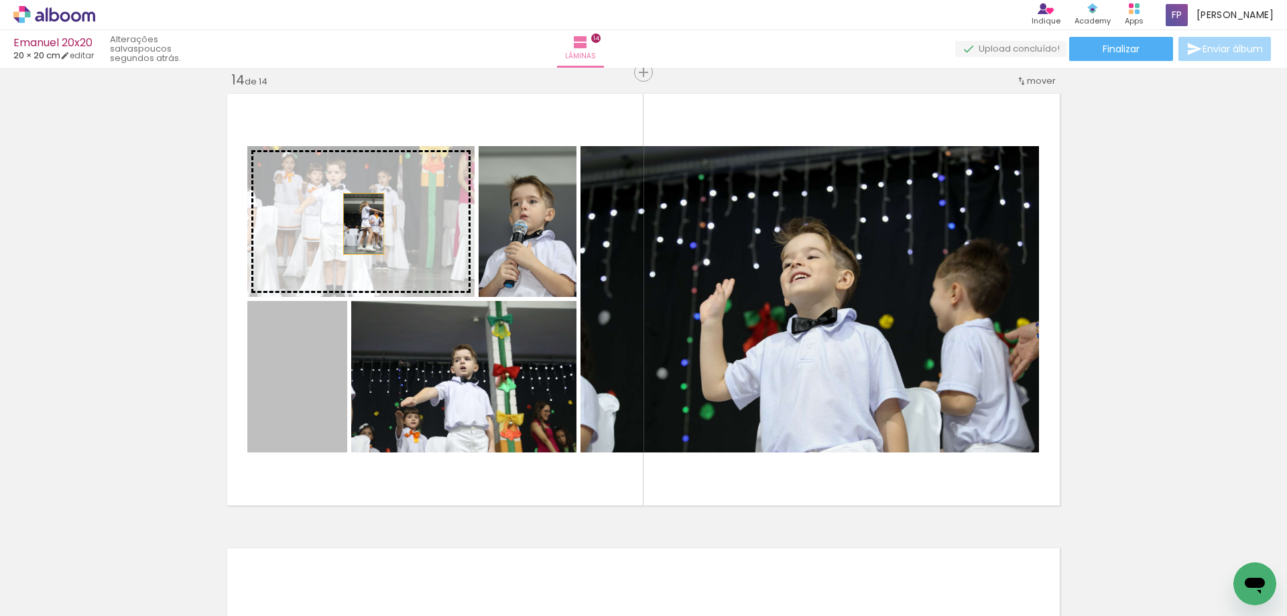
drag, startPoint x: 296, startPoint y: 375, endPoint x: 362, endPoint y: 218, distance: 170.0
click at [0, 0] on slot at bounding box center [0, 0] width 0 height 0
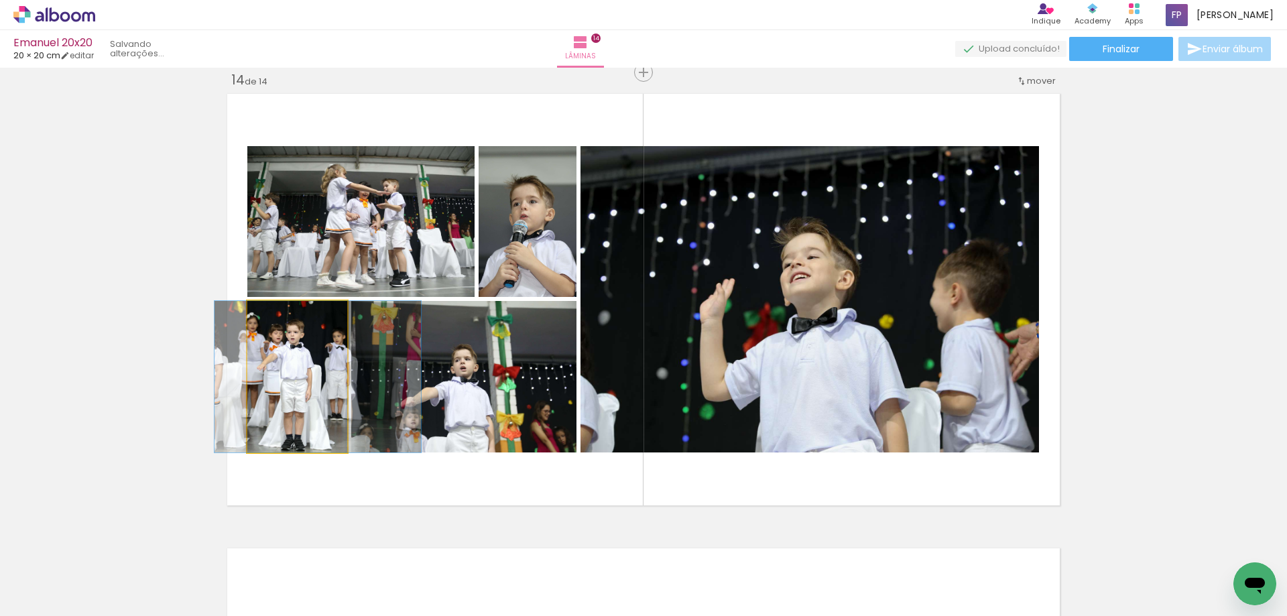
drag, startPoint x: 278, startPoint y: 372, endPoint x: 299, endPoint y: 372, distance: 20.8
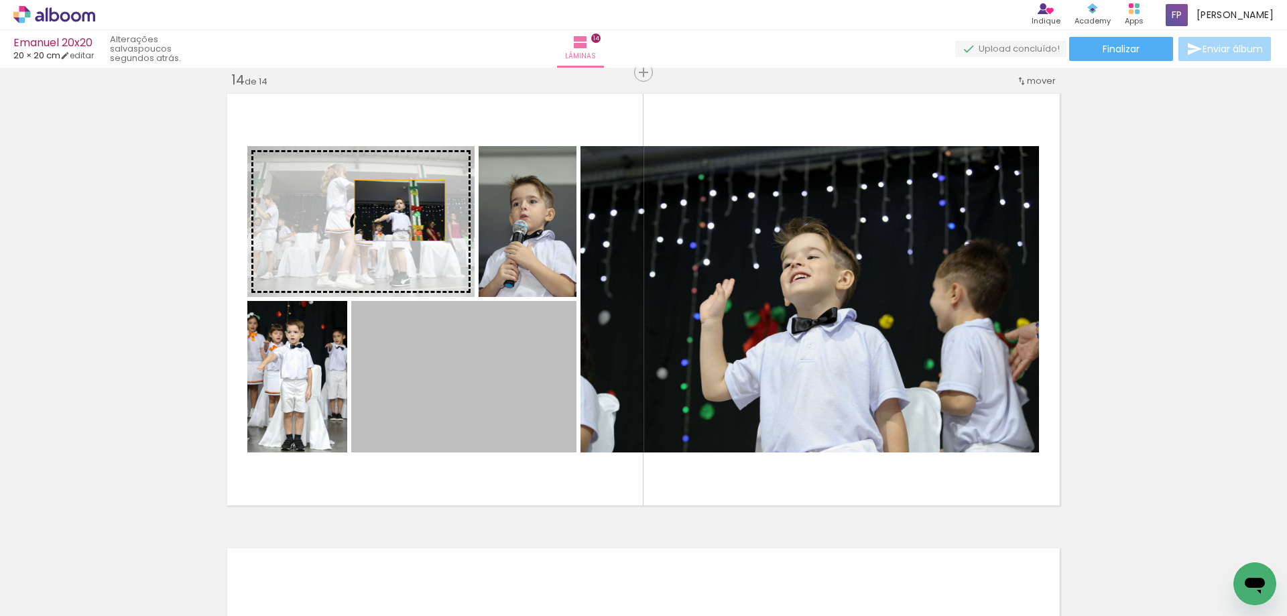
drag, startPoint x: 466, startPoint y: 391, endPoint x: 395, endPoint y: 210, distance: 194.0
click at [0, 0] on slot at bounding box center [0, 0] width 0 height 0
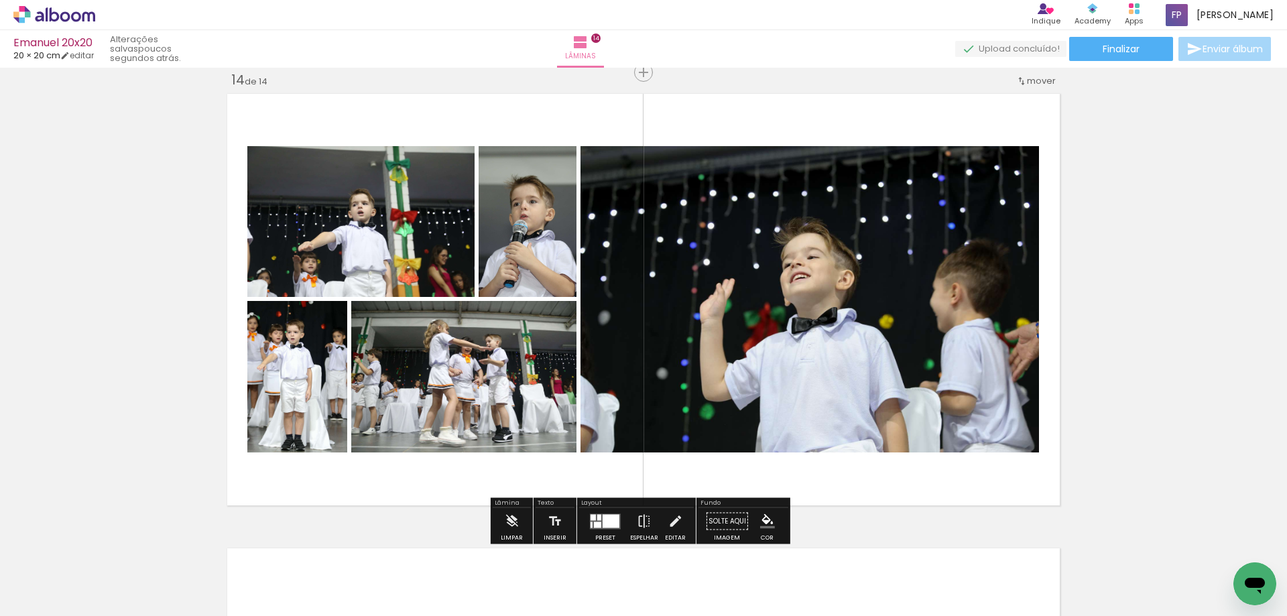
click at [1036, 342] on quentale-layouter at bounding box center [643, 299] width 842 height 421
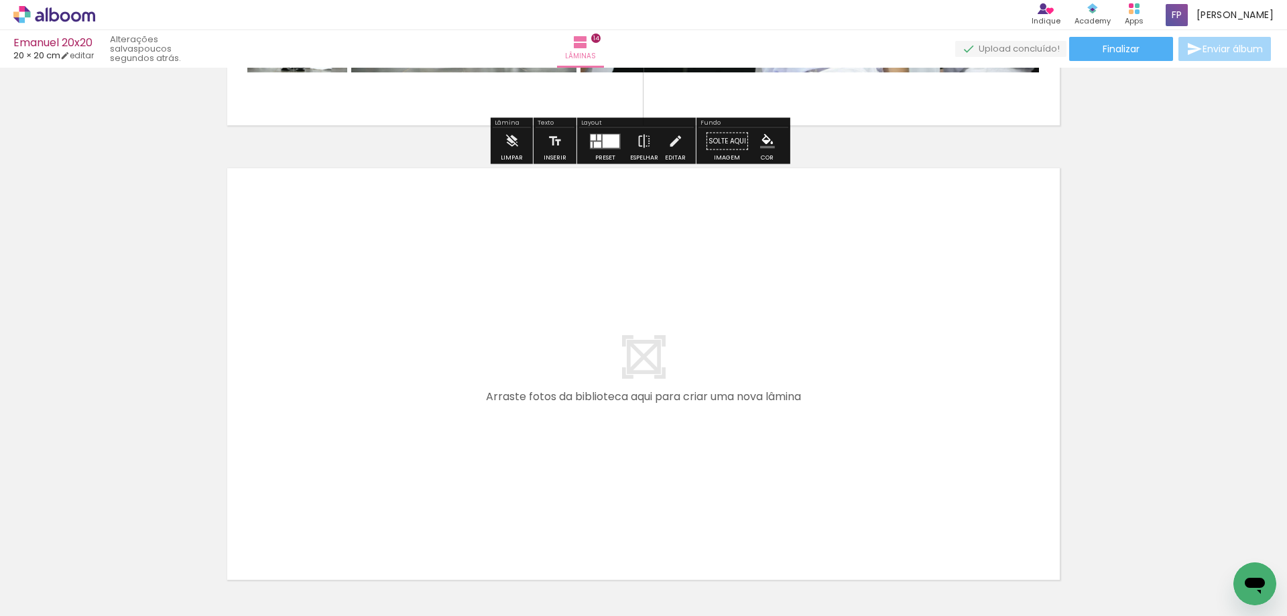
scroll to position [6392, 0]
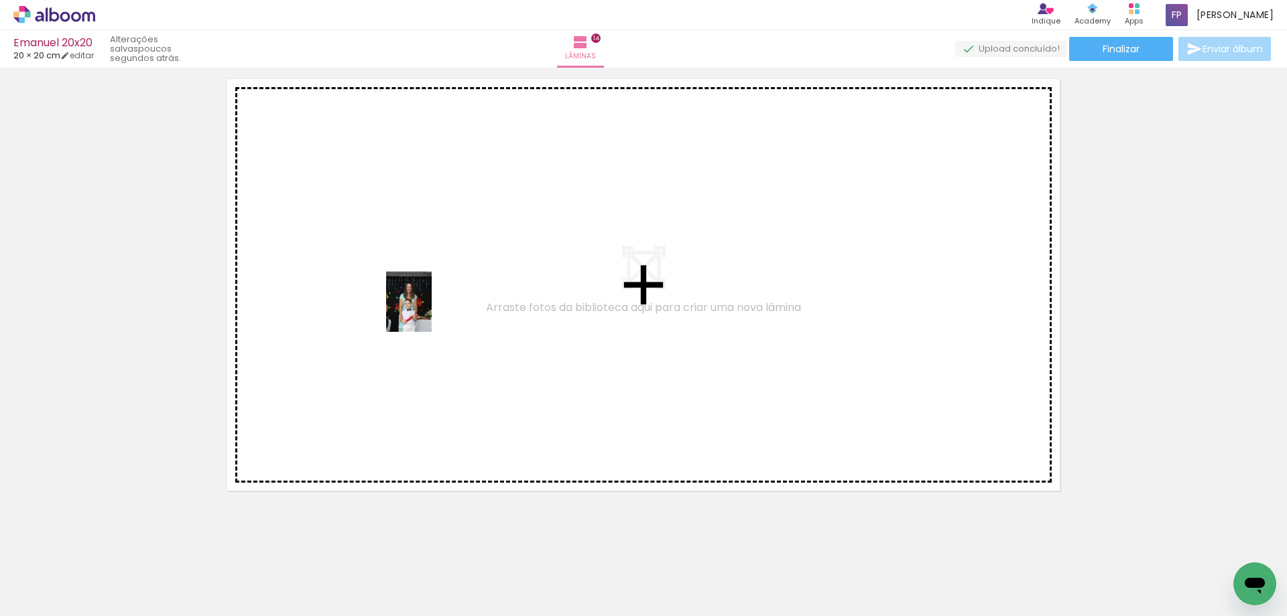
drag, startPoint x: 414, startPoint y: 574, endPoint x: 426, endPoint y: 311, distance: 263.6
click at [426, 311] on quentale-workspace at bounding box center [643, 308] width 1287 height 616
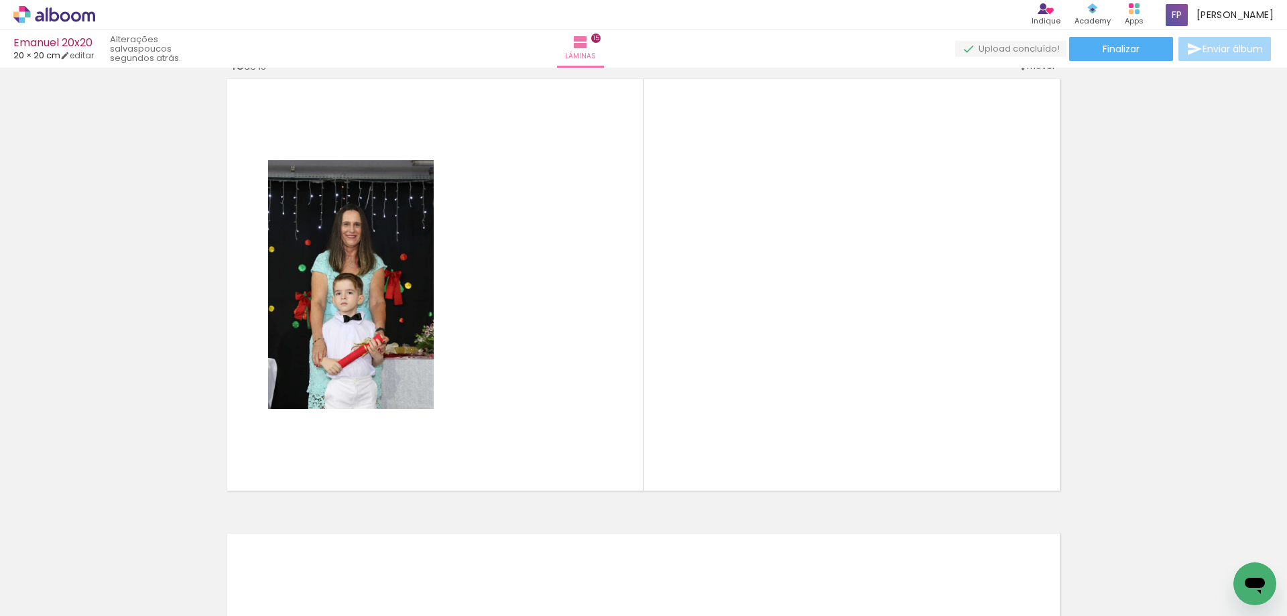
scroll to position [6378, 0]
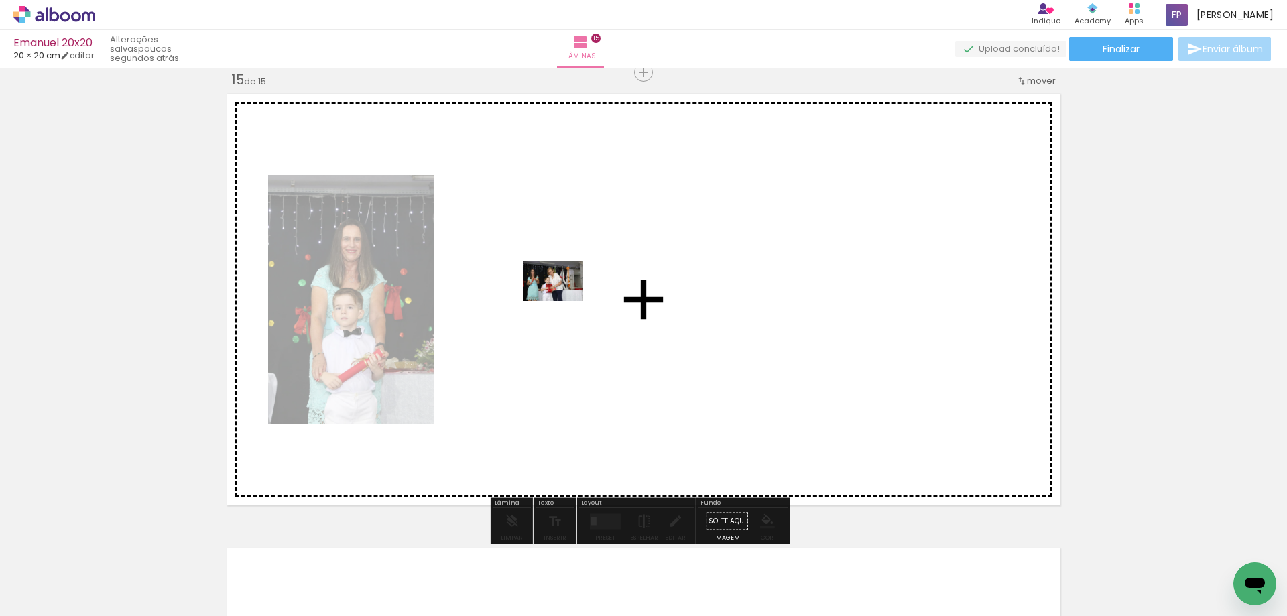
drag, startPoint x: 493, startPoint y: 579, endPoint x: 563, endPoint y: 301, distance: 286.7
click at [563, 301] on quentale-workspace at bounding box center [643, 308] width 1287 height 616
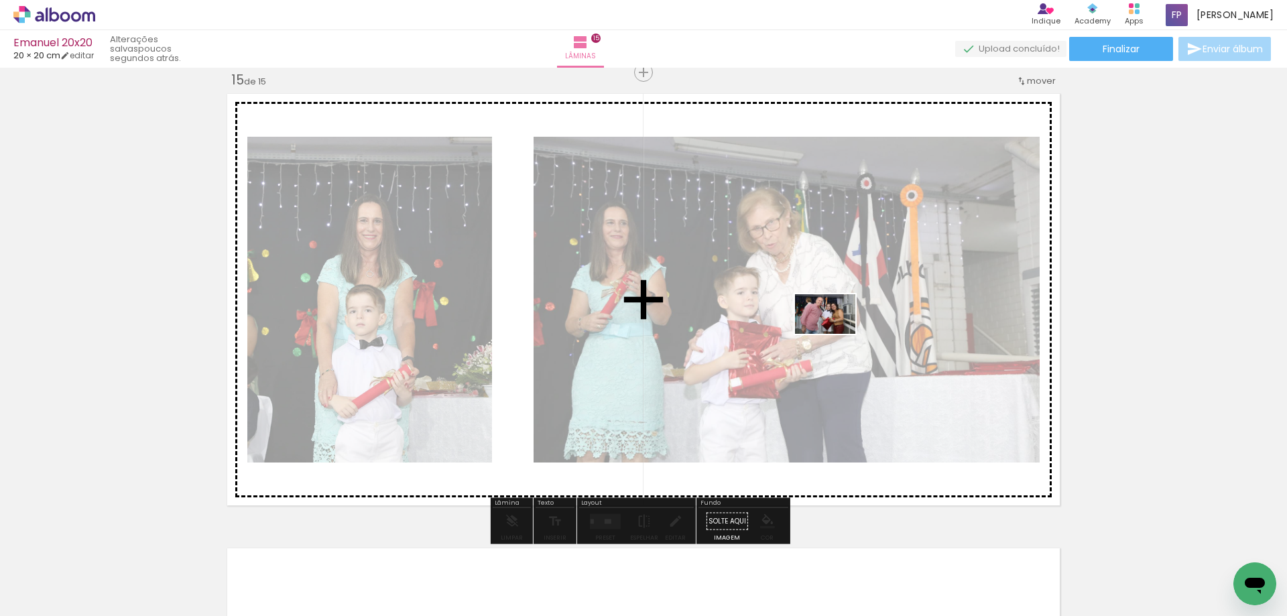
drag, startPoint x: 988, startPoint y: 580, endPoint x: 833, endPoint y: 330, distance: 294.6
click at [833, 330] on quentale-workspace at bounding box center [643, 308] width 1287 height 616
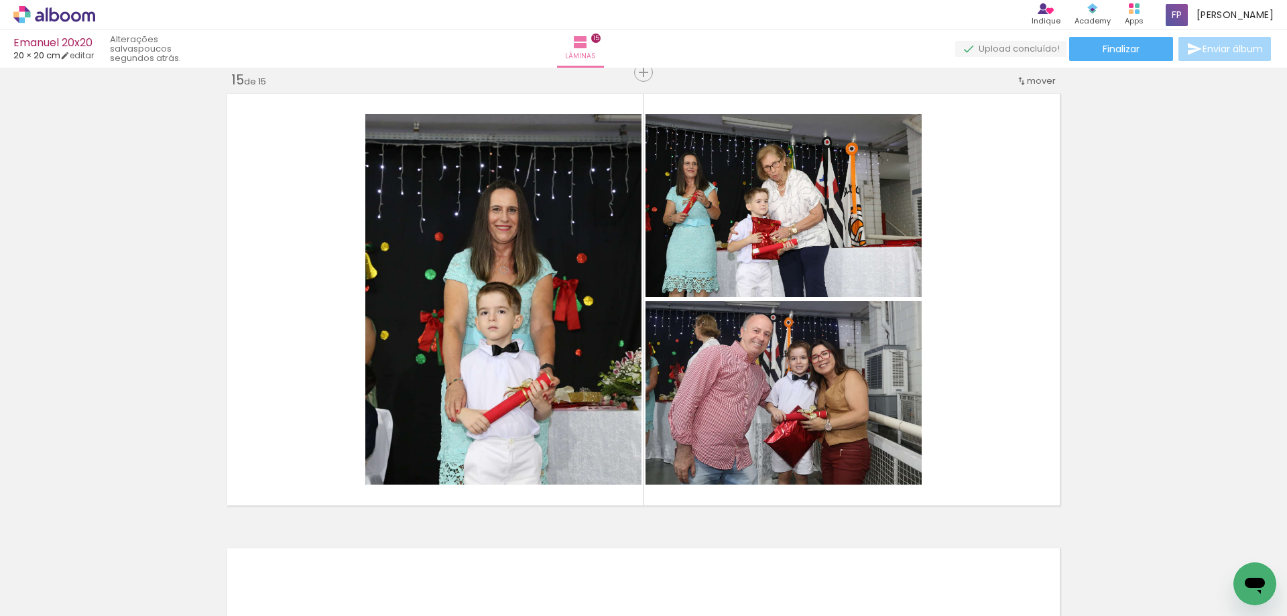
scroll to position [0, 480]
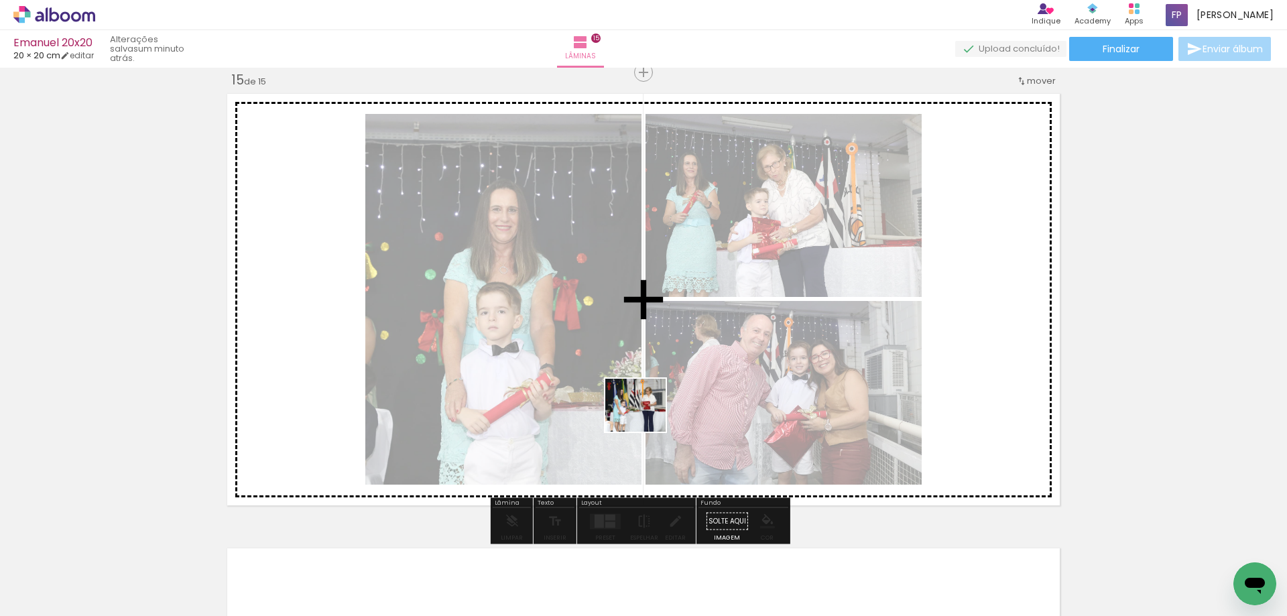
drag, startPoint x: 642, startPoint y: 592, endPoint x: 657, endPoint y: 501, distance: 92.3
click at [645, 385] on quentale-workspace at bounding box center [643, 308] width 1287 height 616
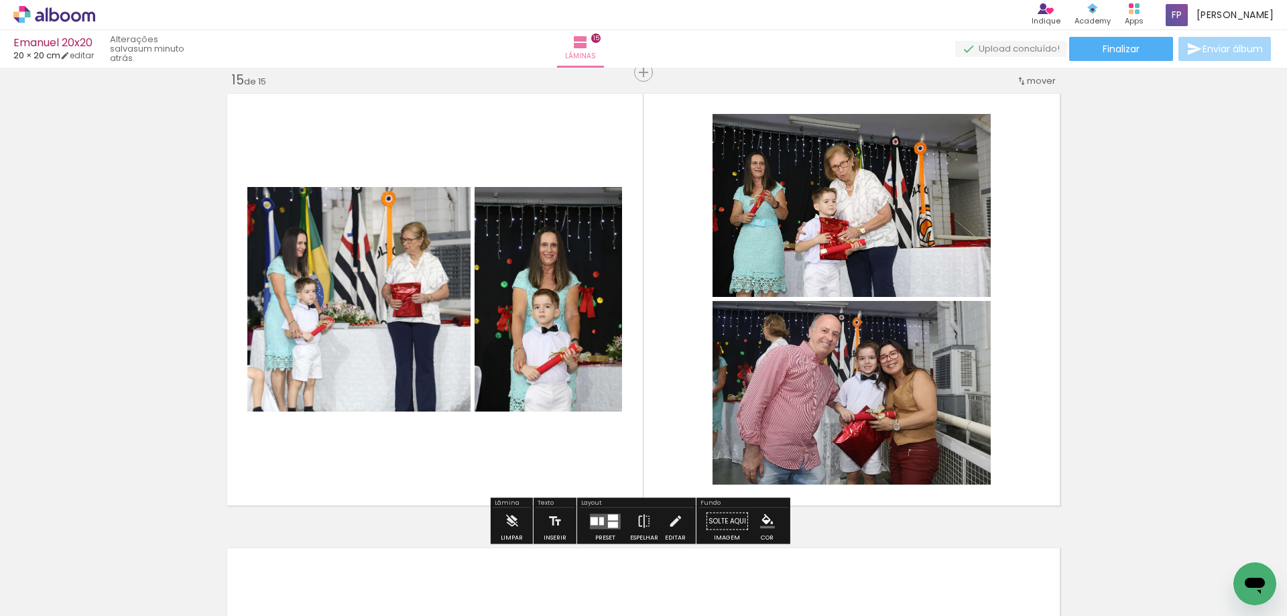
scroll to position [0, 1829]
click at [609, 517] on div at bounding box center [613, 517] width 10 height 6
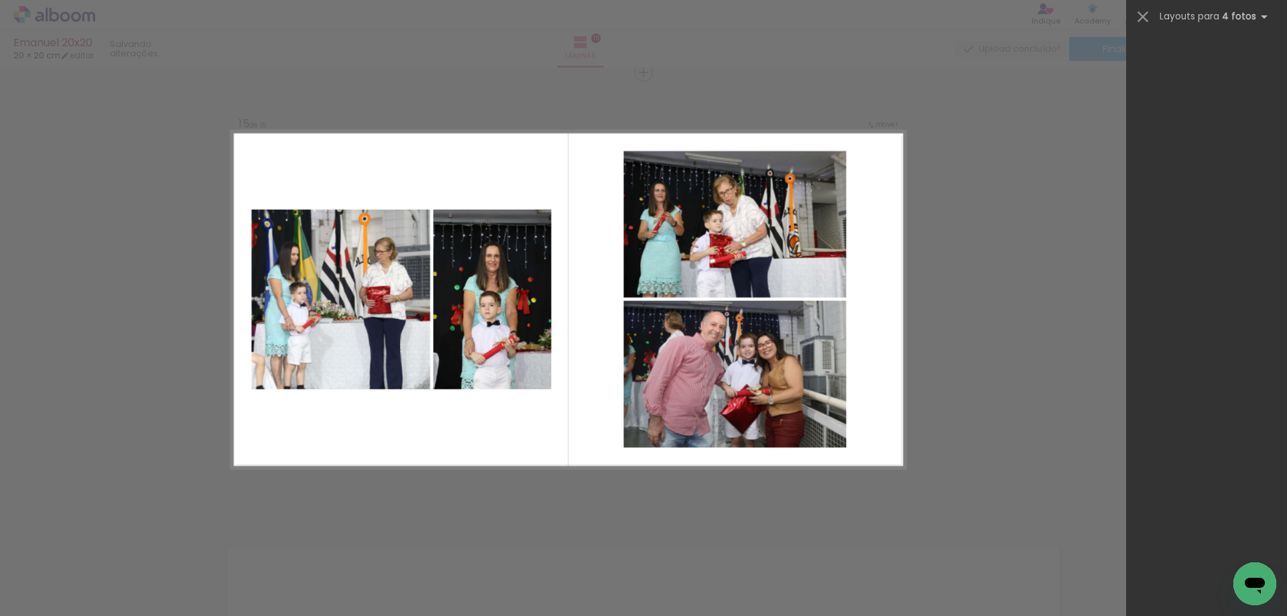
scroll to position [0, 0]
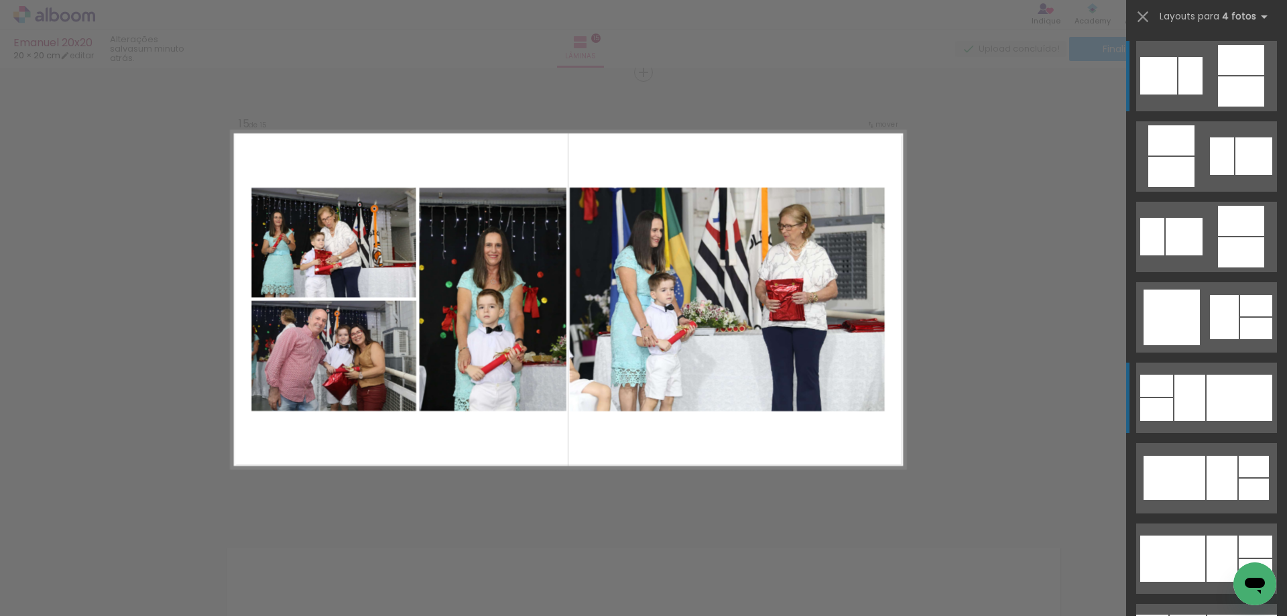
click at [1188, 413] on div at bounding box center [1189, 398] width 31 height 46
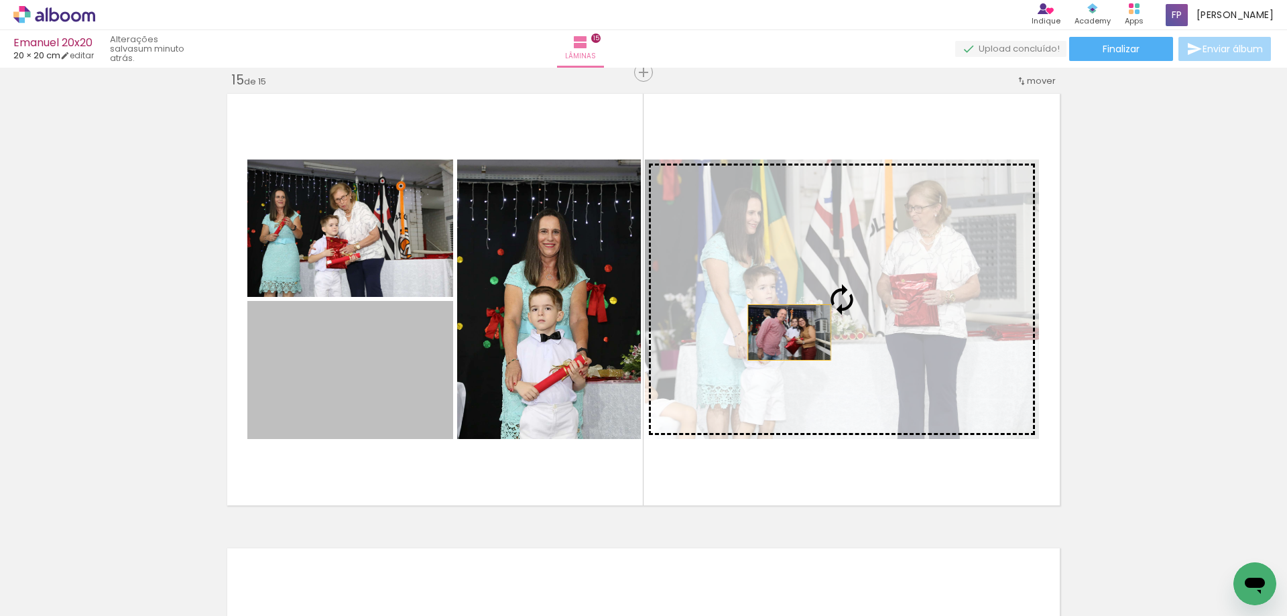
drag, startPoint x: 357, startPoint y: 392, endPoint x: 784, endPoint y: 332, distance: 431.0
click at [0, 0] on slot at bounding box center [0, 0] width 0 height 0
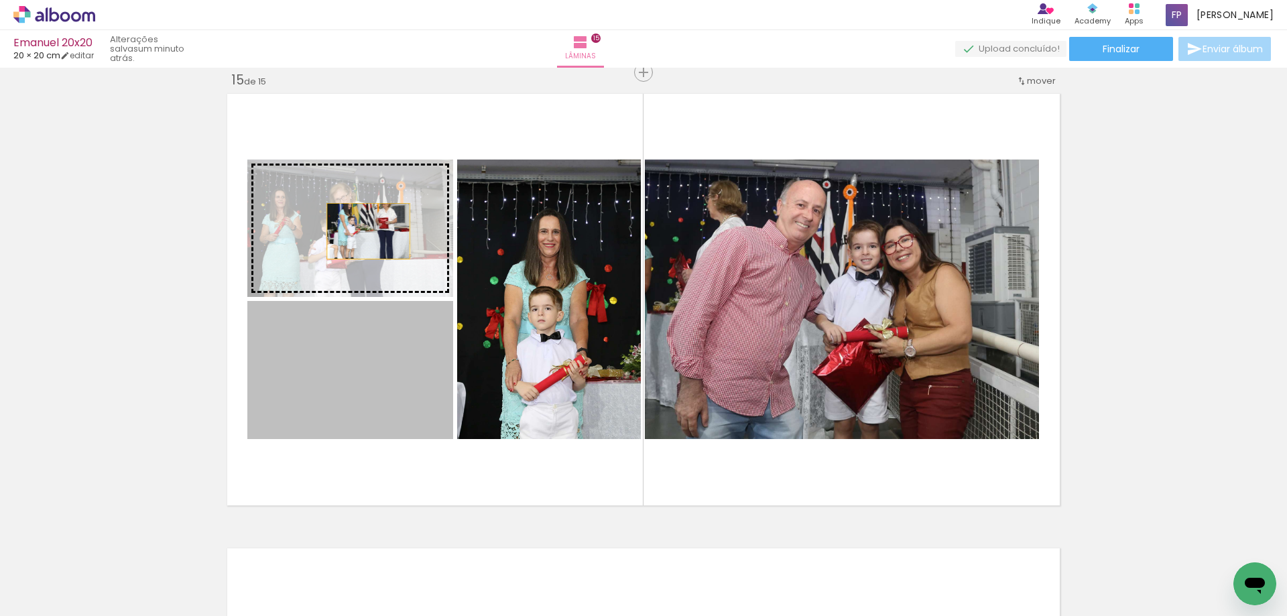
drag, startPoint x: 363, startPoint y: 358, endPoint x: 363, endPoint y: 228, distance: 130.0
click at [0, 0] on slot at bounding box center [0, 0] width 0 height 0
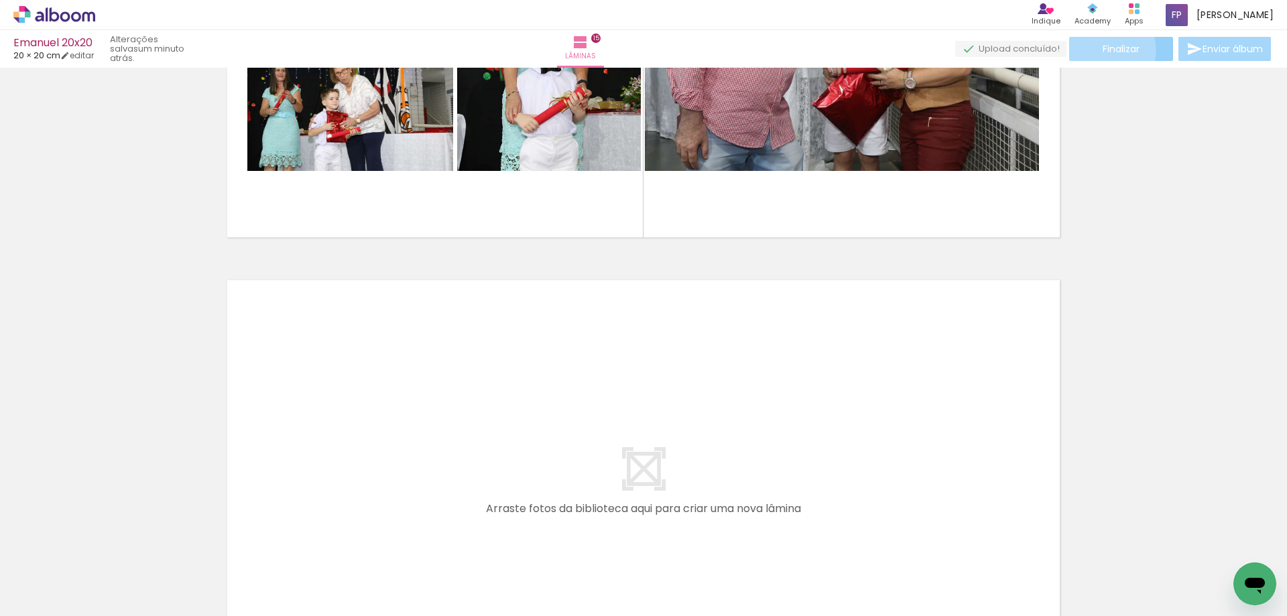
click at [1103, 50] on span "Finalizar" at bounding box center [1120, 48] width 37 height 9
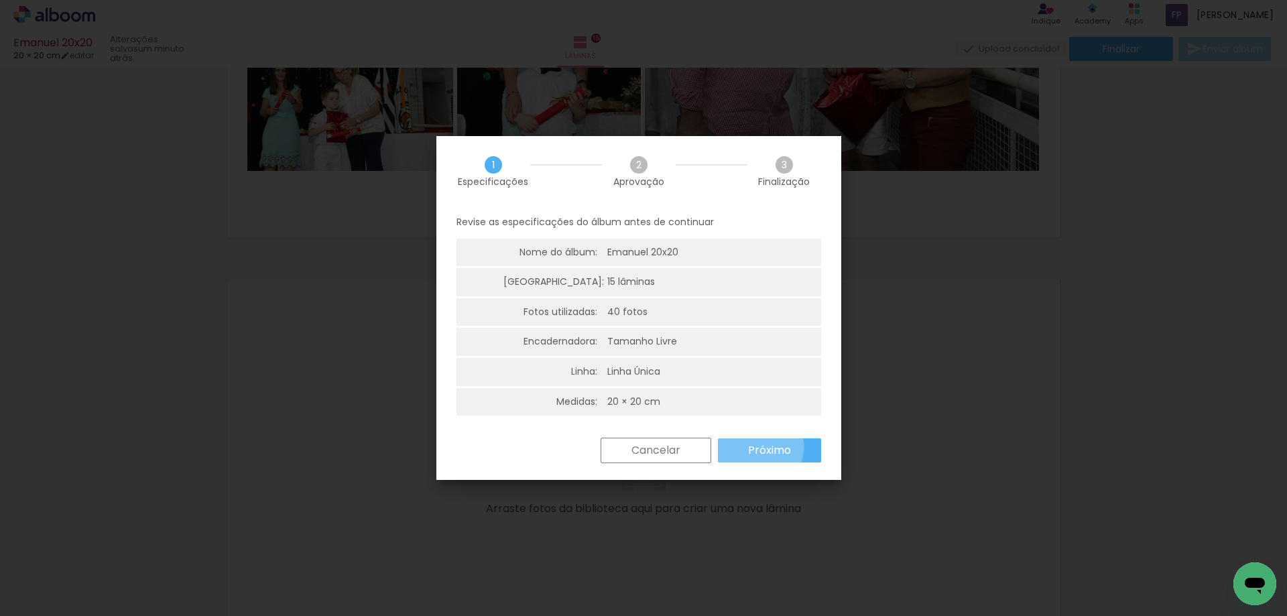
click at [0, 0] on slot "Próximo" at bounding box center [0, 0] width 0 height 0
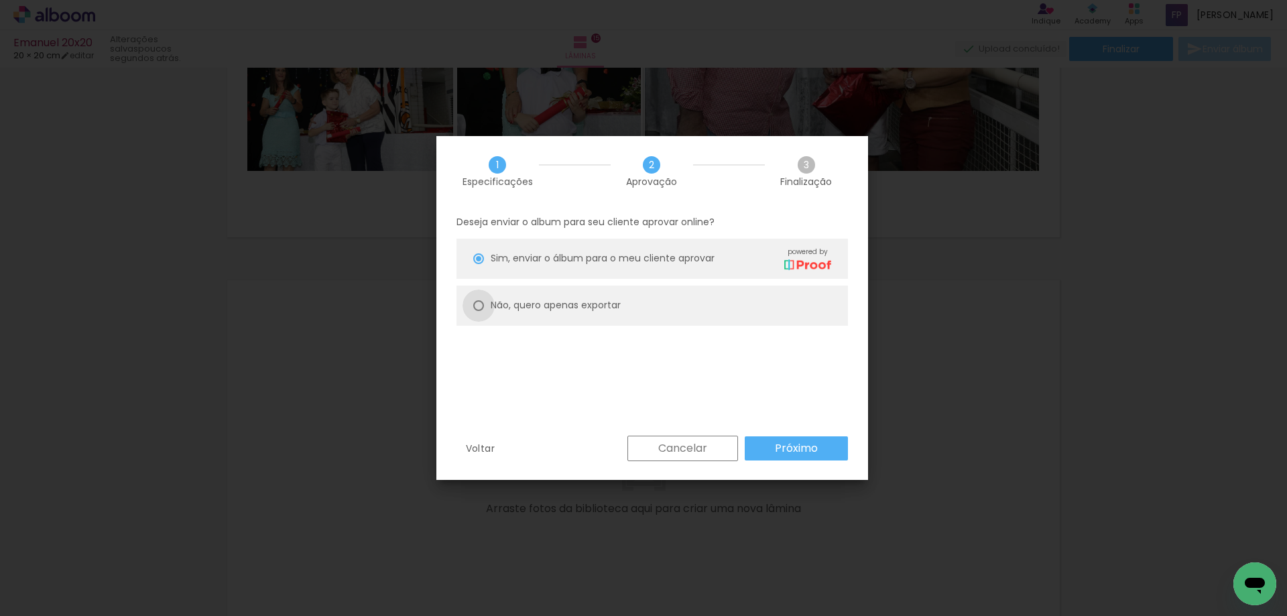
click at [478, 302] on div at bounding box center [478, 305] width 11 height 11
type paper-radio-button "on"
click at [0, 0] on slot "Próximo" at bounding box center [0, 0] width 0 height 0
type input "Alta, 300 DPI"
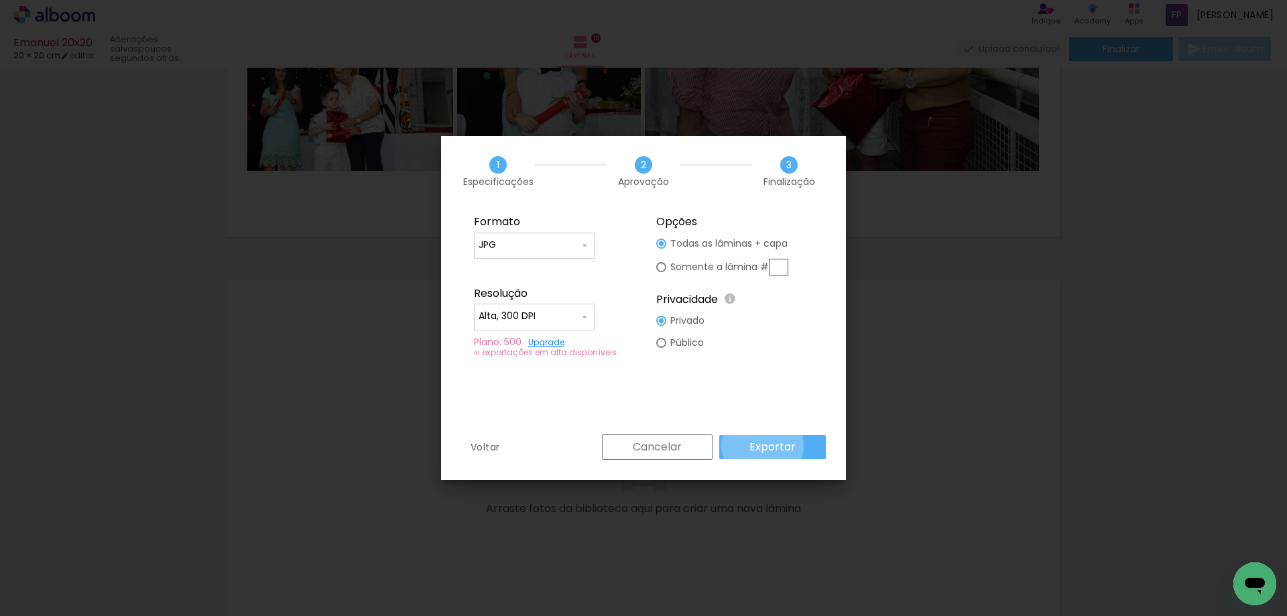
click at [0, 0] on slot "Exportar" at bounding box center [0, 0] width 0 height 0
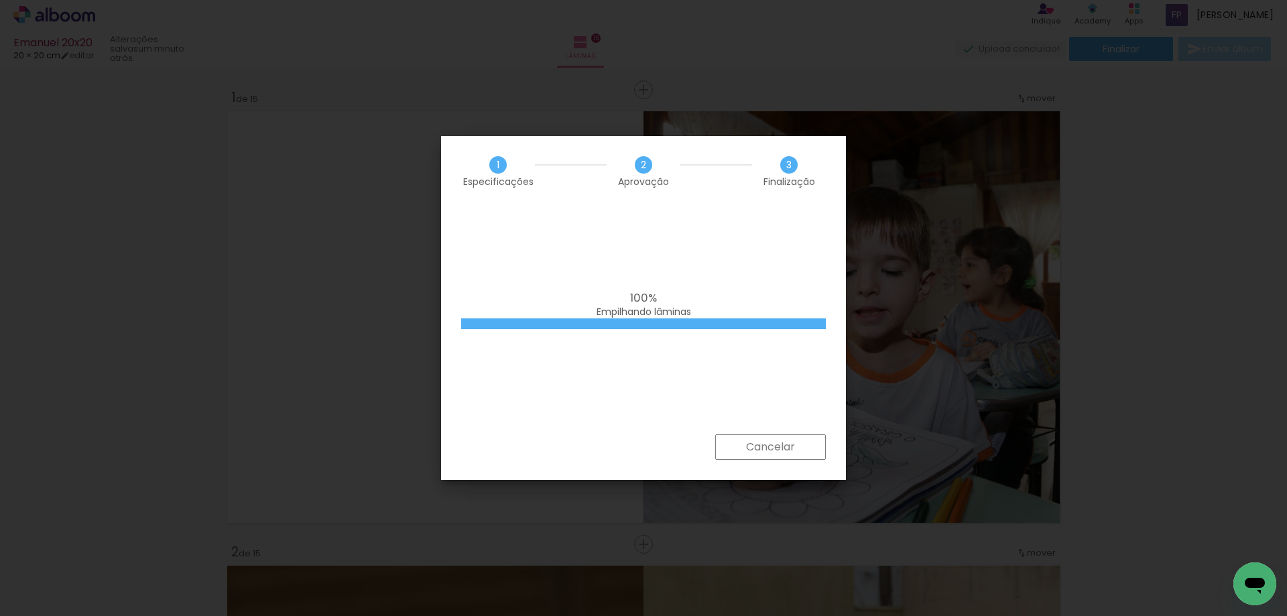
scroll to position [6646, 0]
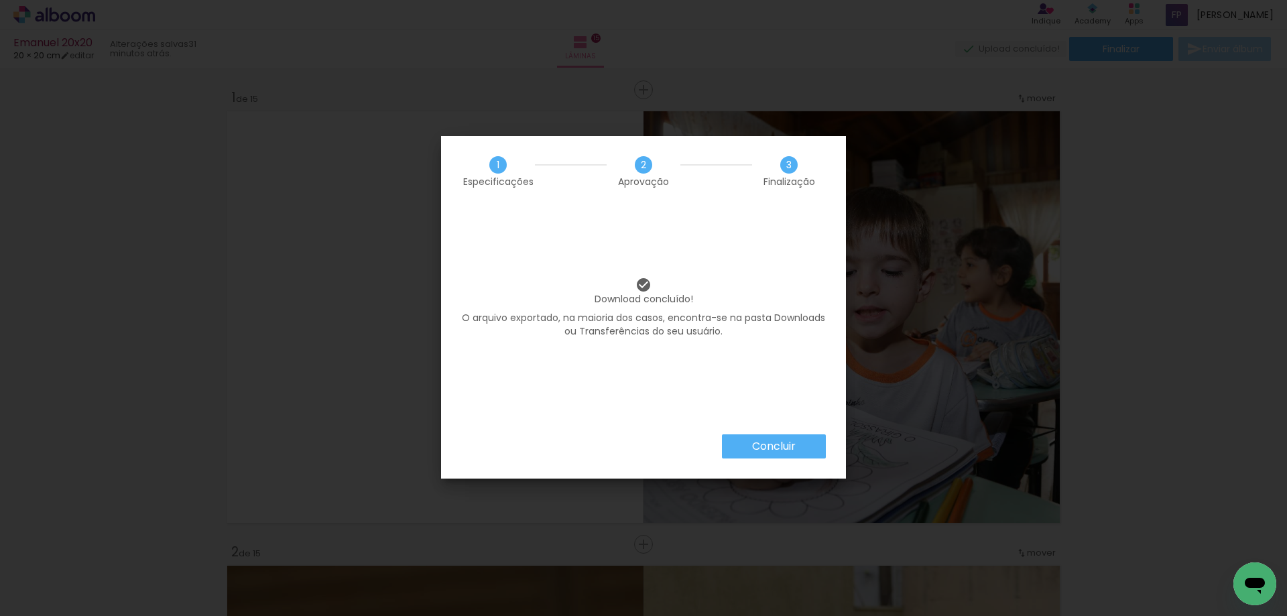
scroll to position [6646, 0]
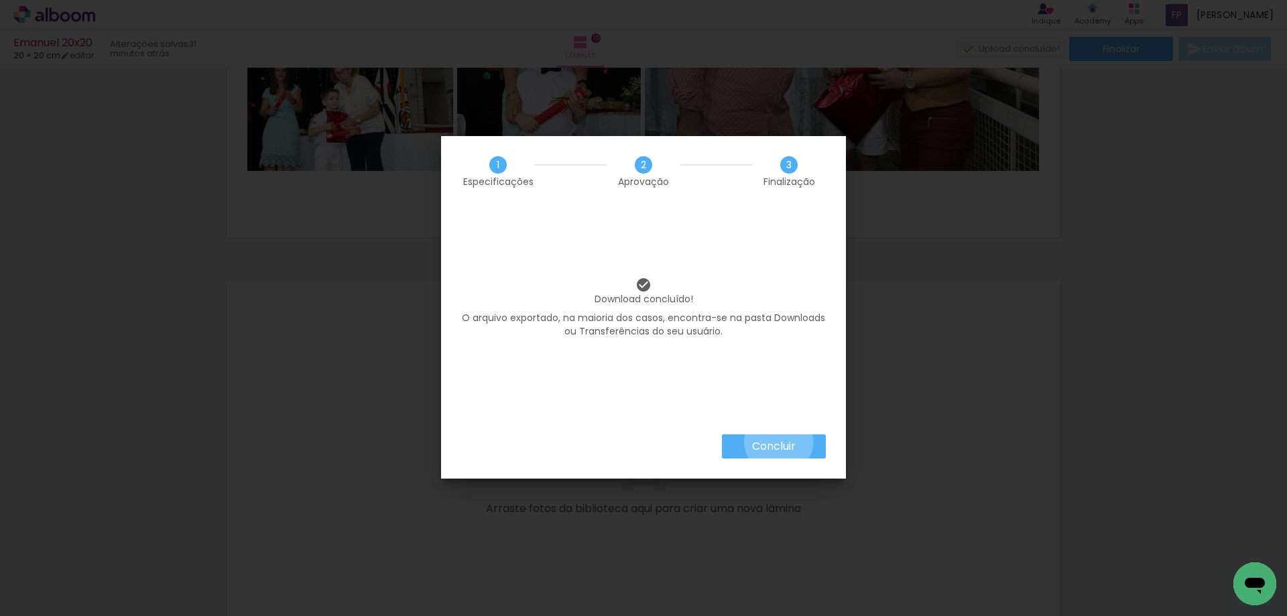
click at [0, 0] on slot "Concluir" at bounding box center [0, 0] width 0 height 0
